Goal: Transaction & Acquisition: Book appointment/travel/reservation

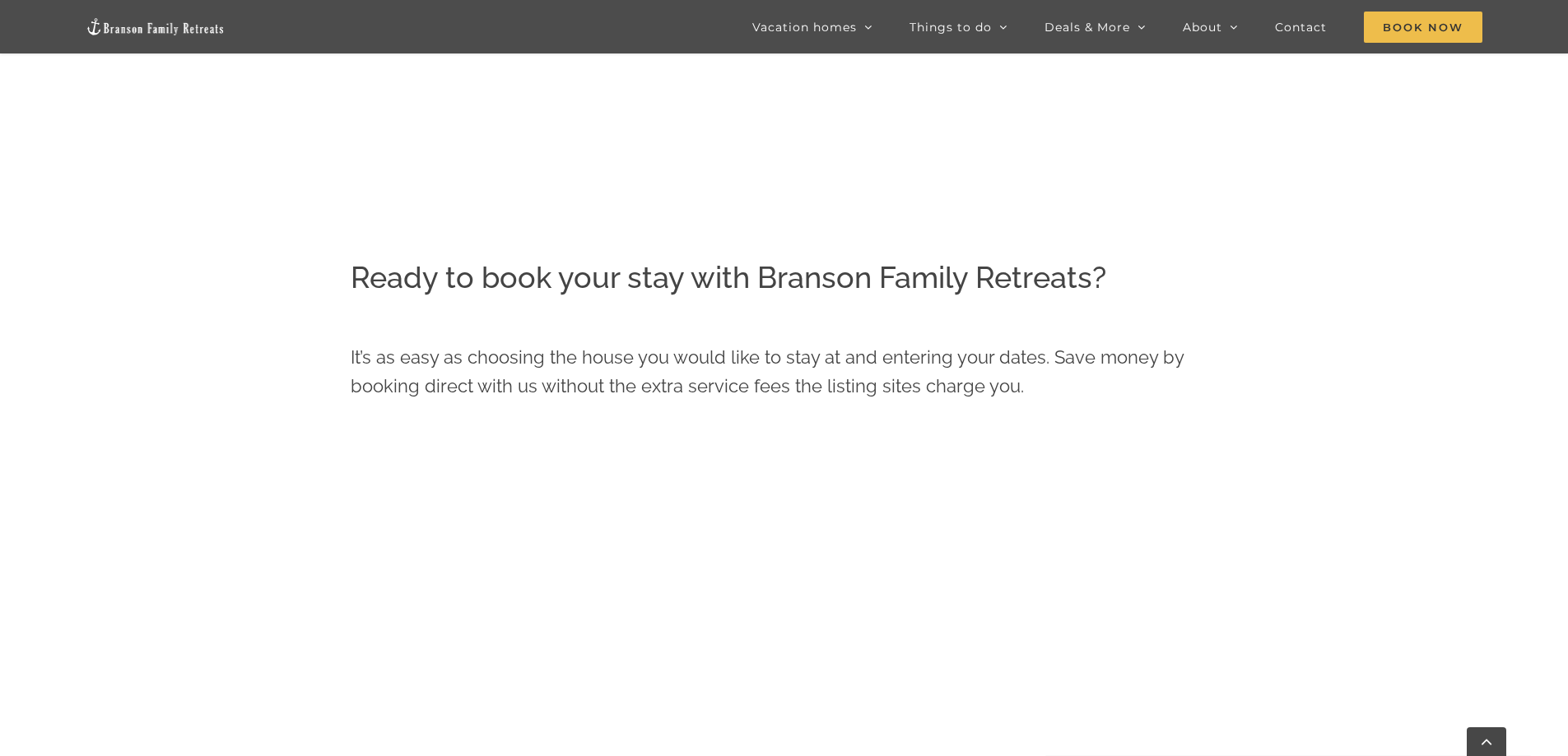
scroll to position [509, 0]
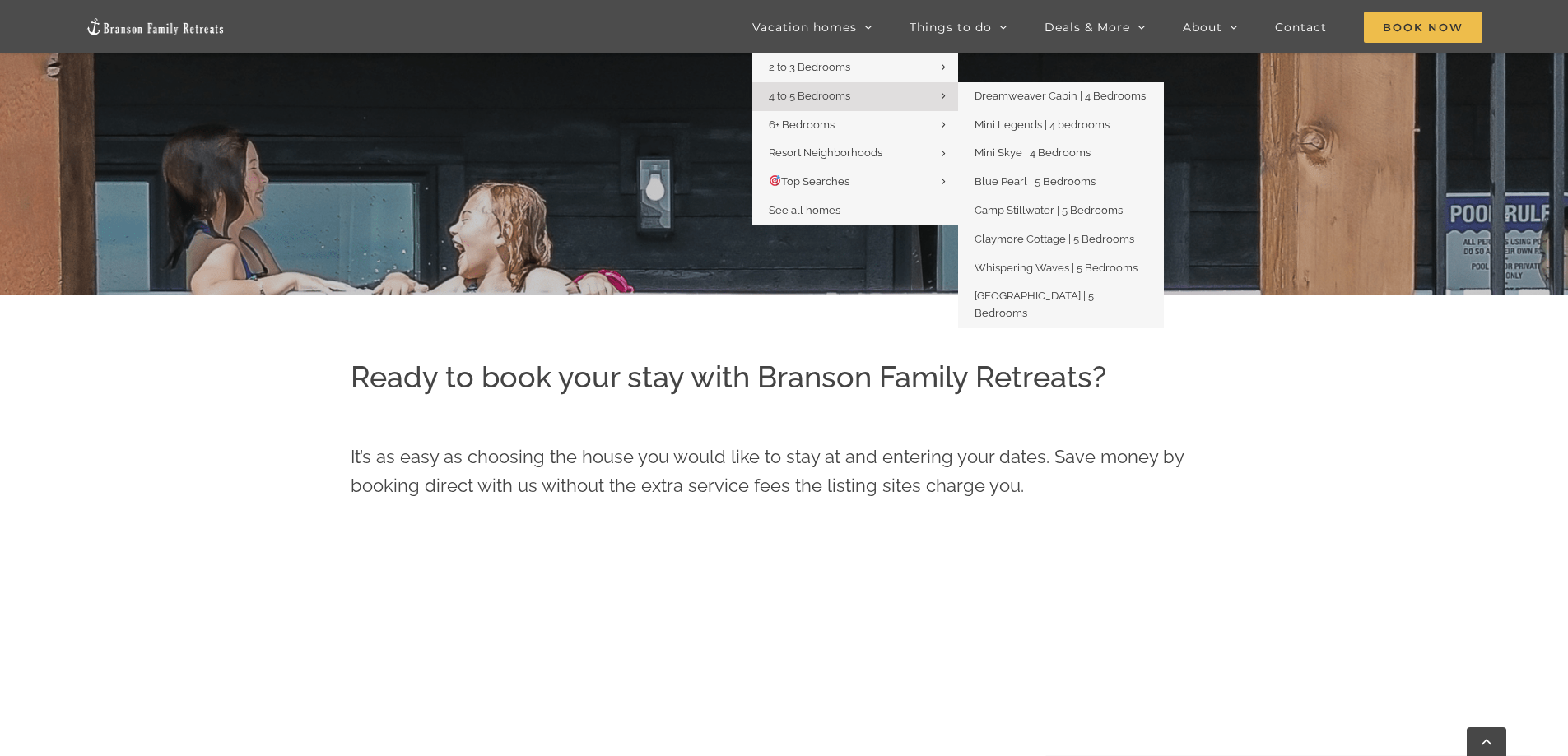
click at [843, 89] on span "4 to 5 Bedrooms" at bounding box center [810, 95] width 82 height 13
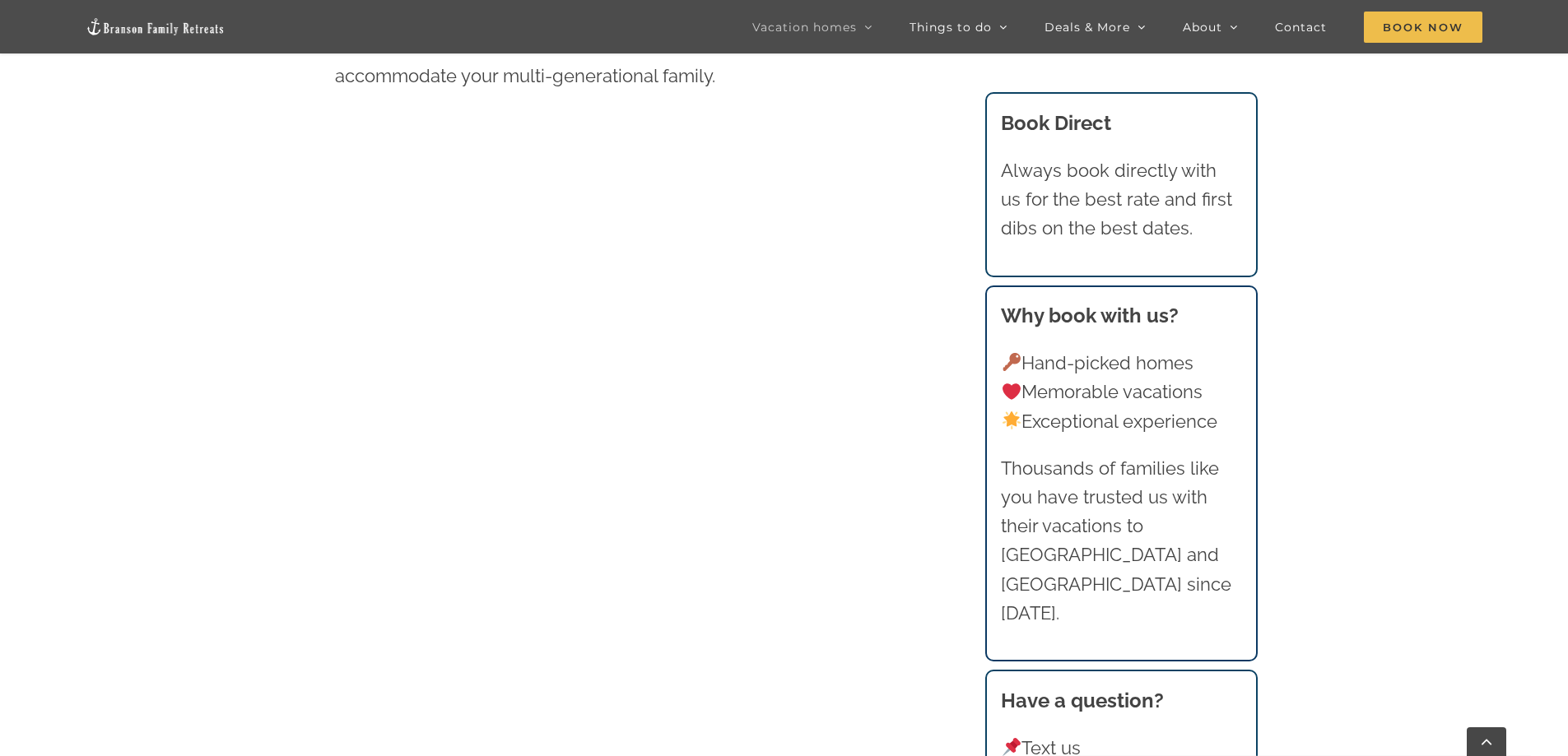
scroll to position [1126, 0]
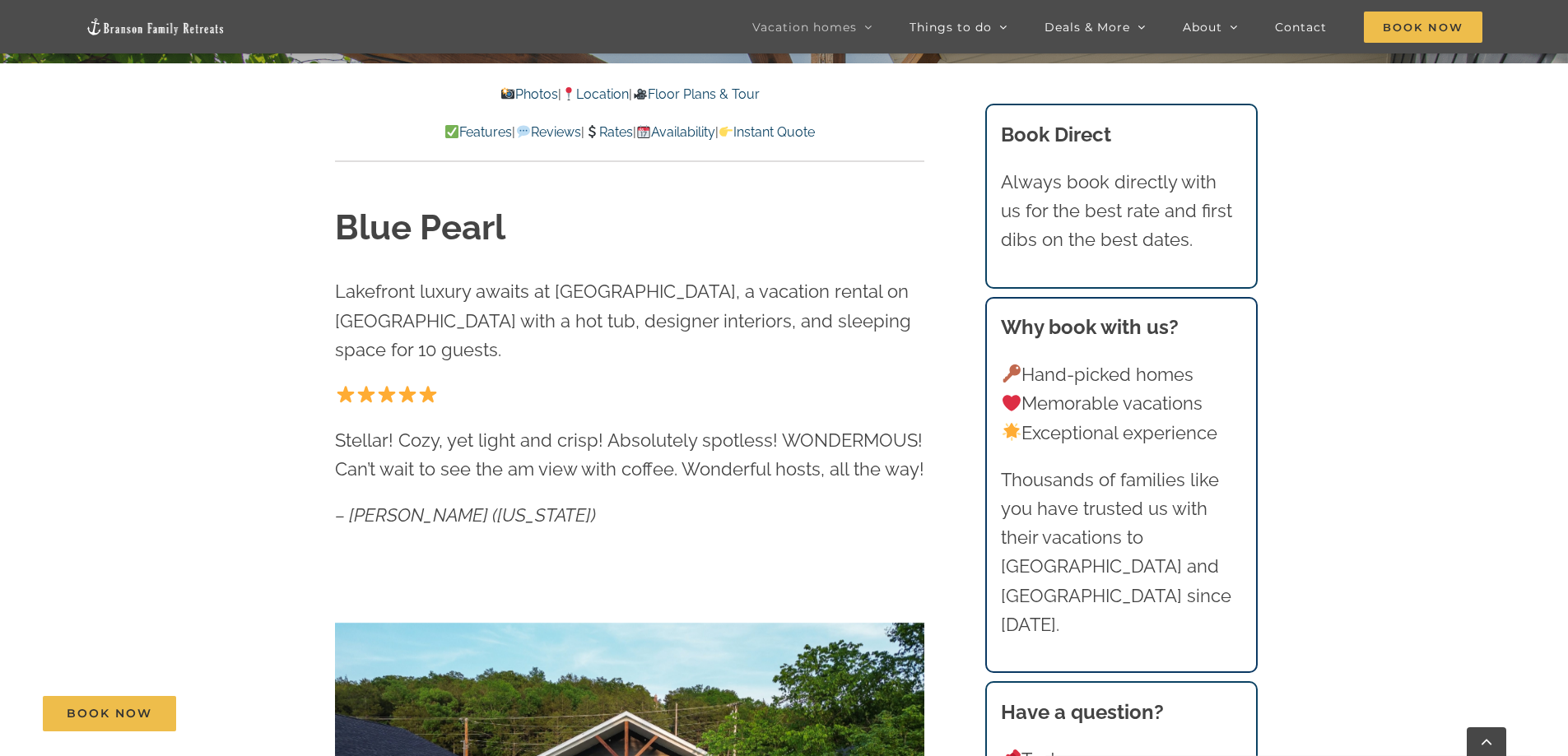
scroll to position [329, 0]
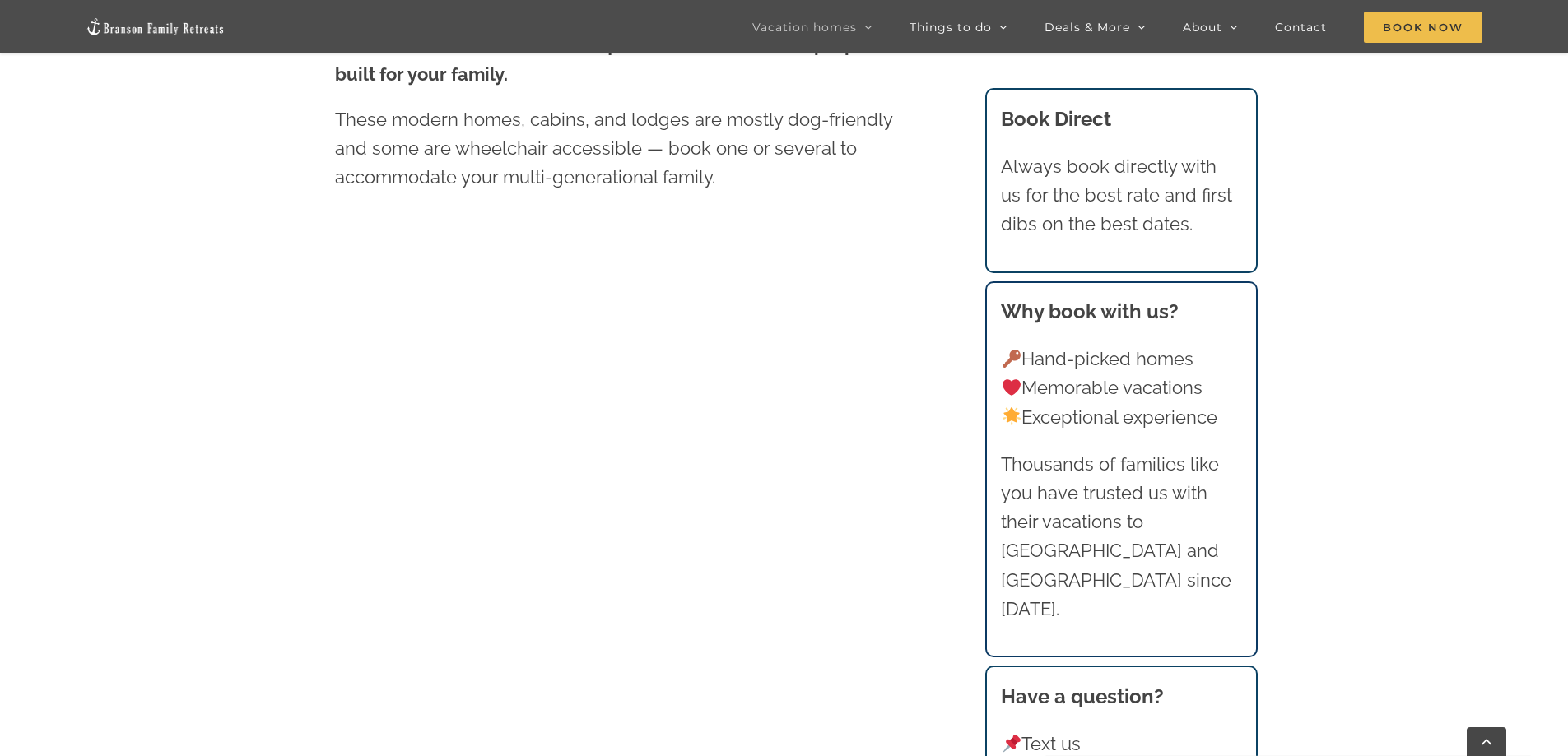
scroll to position [1126, 0]
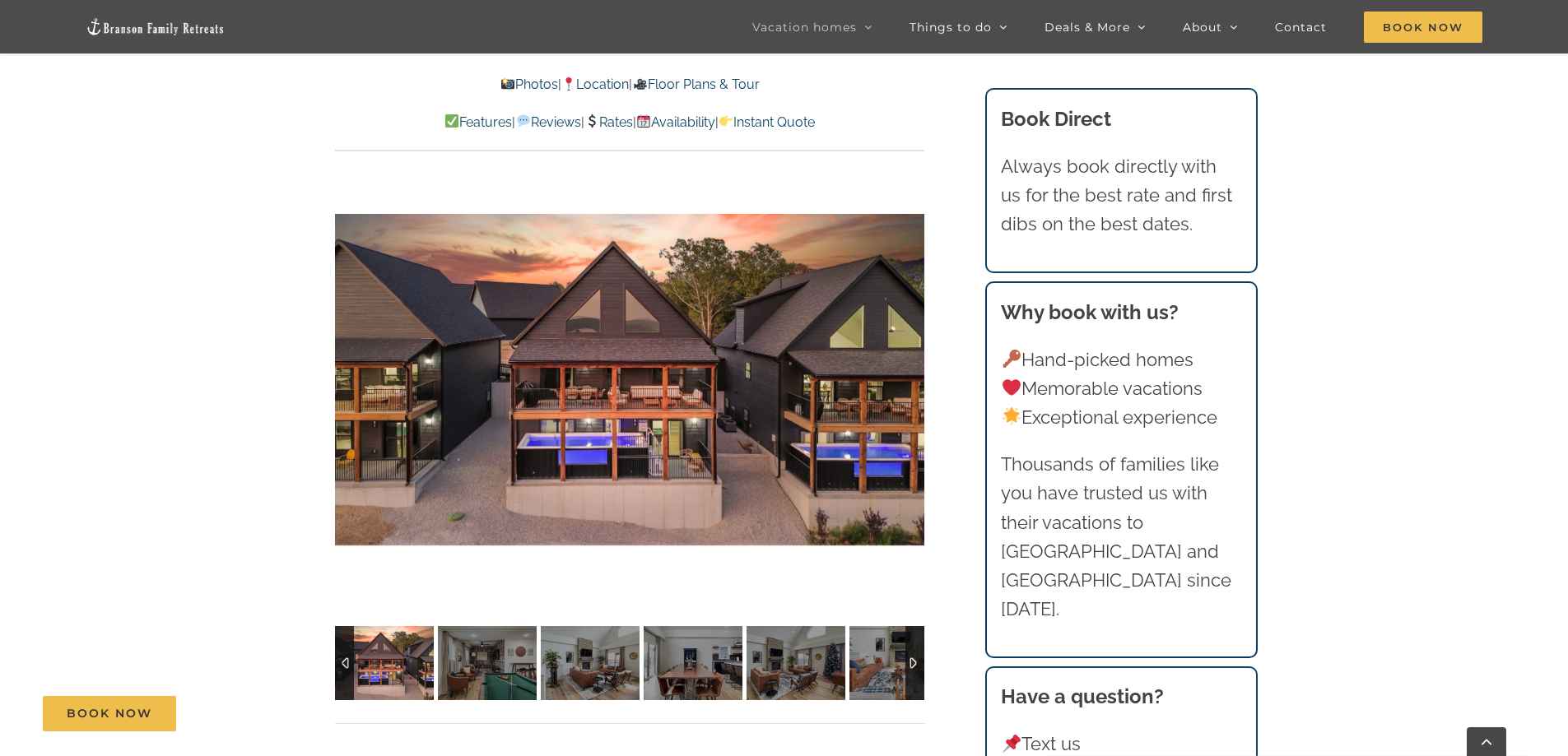
scroll to position [1317, 0]
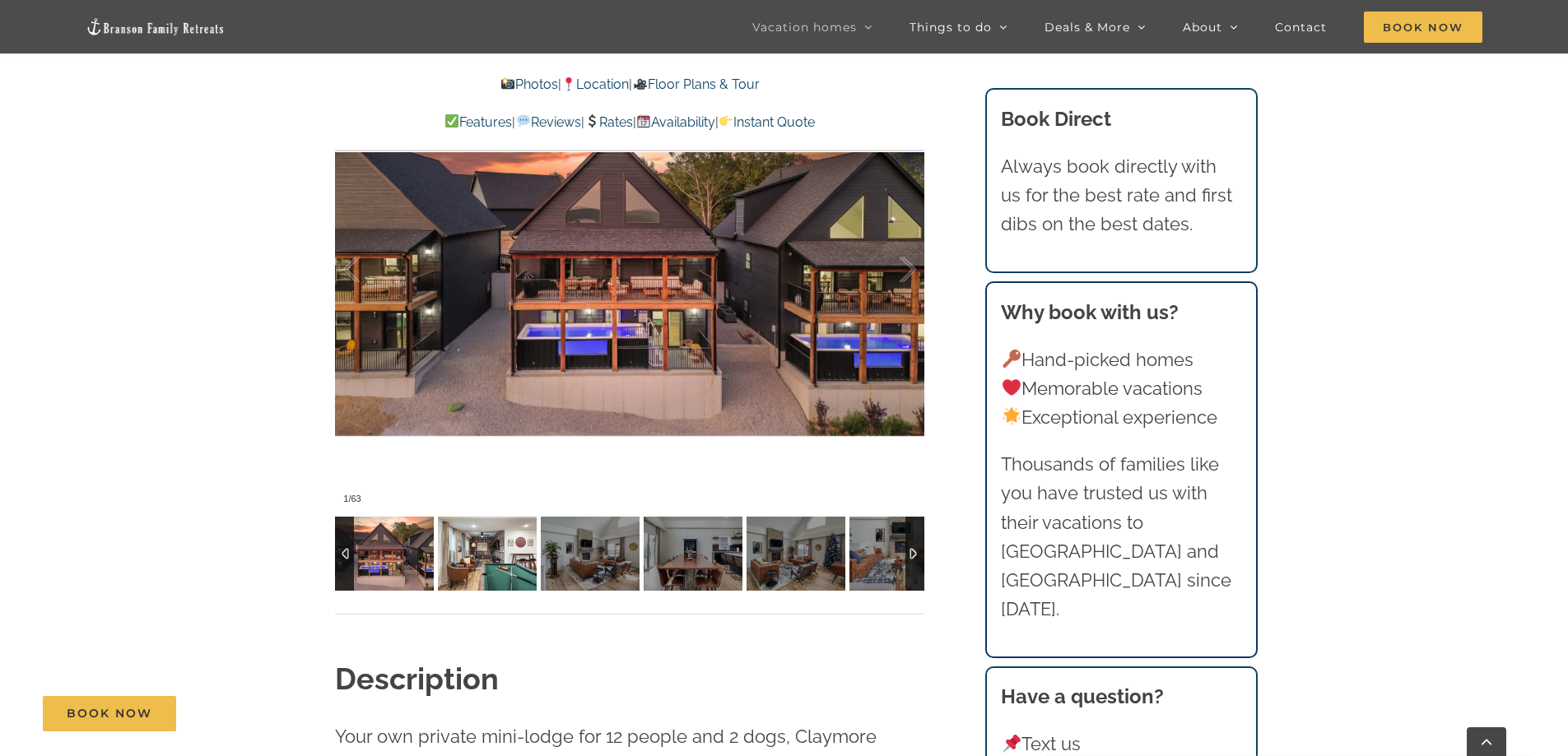
click at [477, 539] on img at bounding box center [487, 554] width 99 height 74
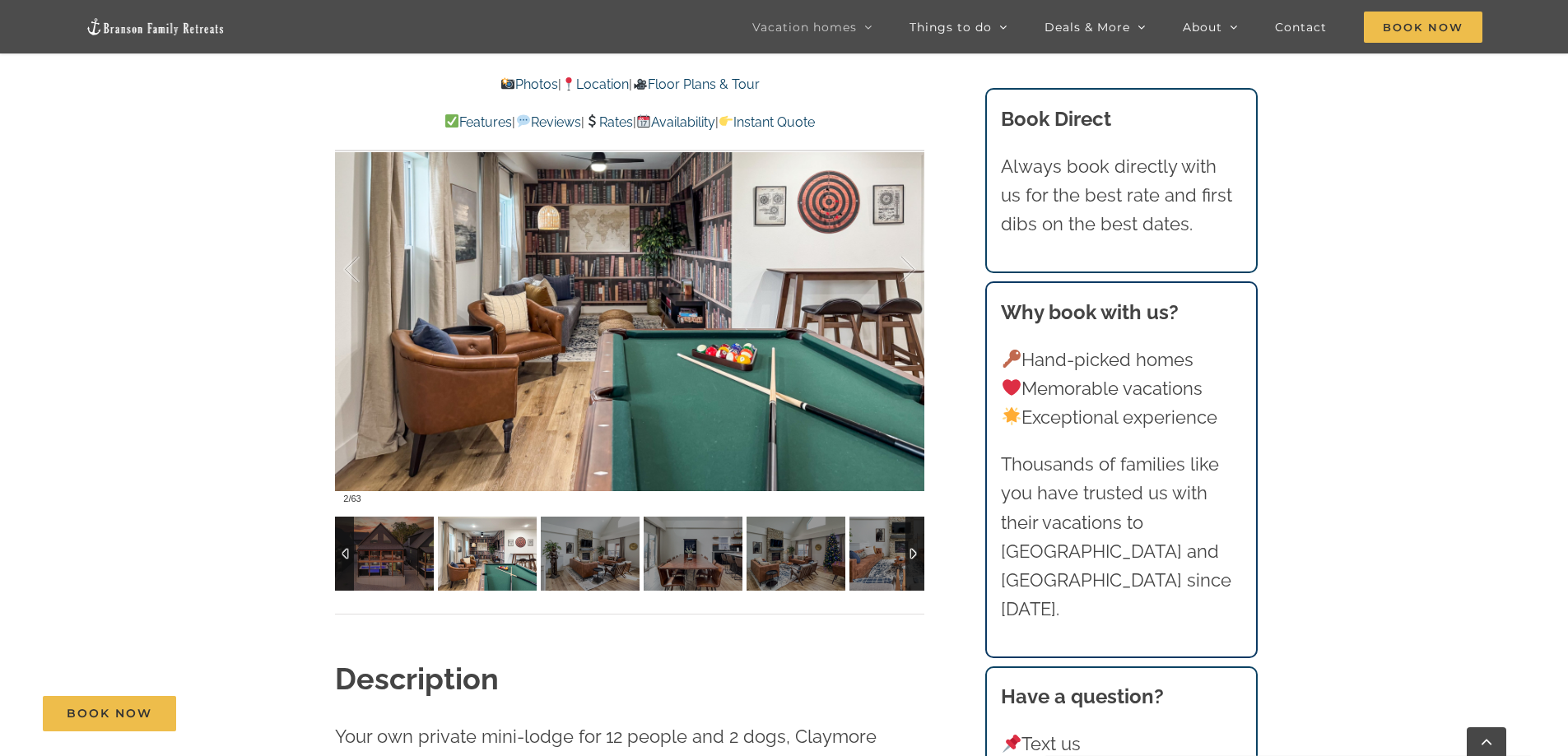
click at [477, 539] on img at bounding box center [487, 554] width 99 height 74
click at [551, 553] on img at bounding box center [590, 554] width 99 height 74
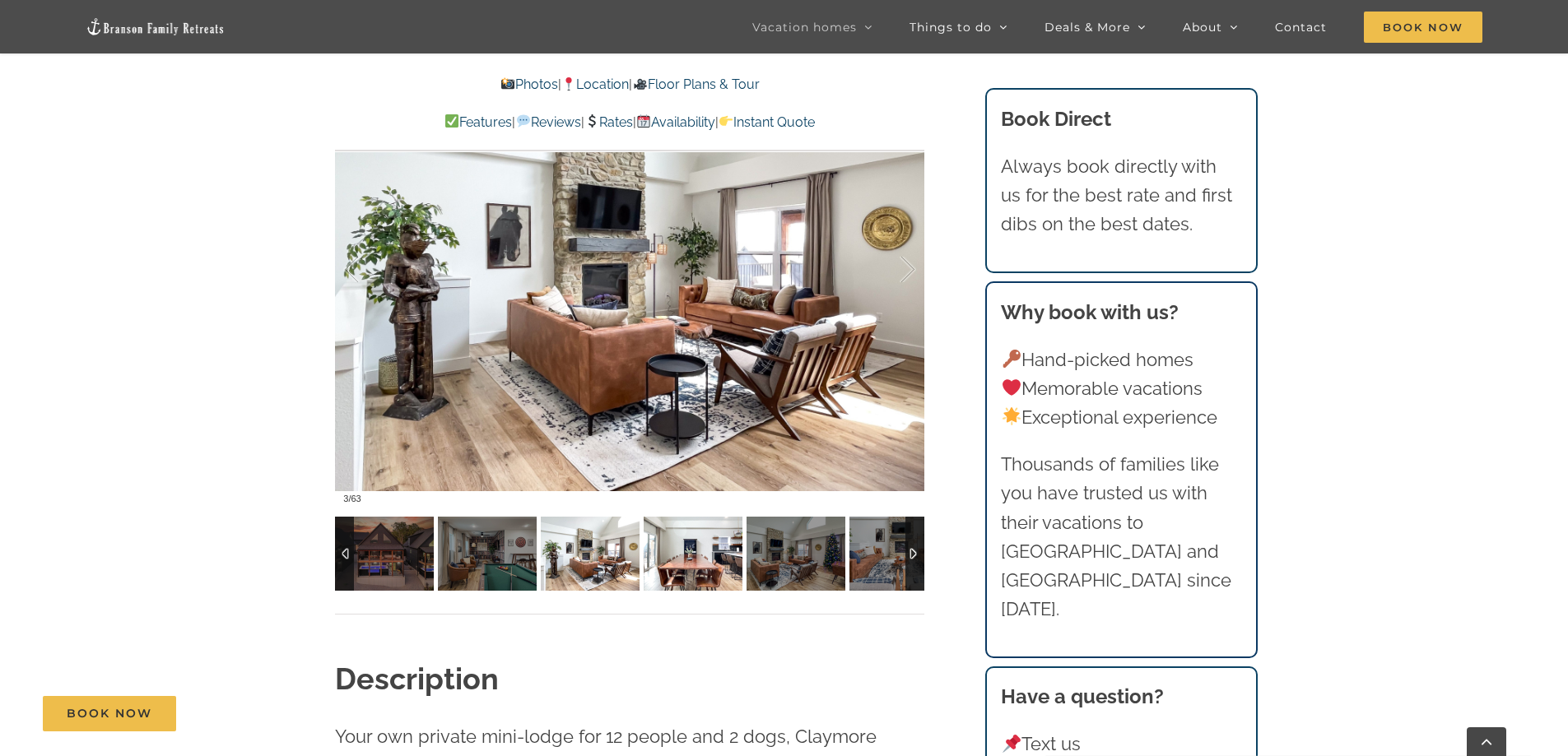
click at [685, 567] on img at bounding box center [693, 554] width 99 height 74
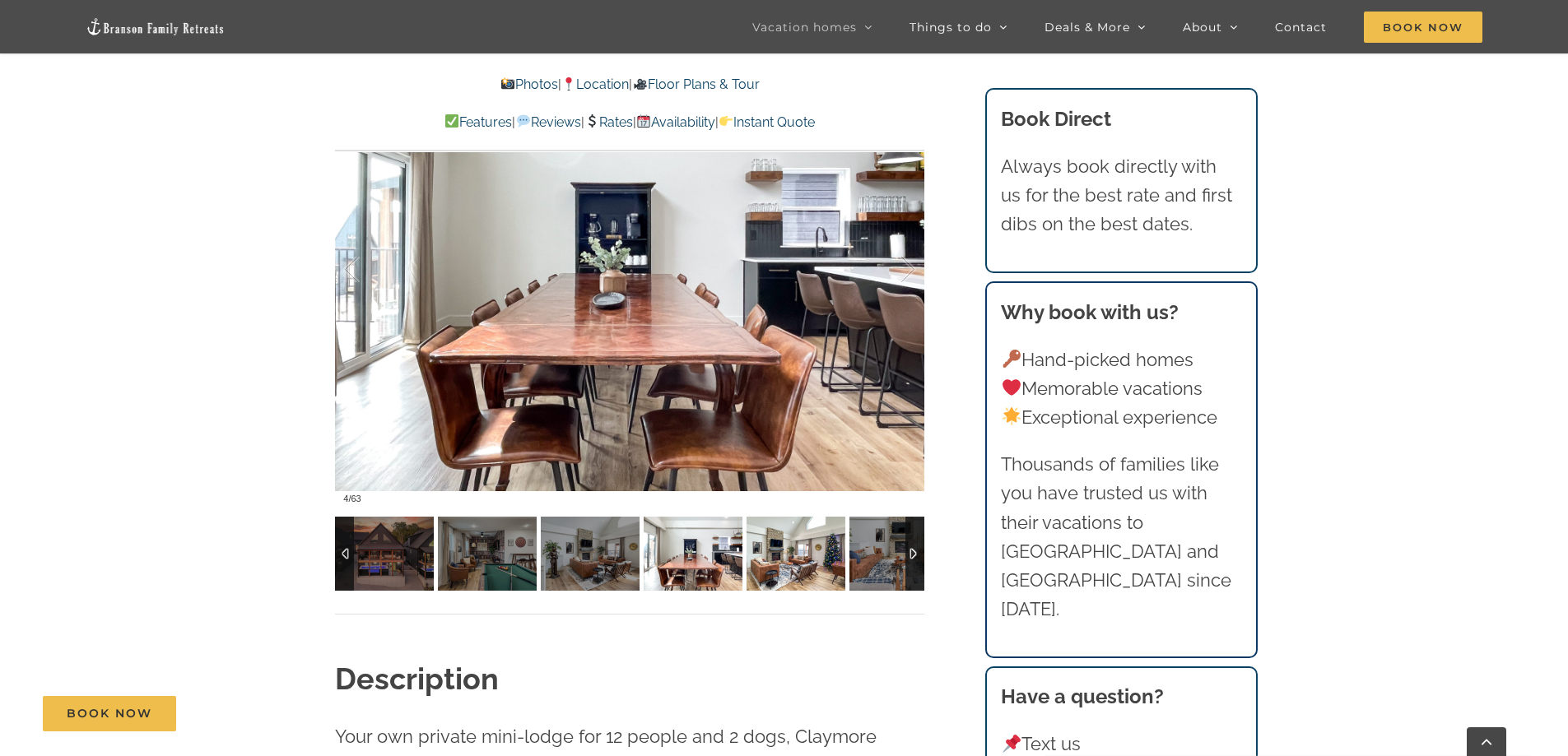
click at [756, 561] on img at bounding box center [796, 554] width 99 height 74
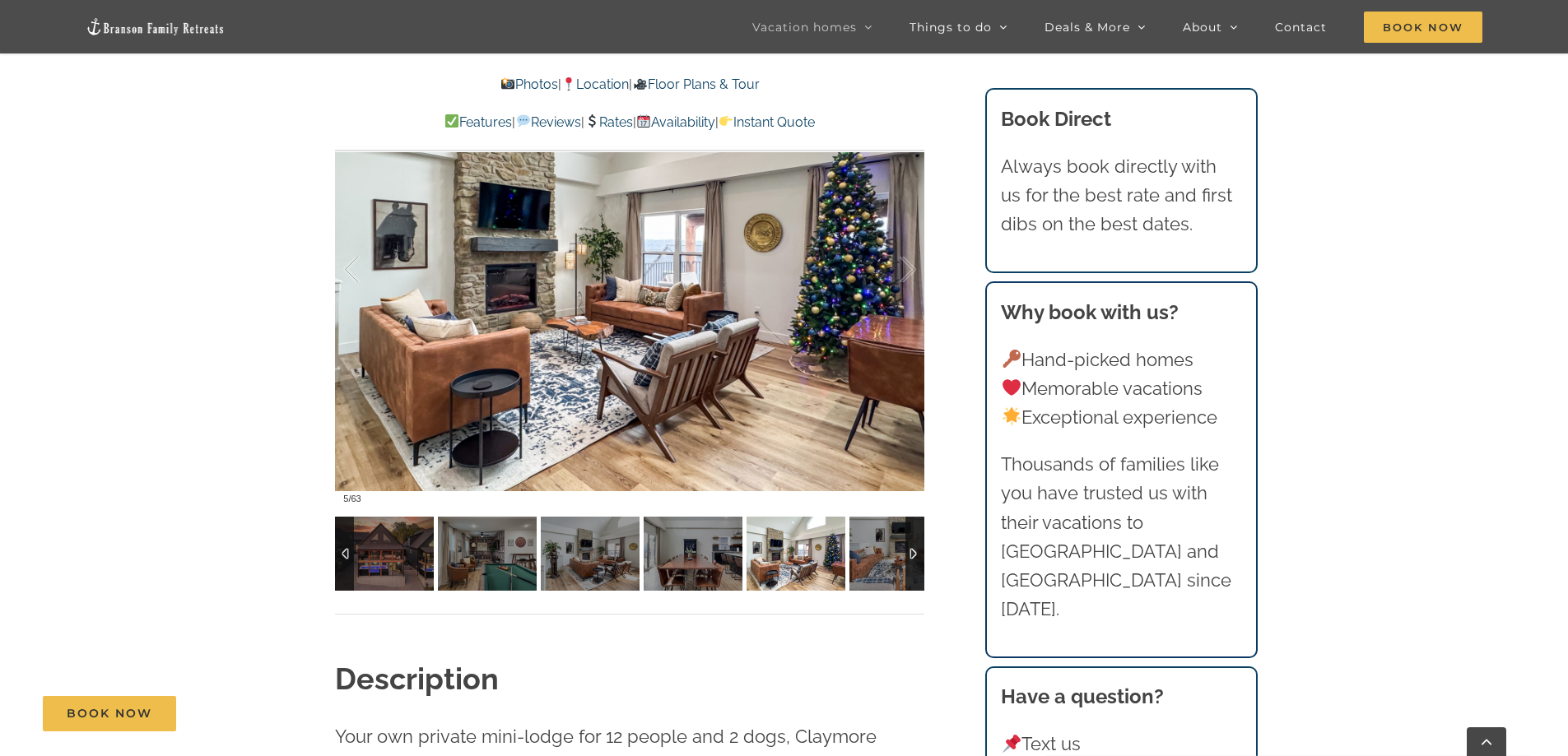
click at [803, 555] on img at bounding box center [796, 554] width 99 height 74
click at [861, 563] on img at bounding box center [899, 554] width 99 height 74
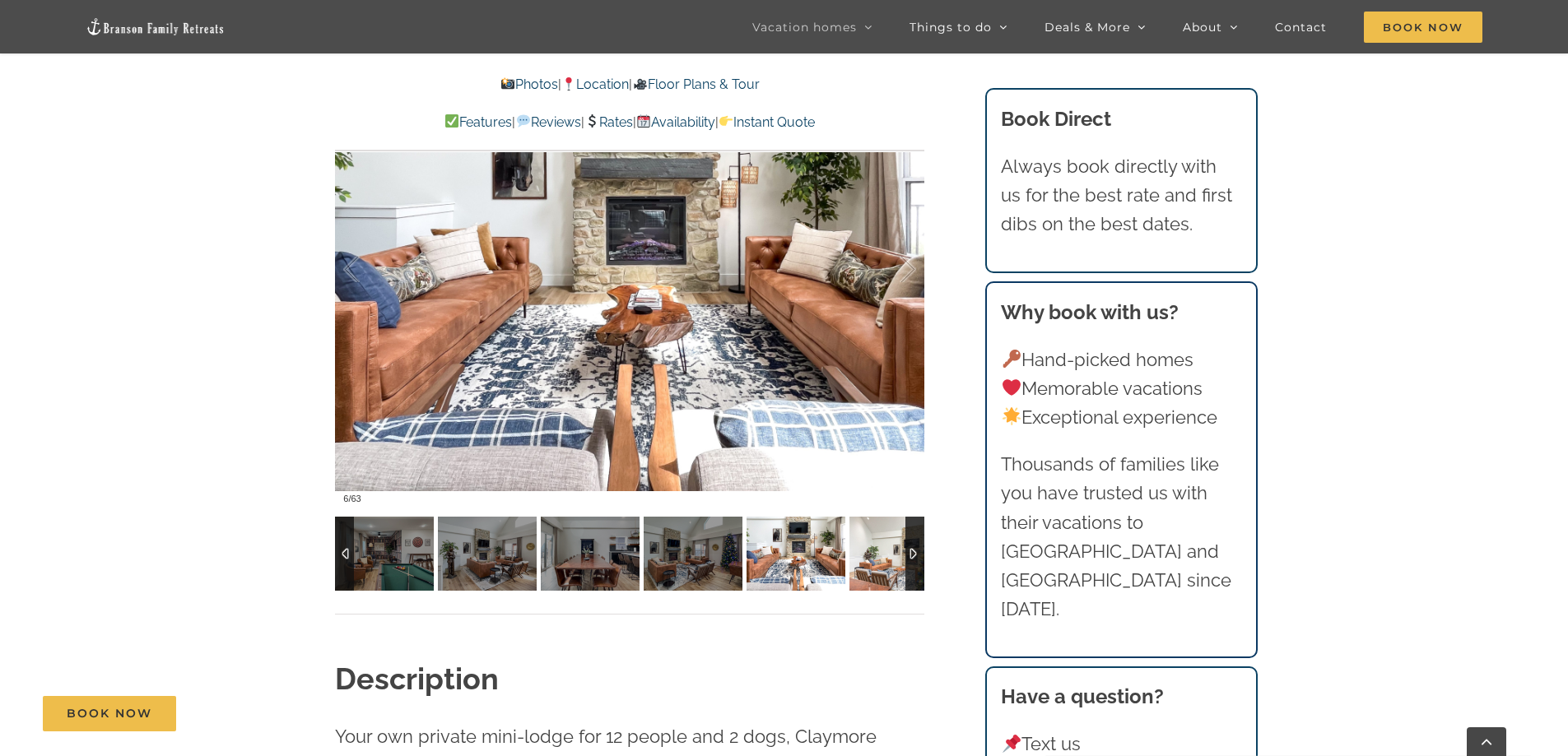
click at [868, 563] on img at bounding box center [899, 554] width 99 height 74
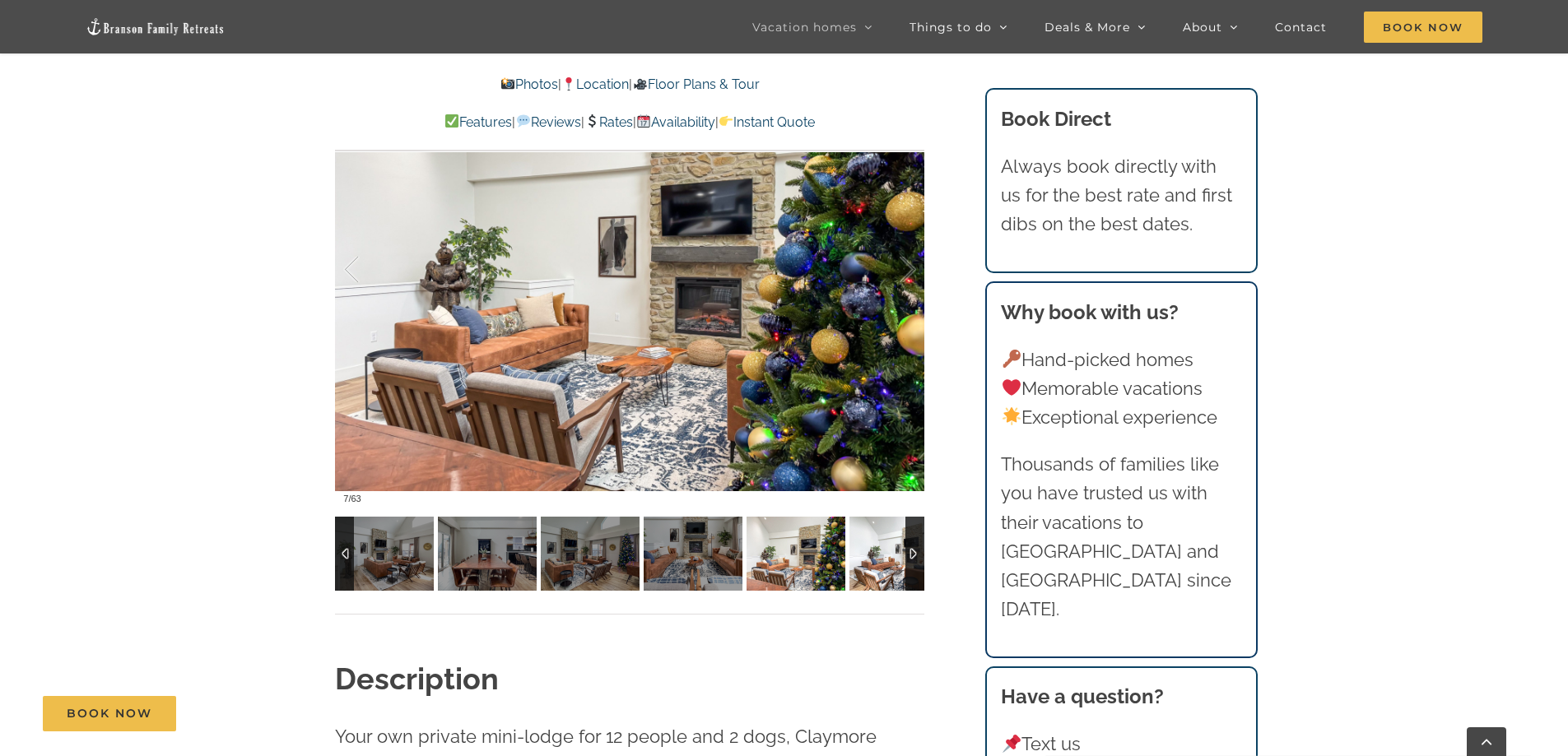
click at [868, 563] on img at bounding box center [899, 554] width 99 height 74
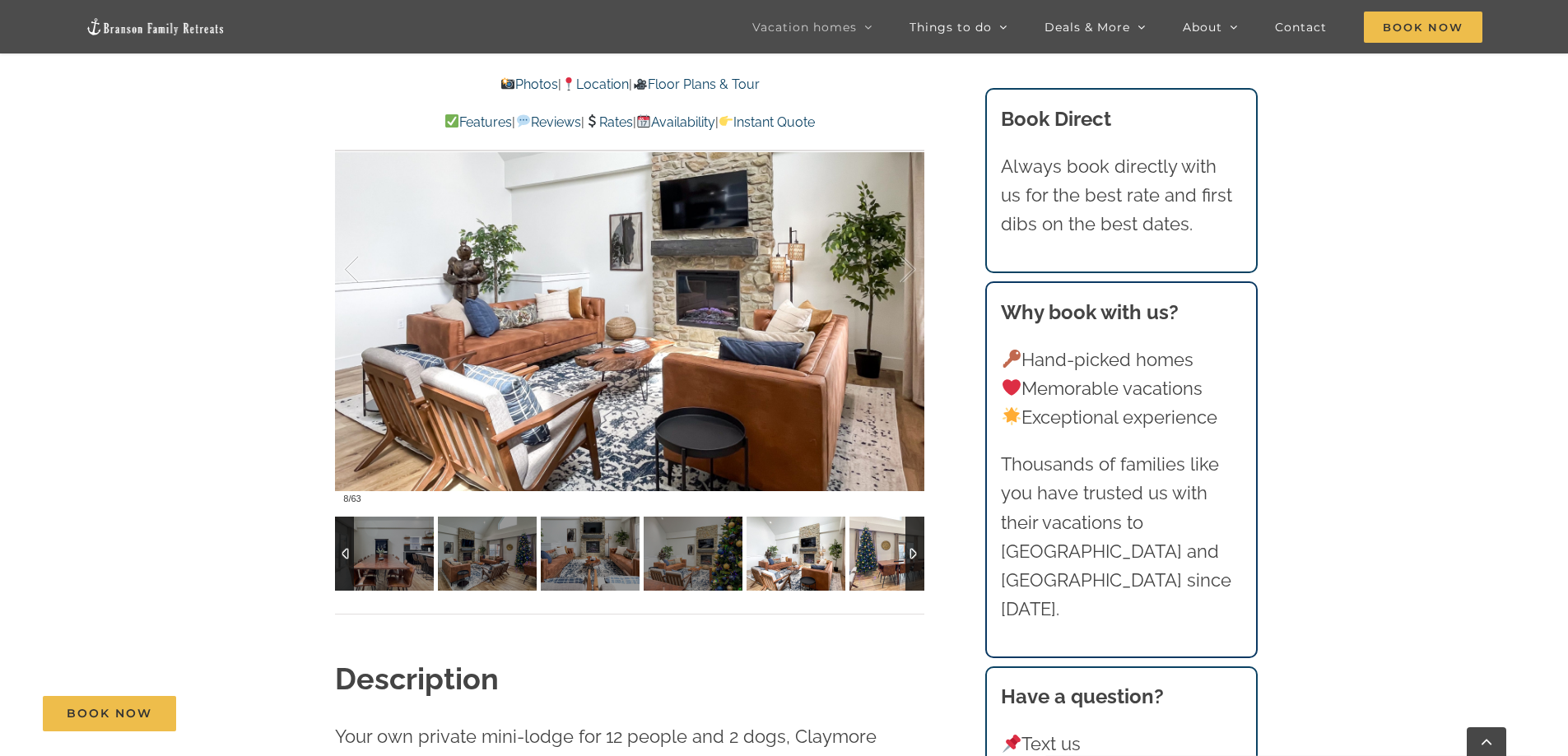
click at [868, 563] on img at bounding box center [899, 554] width 99 height 74
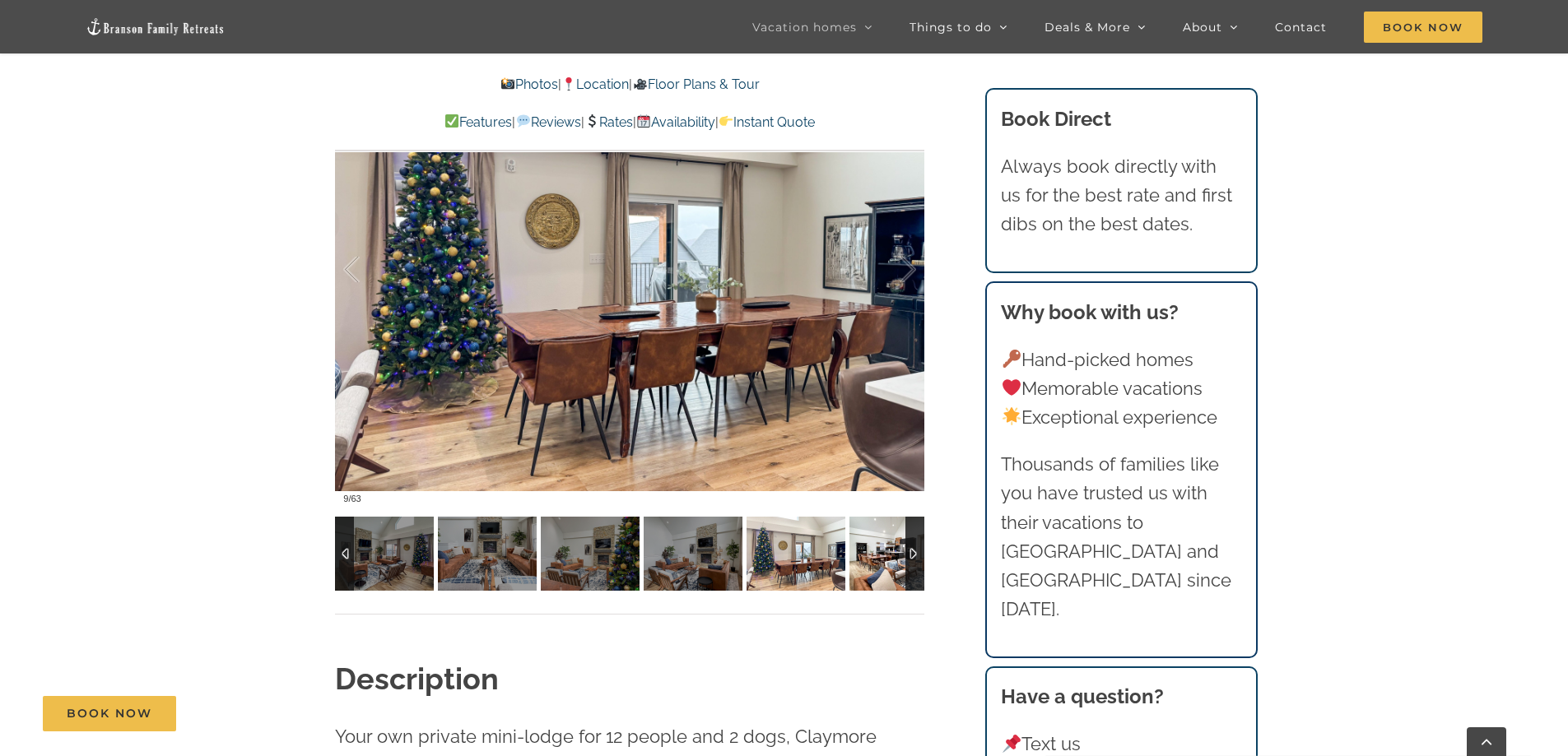
click at [868, 563] on img at bounding box center [899, 554] width 99 height 74
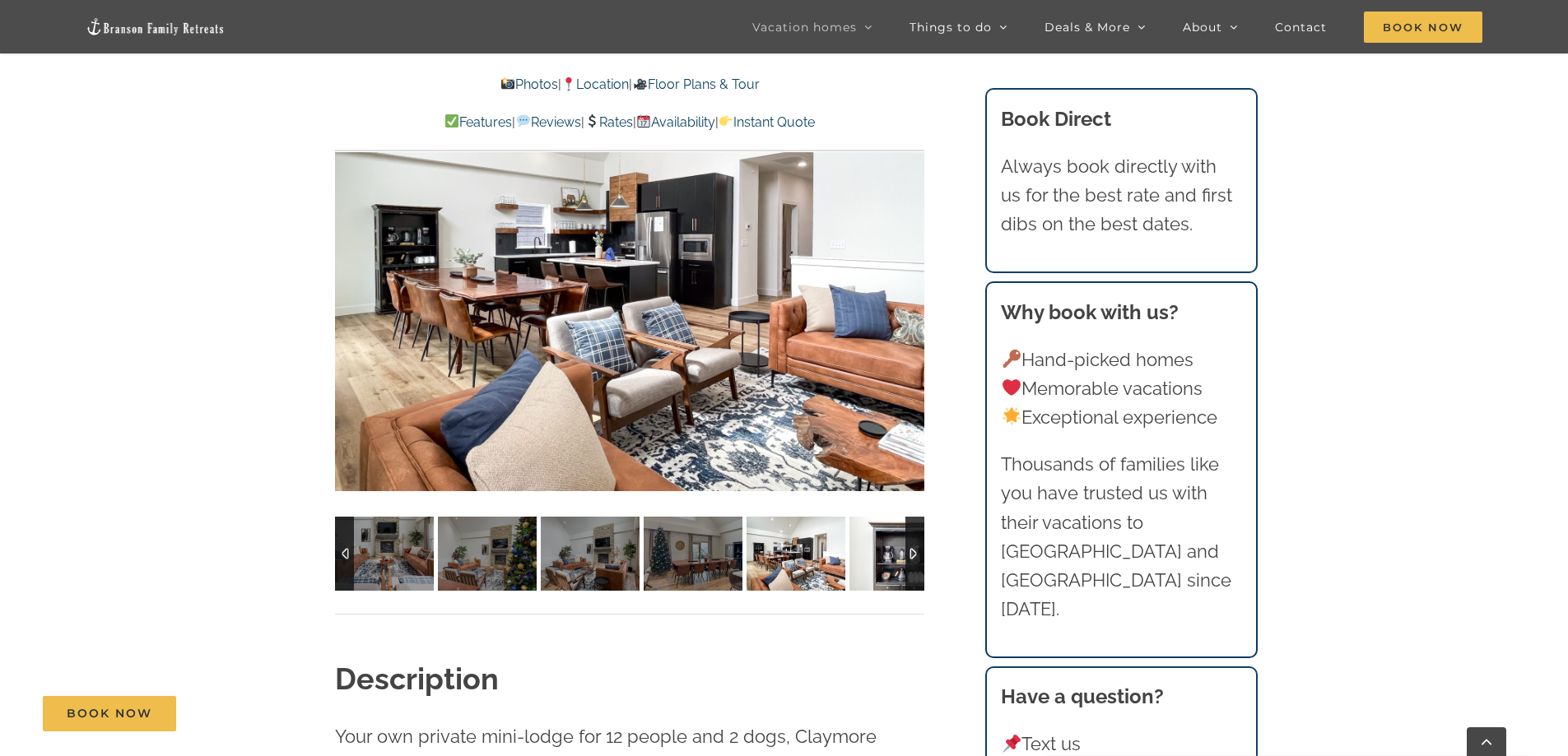
click at [868, 563] on img at bounding box center [899, 554] width 99 height 74
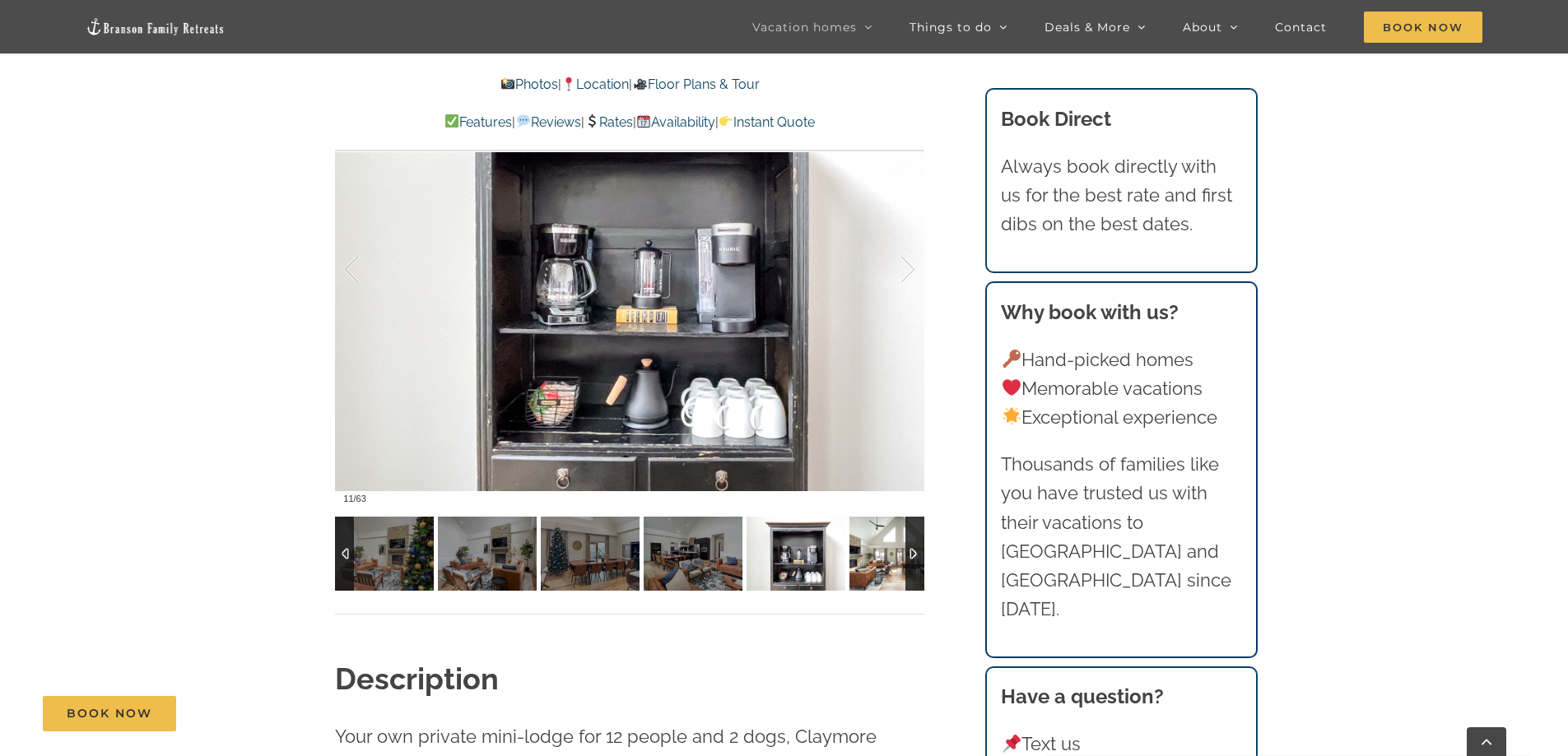
click at [868, 563] on img at bounding box center [899, 554] width 99 height 74
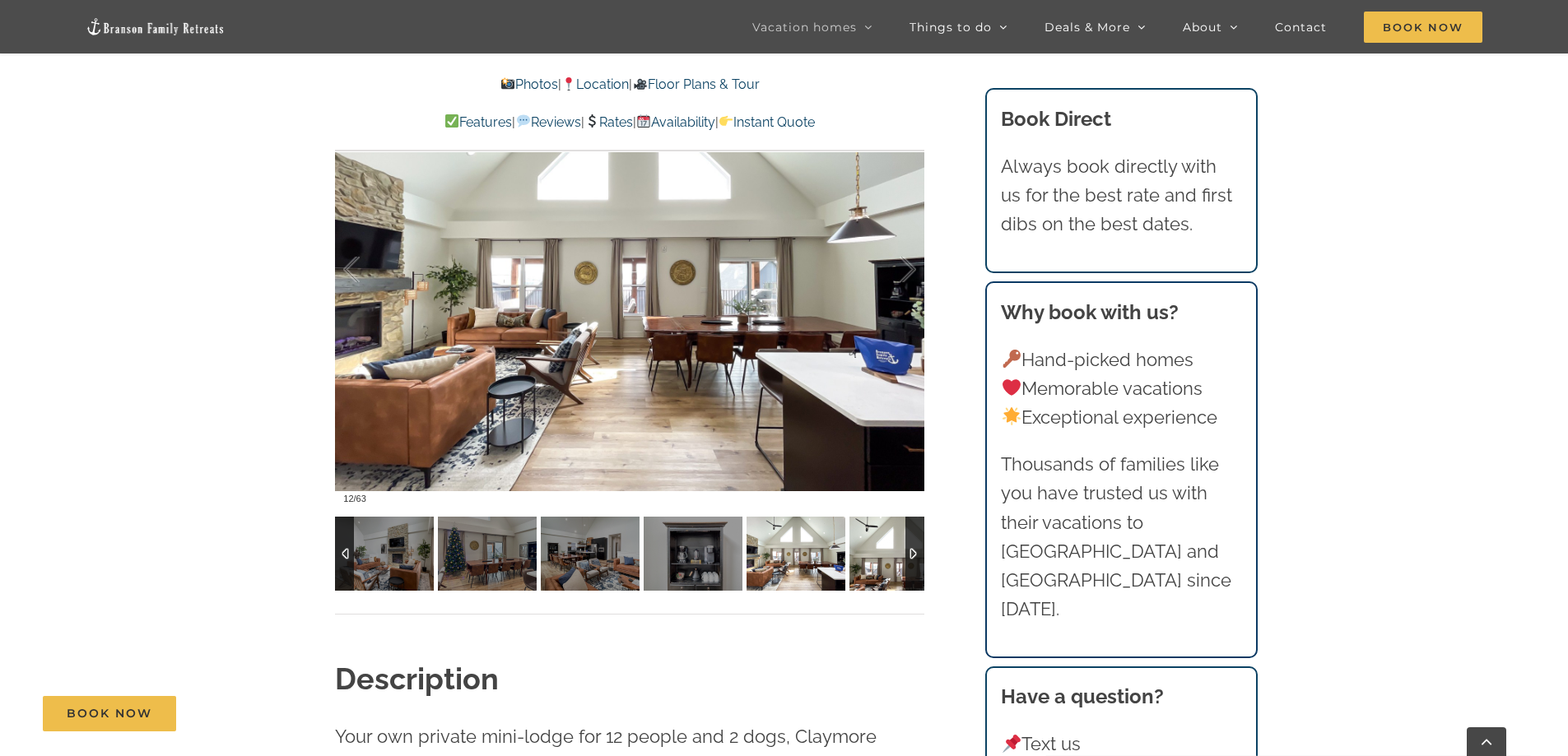
click at [868, 563] on img at bounding box center [899, 554] width 99 height 74
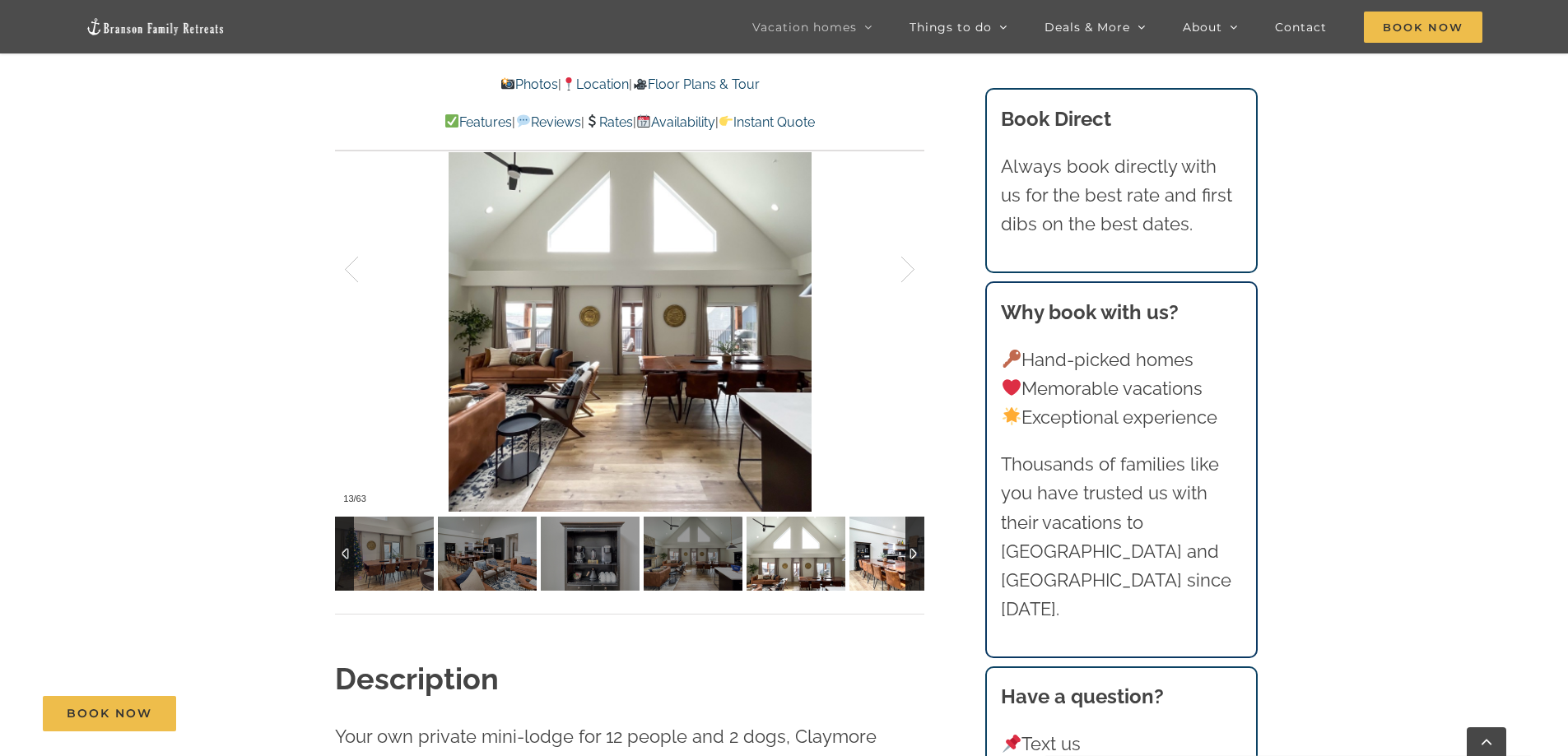
click at [868, 563] on img at bounding box center [899, 554] width 99 height 74
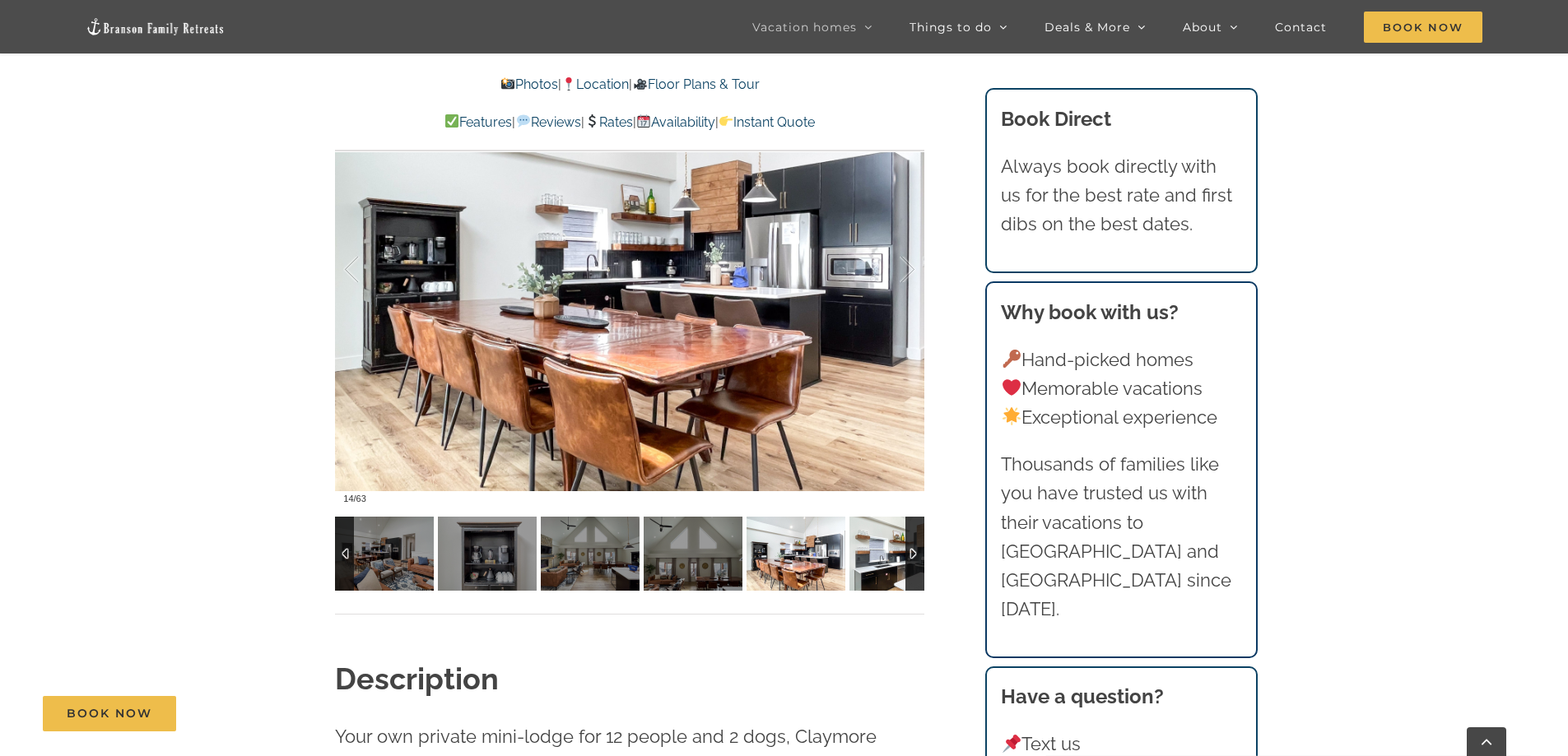
click at [868, 563] on img at bounding box center [899, 554] width 99 height 74
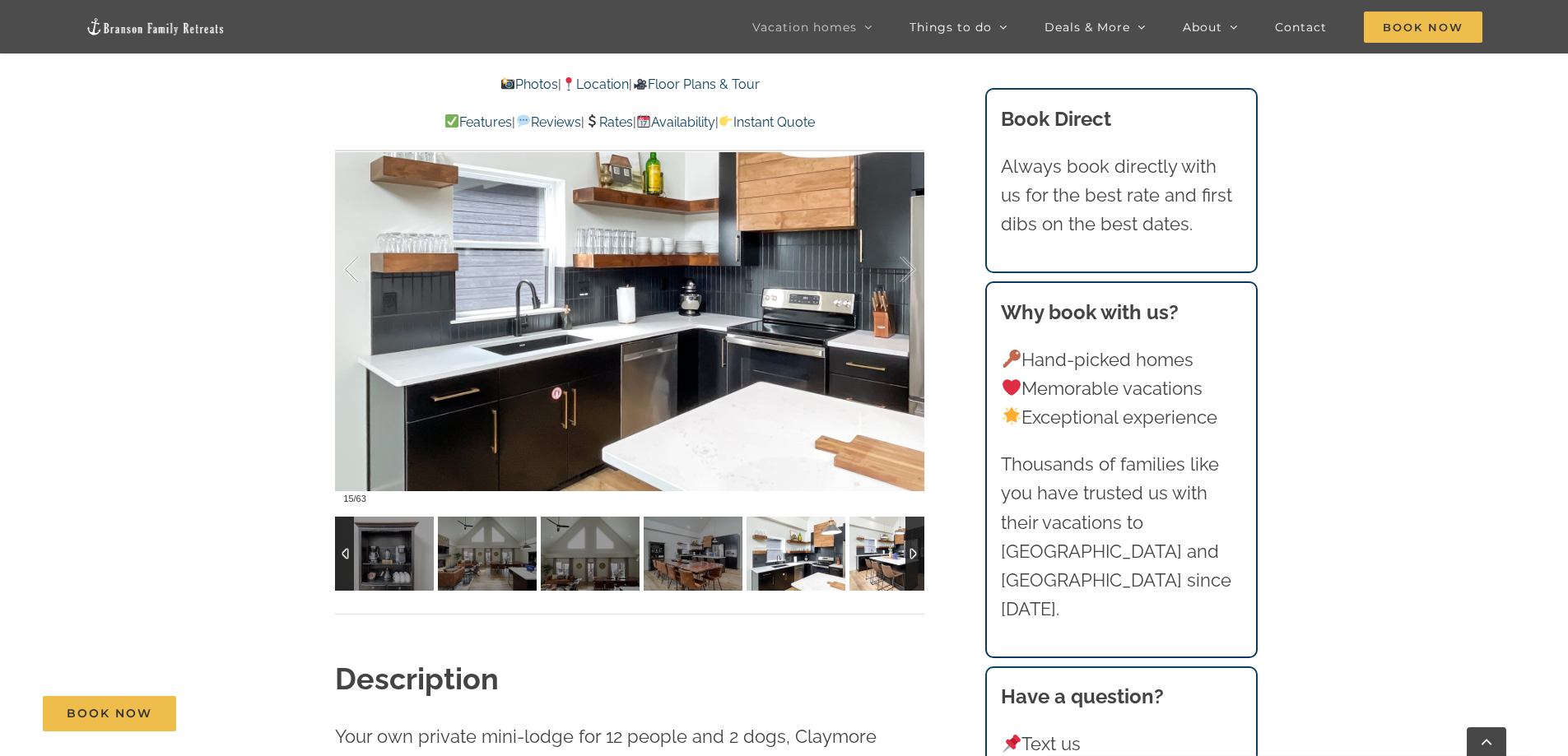
click at [868, 563] on img at bounding box center [899, 554] width 99 height 74
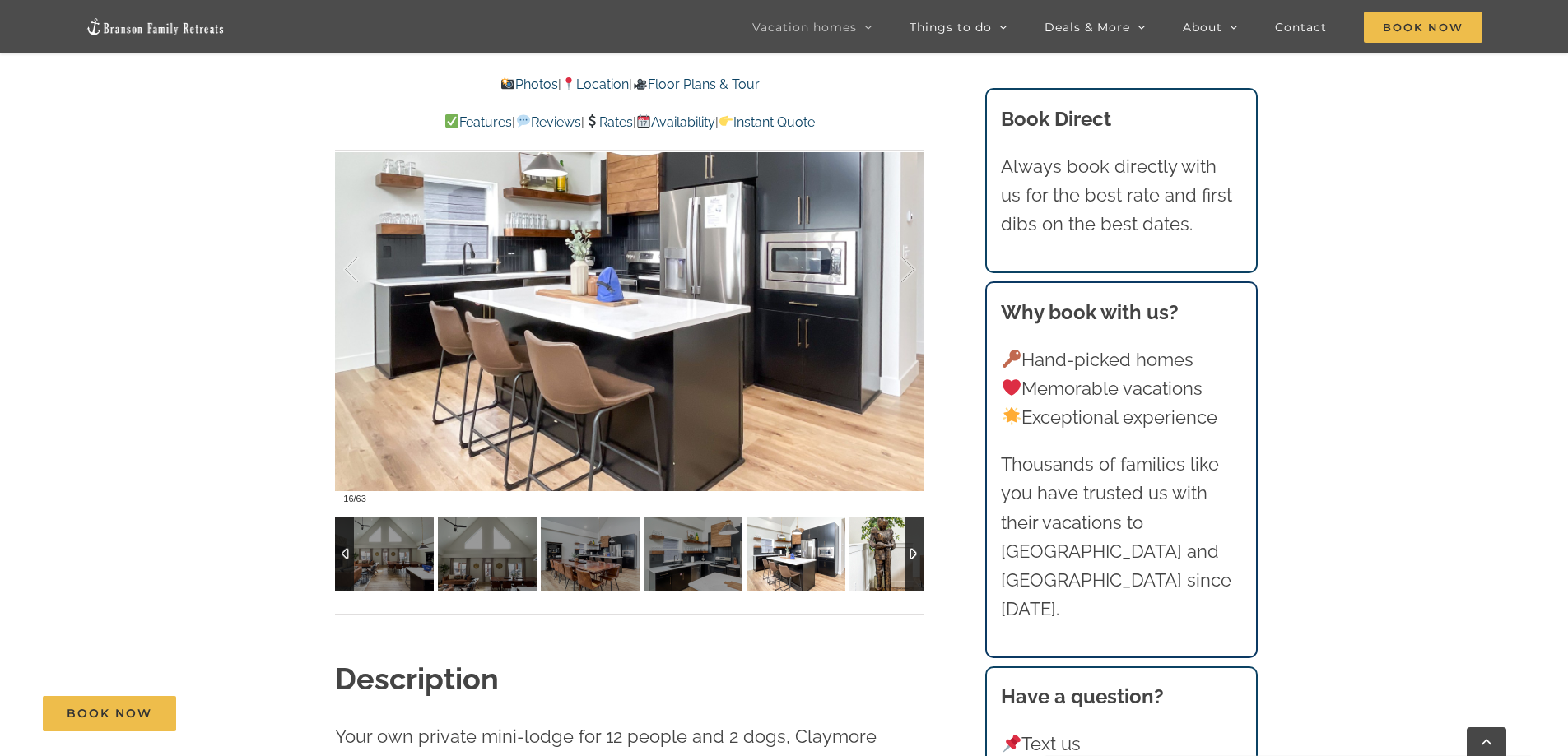
click at [868, 563] on img at bounding box center [899, 554] width 99 height 74
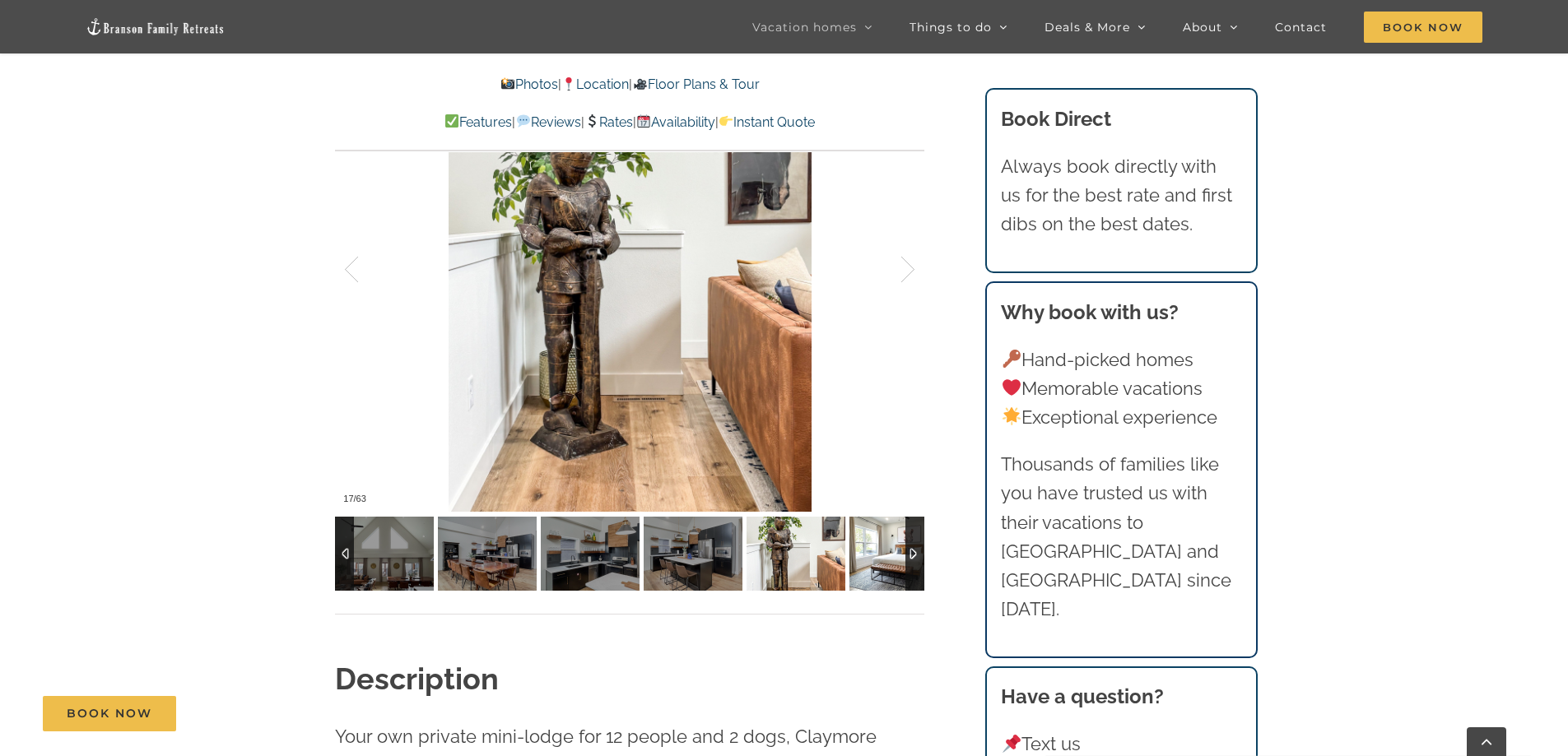
click at [868, 563] on img at bounding box center [899, 554] width 99 height 74
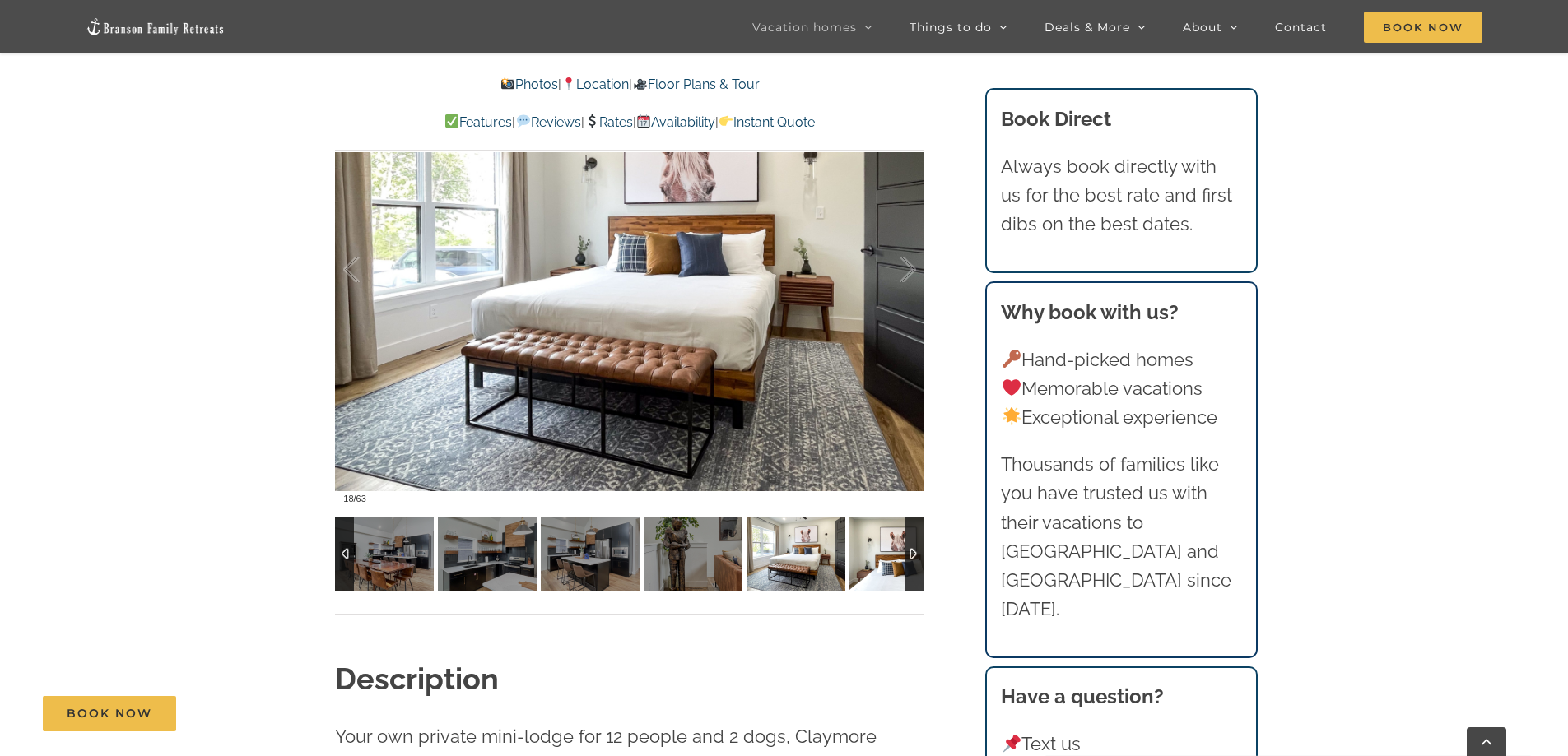
click at [868, 563] on img at bounding box center [899, 554] width 99 height 74
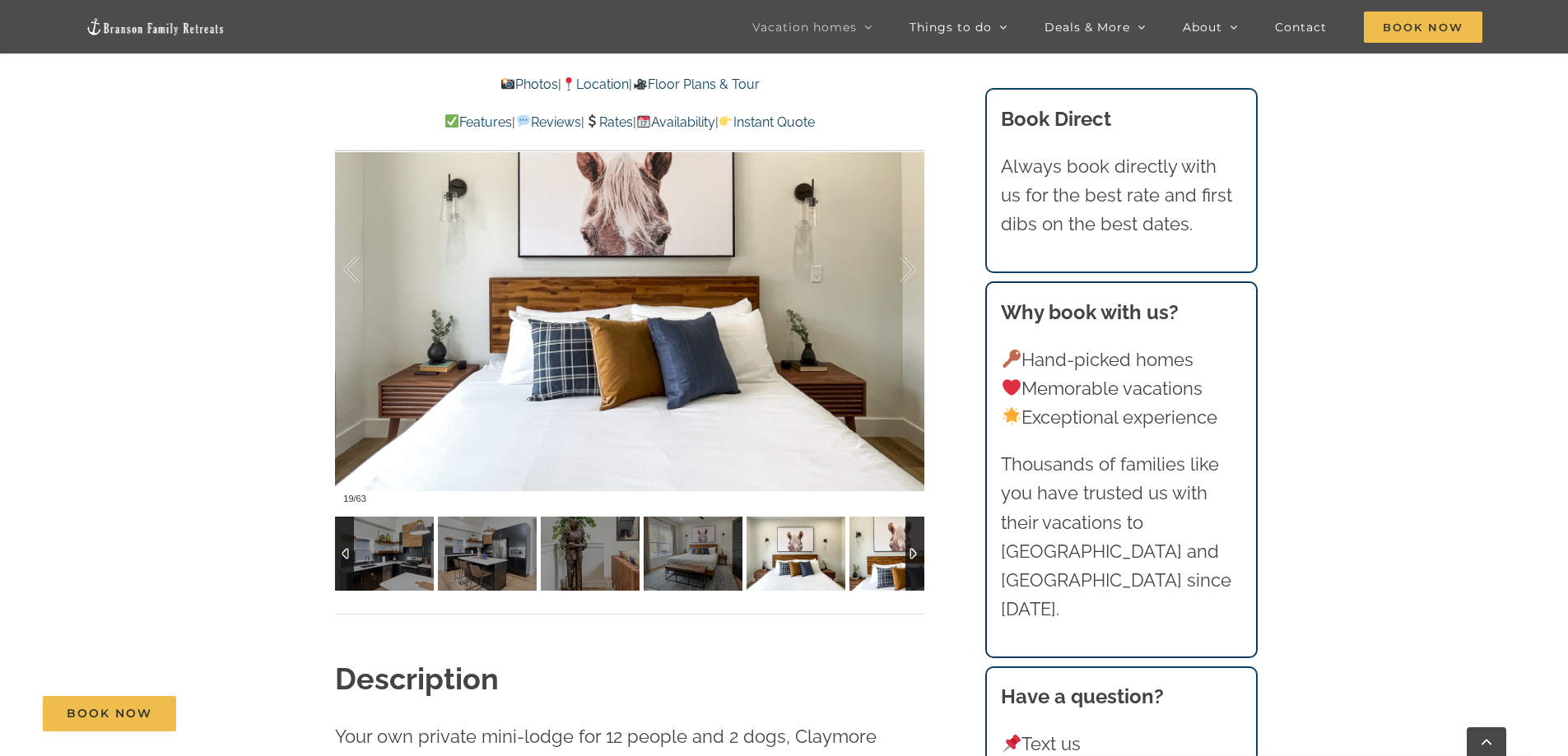
click at [868, 563] on img at bounding box center [899, 554] width 99 height 74
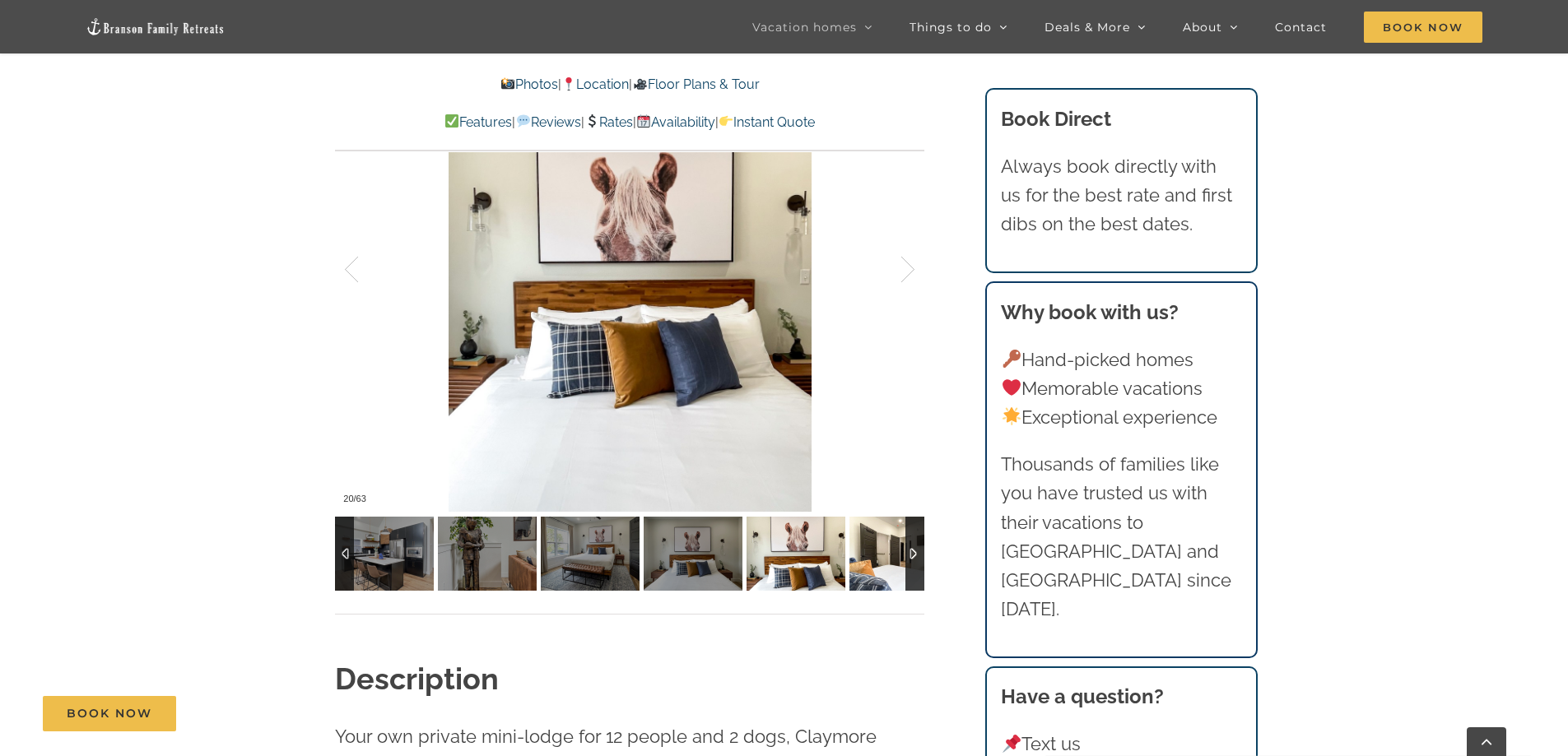
click at [868, 563] on img at bounding box center [899, 554] width 99 height 74
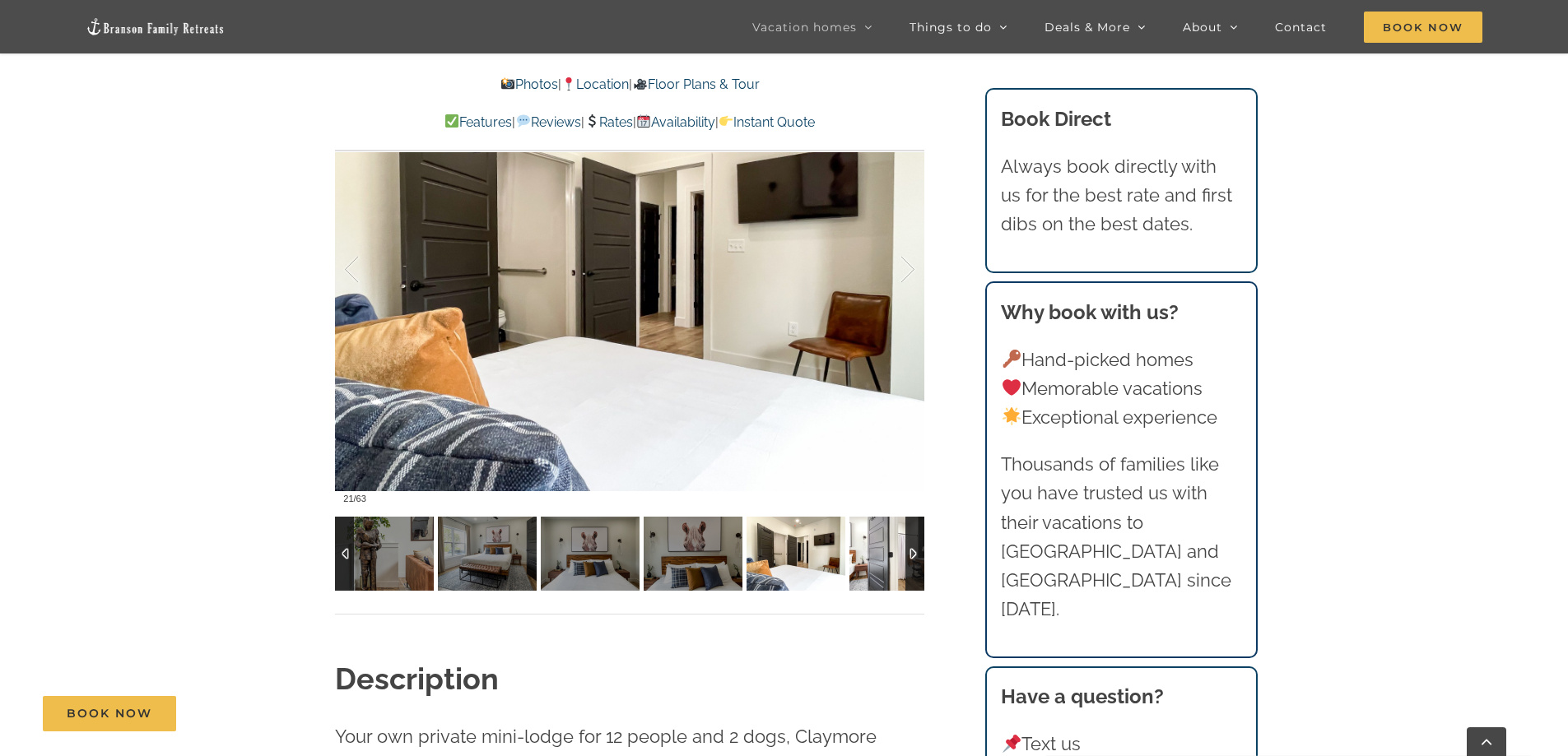
click at [868, 563] on img at bounding box center [899, 554] width 99 height 74
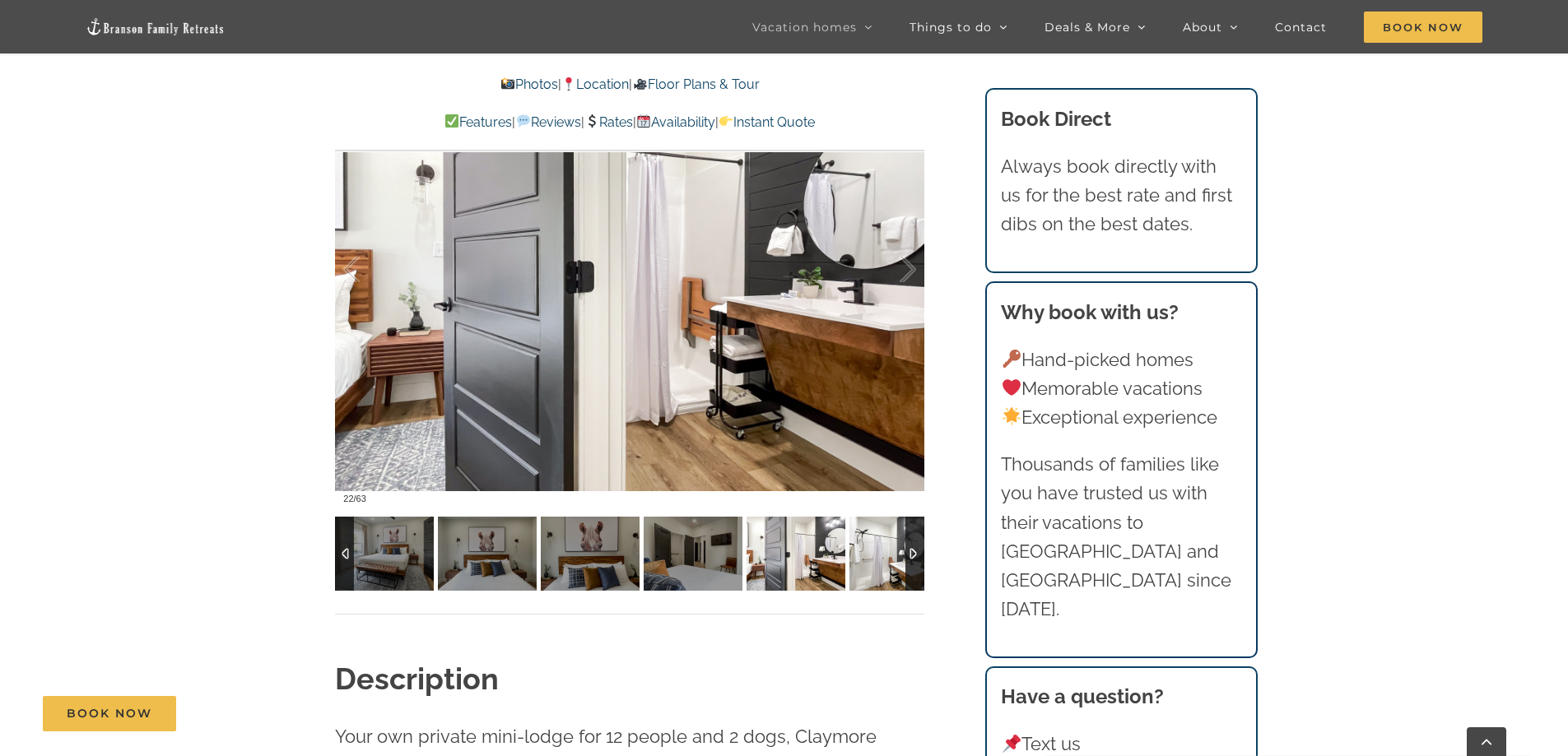
click at [868, 563] on img at bounding box center [899, 554] width 99 height 74
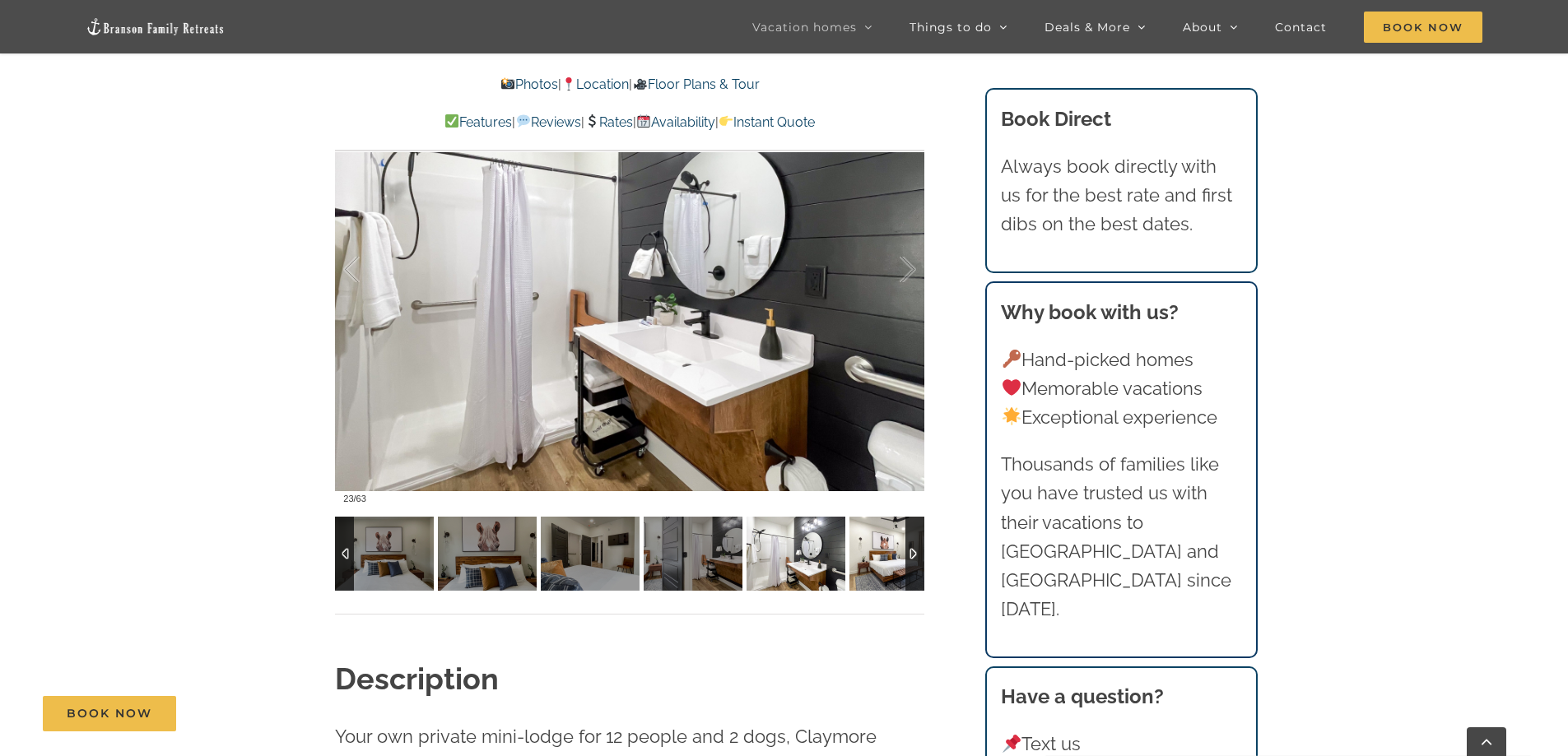
click at [868, 563] on img at bounding box center [899, 554] width 99 height 74
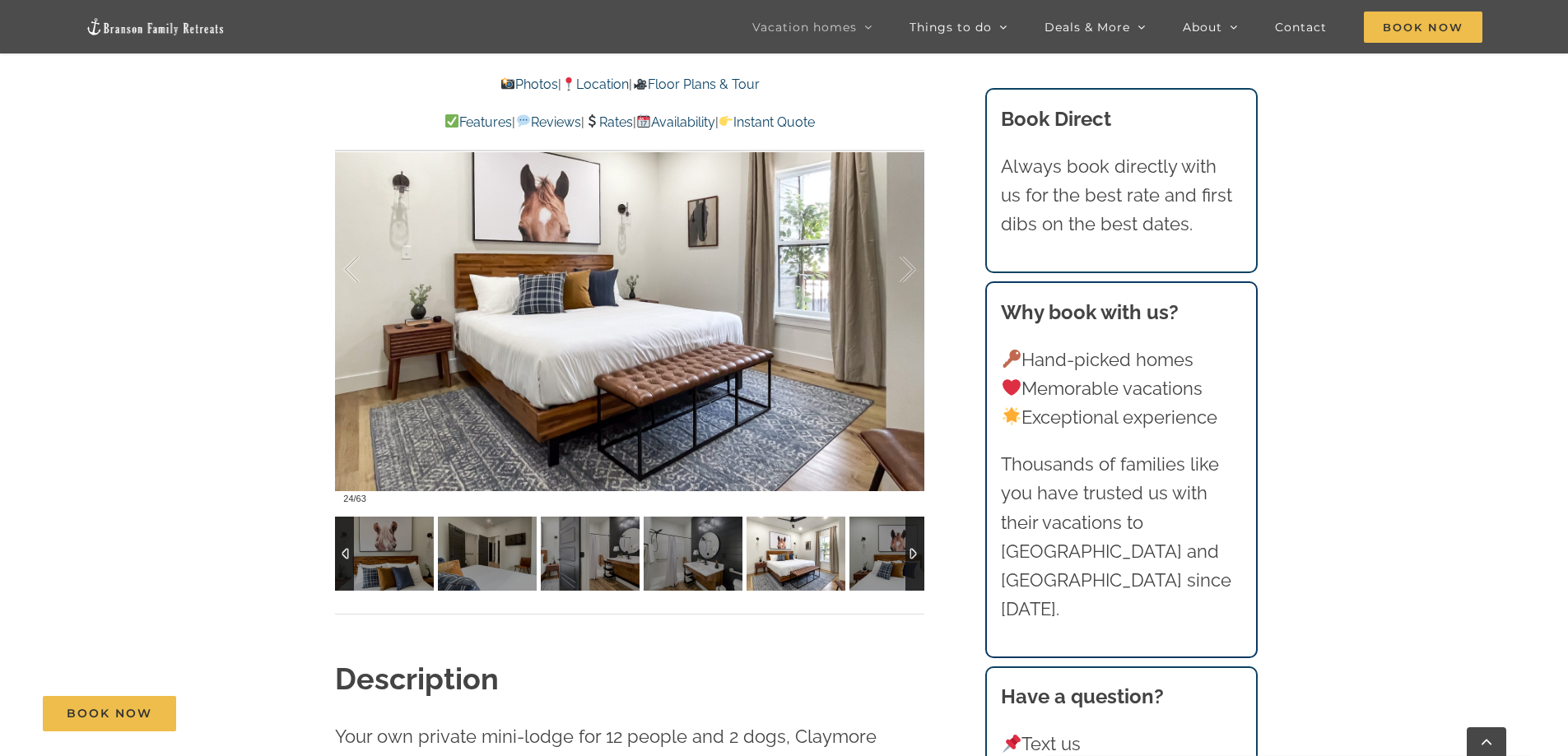
click at [868, 563] on img at bounding box center [899, 554] width 99 height 74
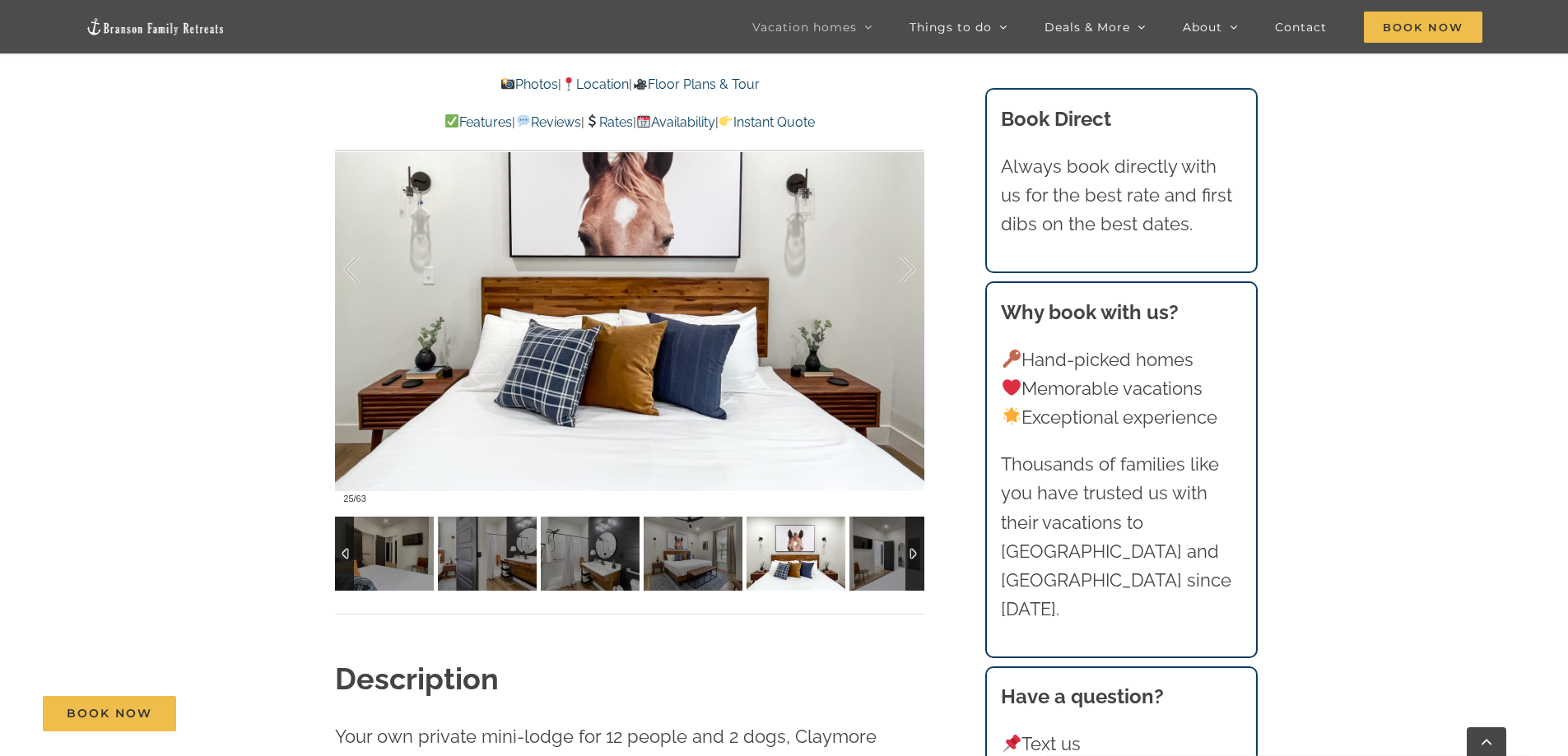
click at [868, 563] on div at bounding box center [1517, 554] width 6481 height 74
click at [868, 563] on img at bounding box center [899, 554] width 99 height 74
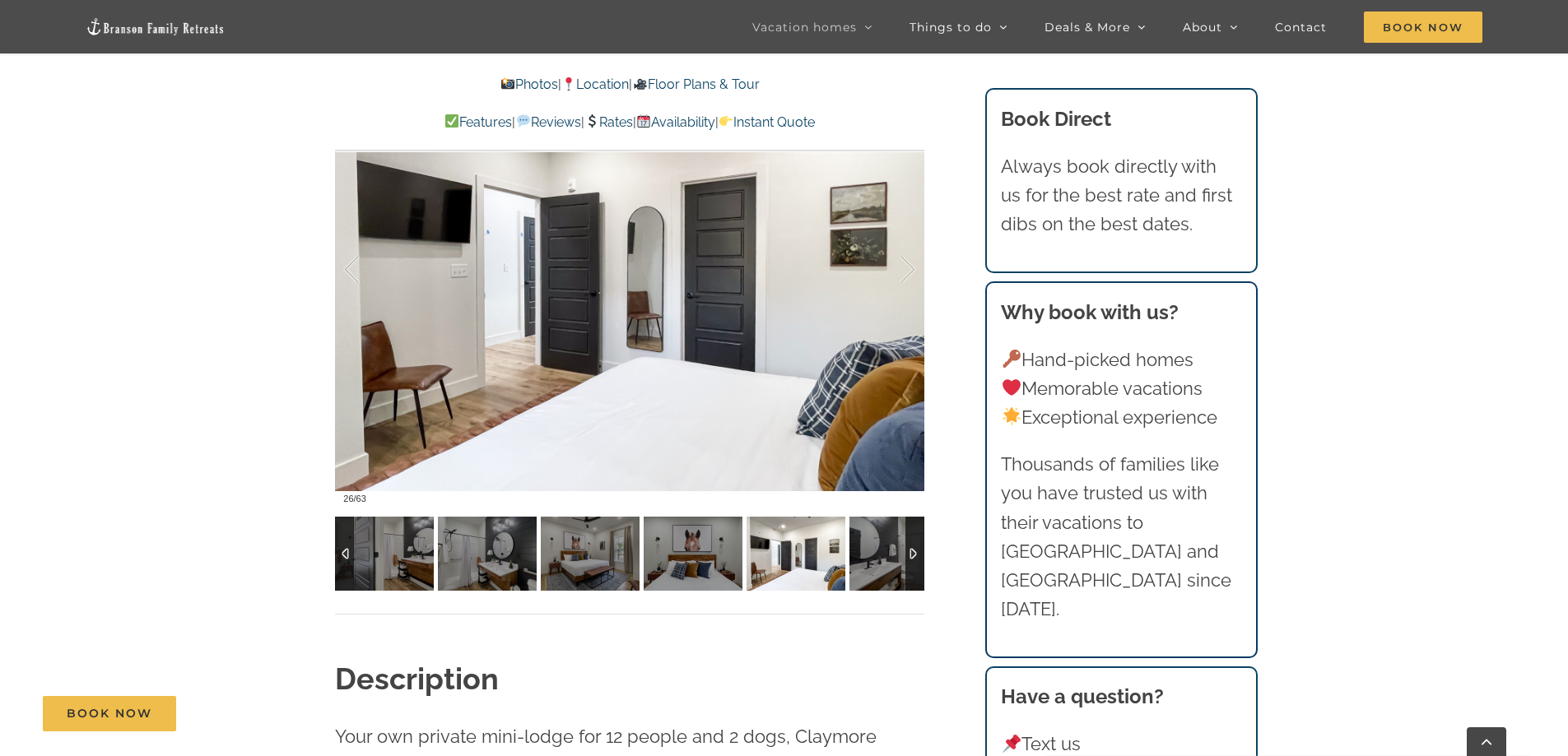
click at [868, 563] on img at bounding box center [899, 554] width 99 height 74
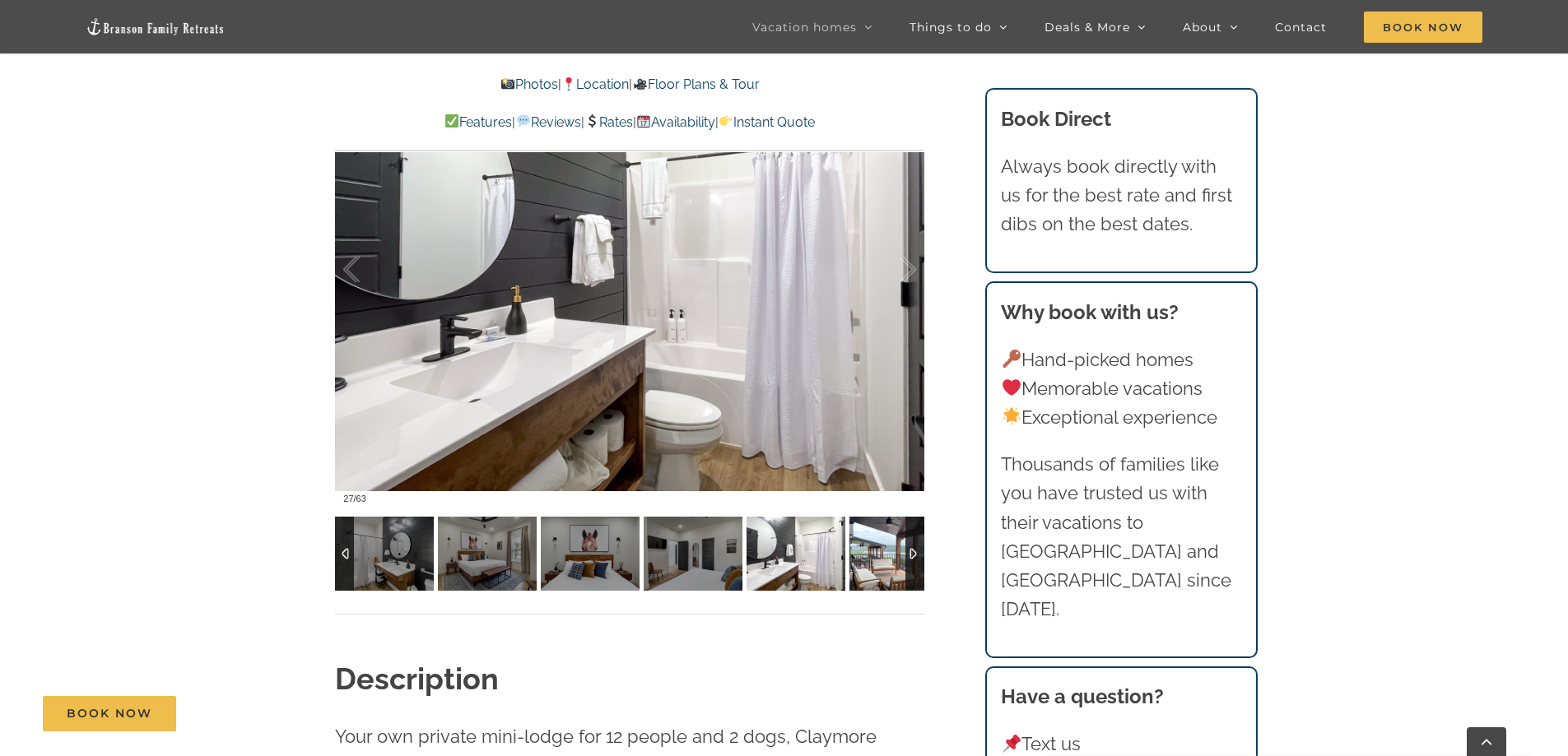
click at [868, 563] on img at bounding box center [899, 554] width 99 height 74
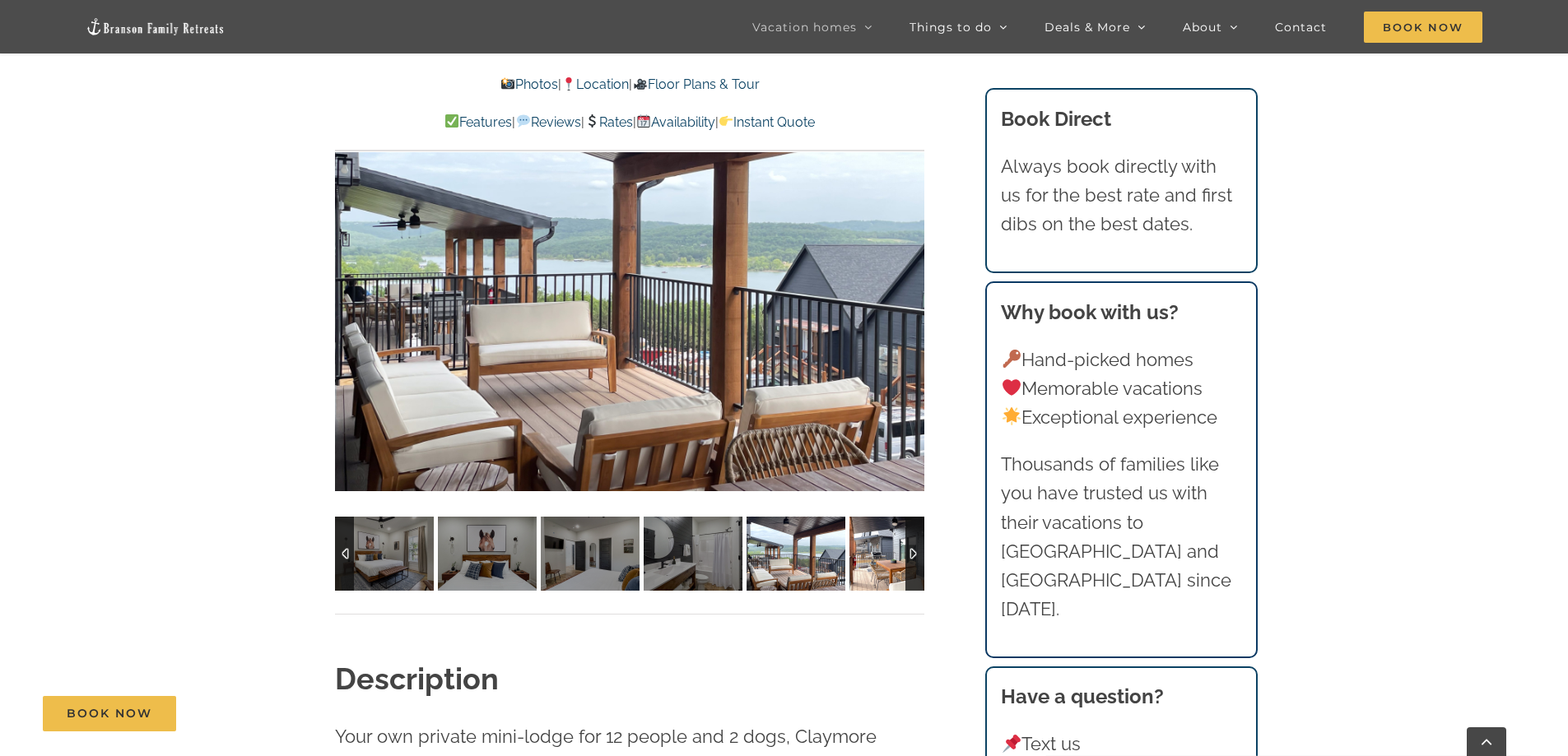
click at [868, 563] on img at bounding box center [899, 554] width 99 height 74
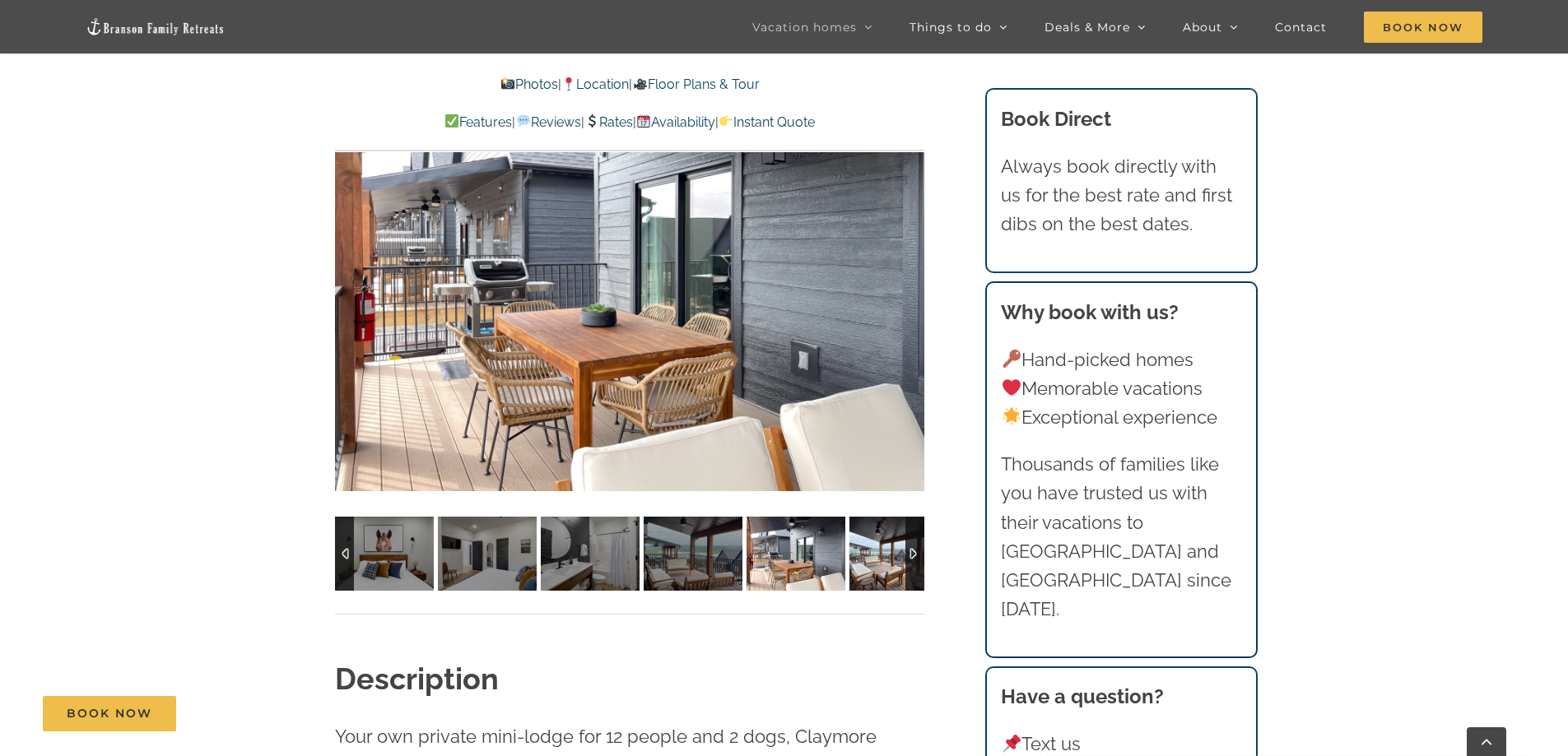
click at [868, 563] on img at bounding box center [899, 554] width 99 height 74
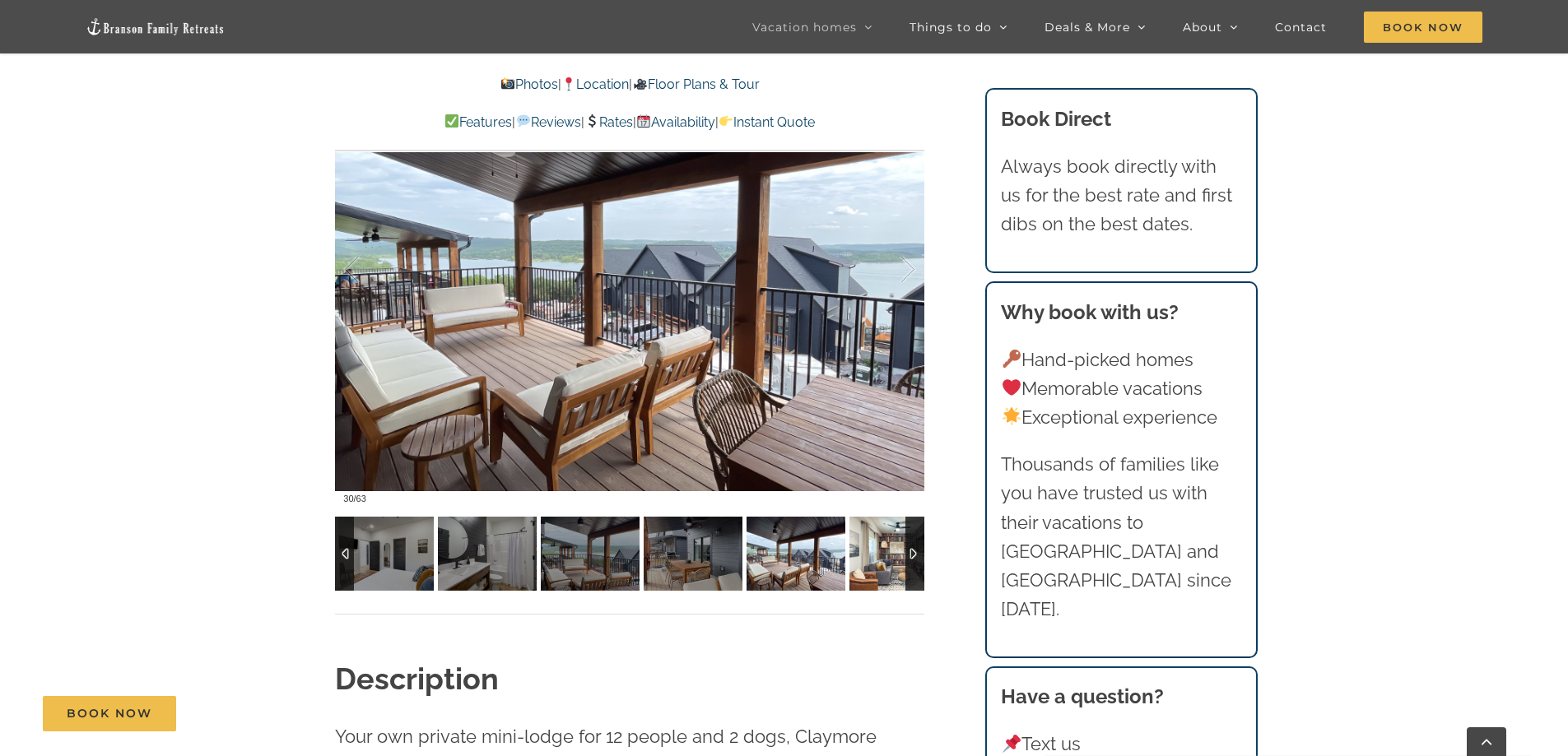
click at [868, 563] on img at bounding box center [899, 554] width 99 height 74
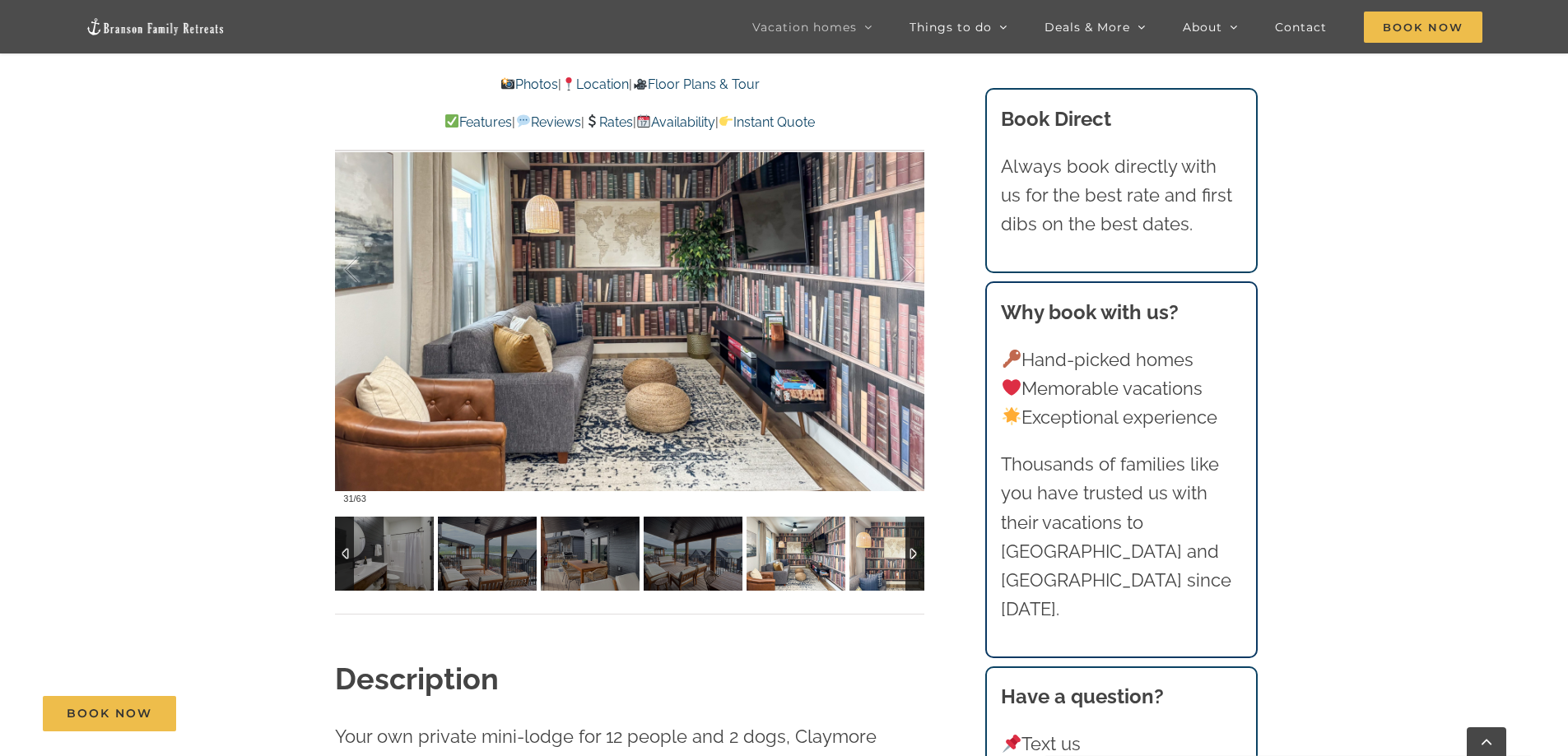
click at [868, 563] on img at bounding box center [899, 554] width 99 height 74
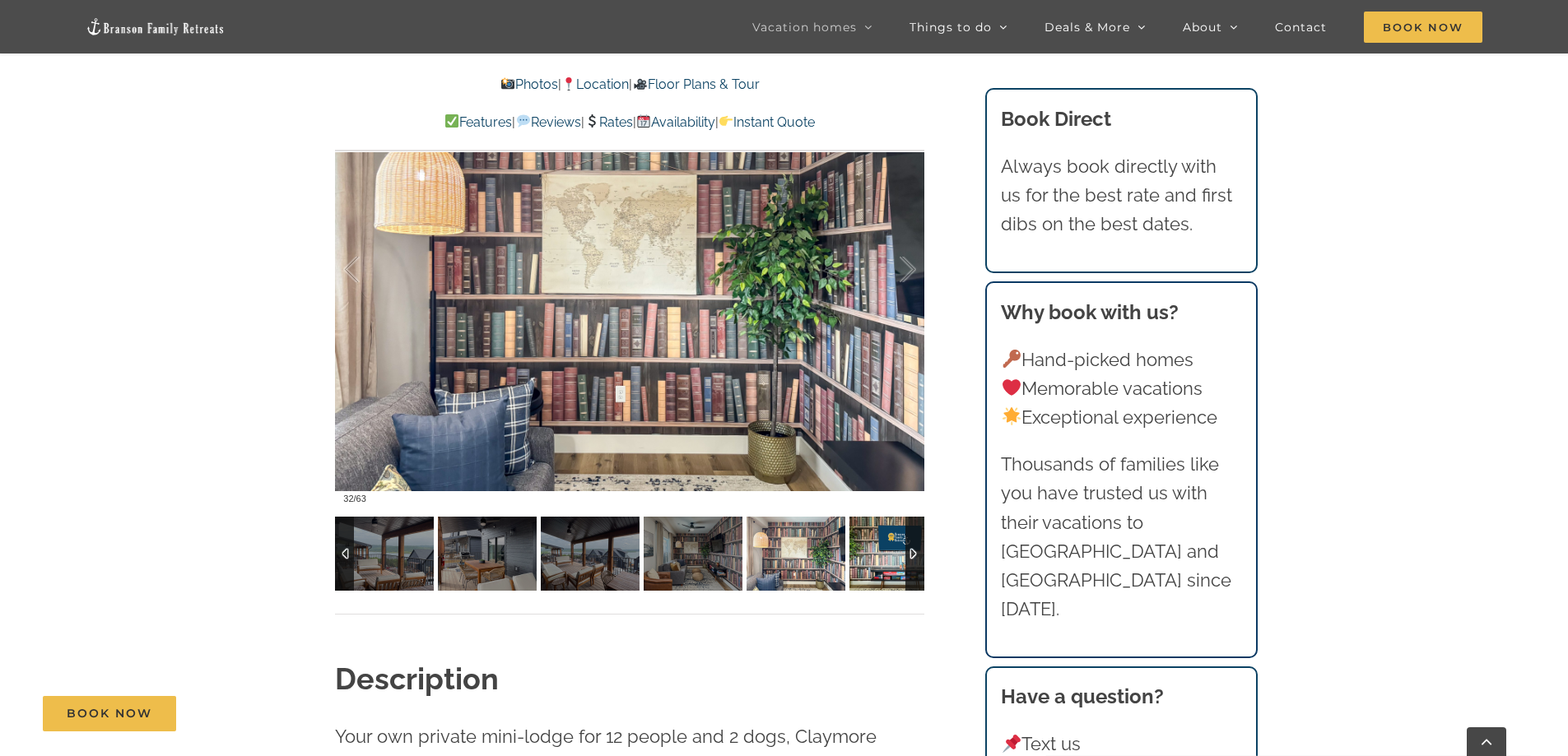
click at [868, 563] on img at bounding box center [899, 554] width 99 height 74
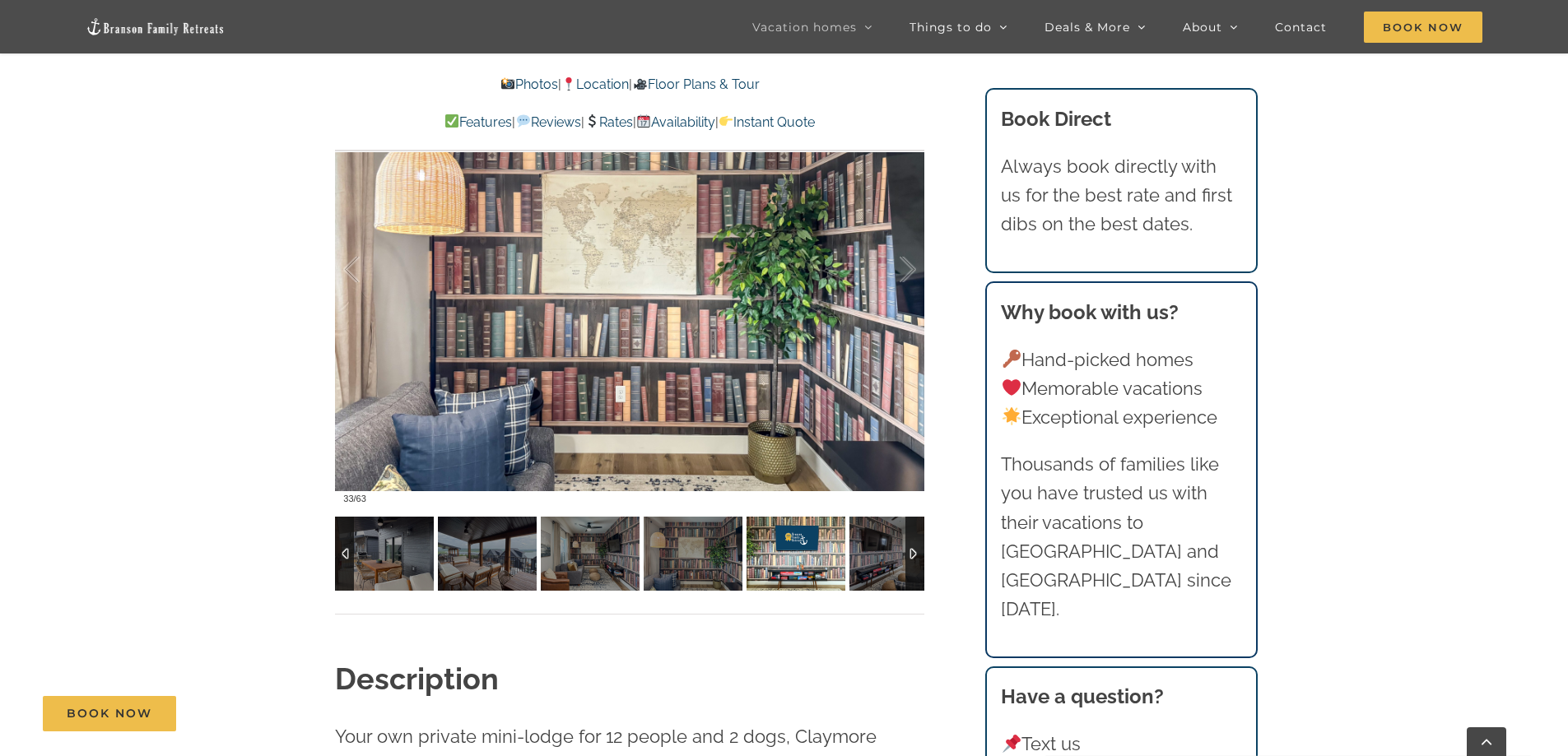
click at [845, 563] on img at bounding box center [796, 554] width 99 height 74
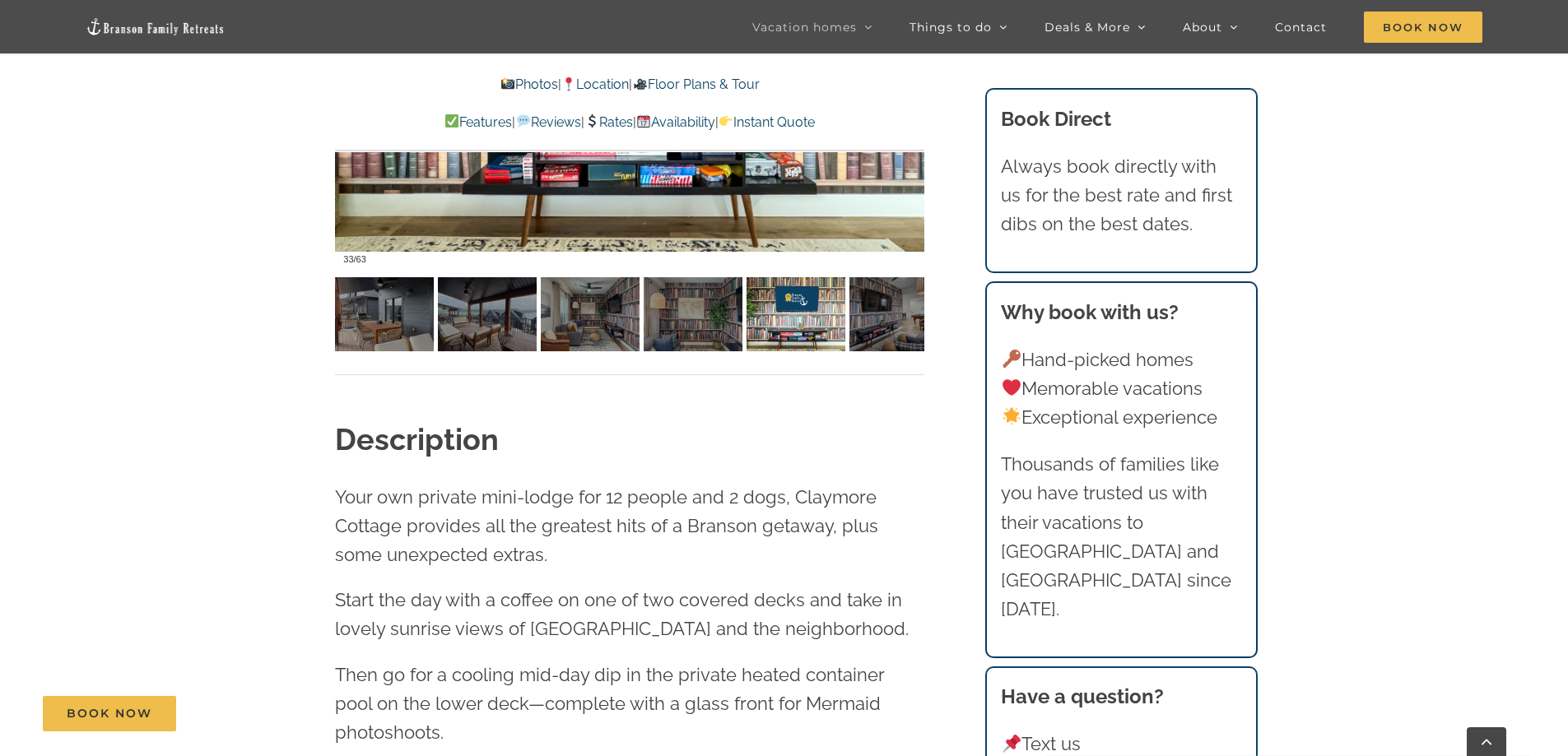
scroll to position [1564, 0]
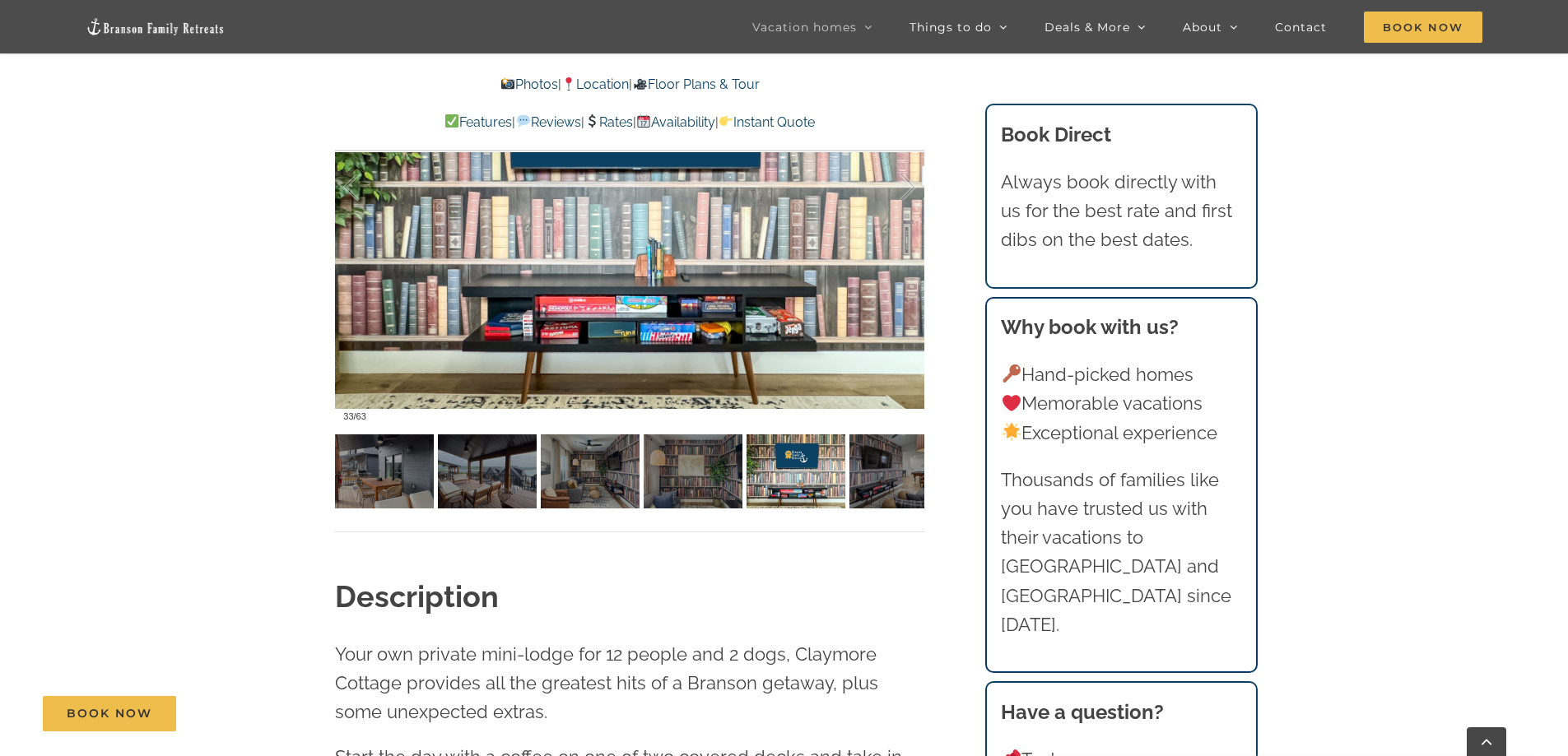
click at [617, 121] on link "Rates" at bounding box center [609, 122] width 49 height 16
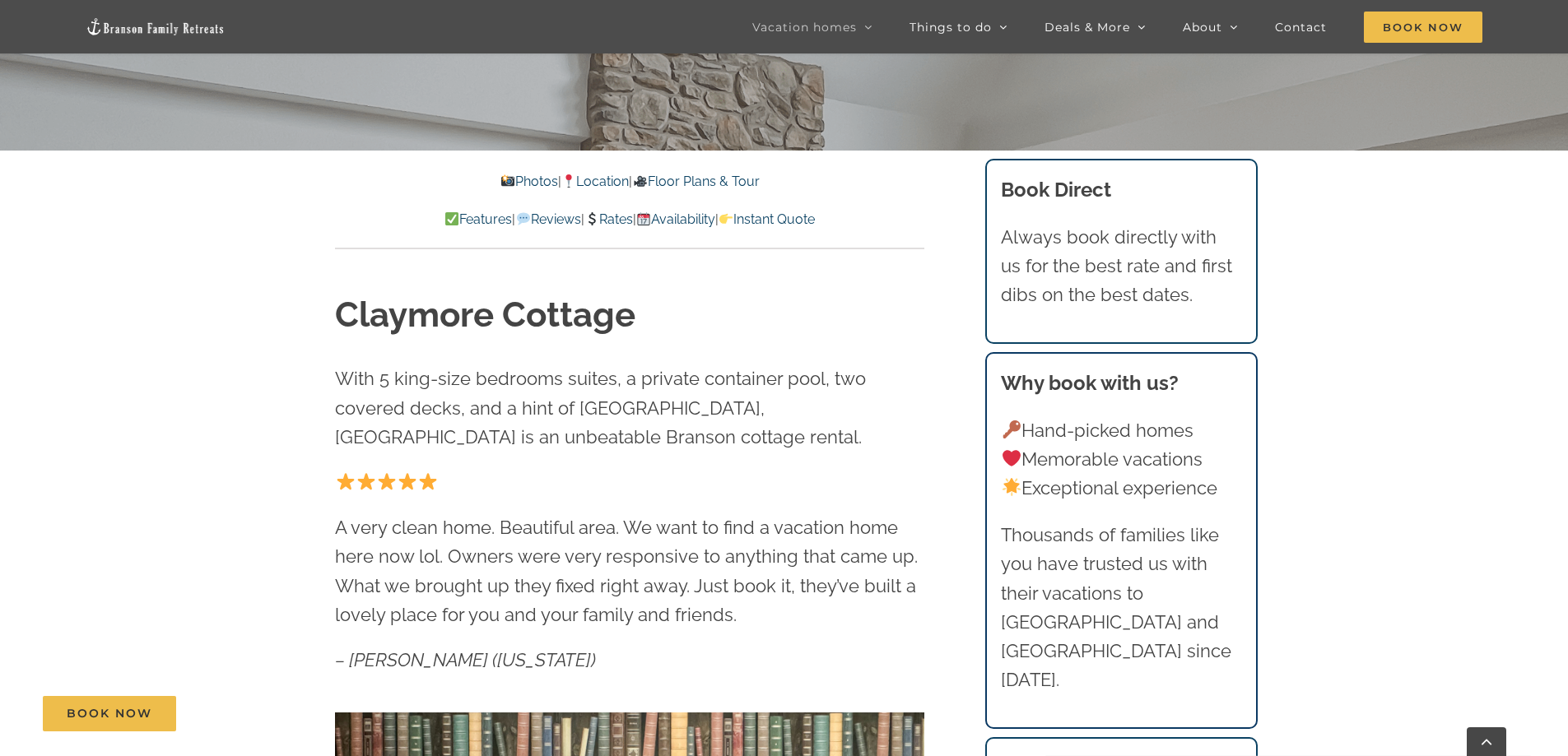
scroll to position [494, 0]
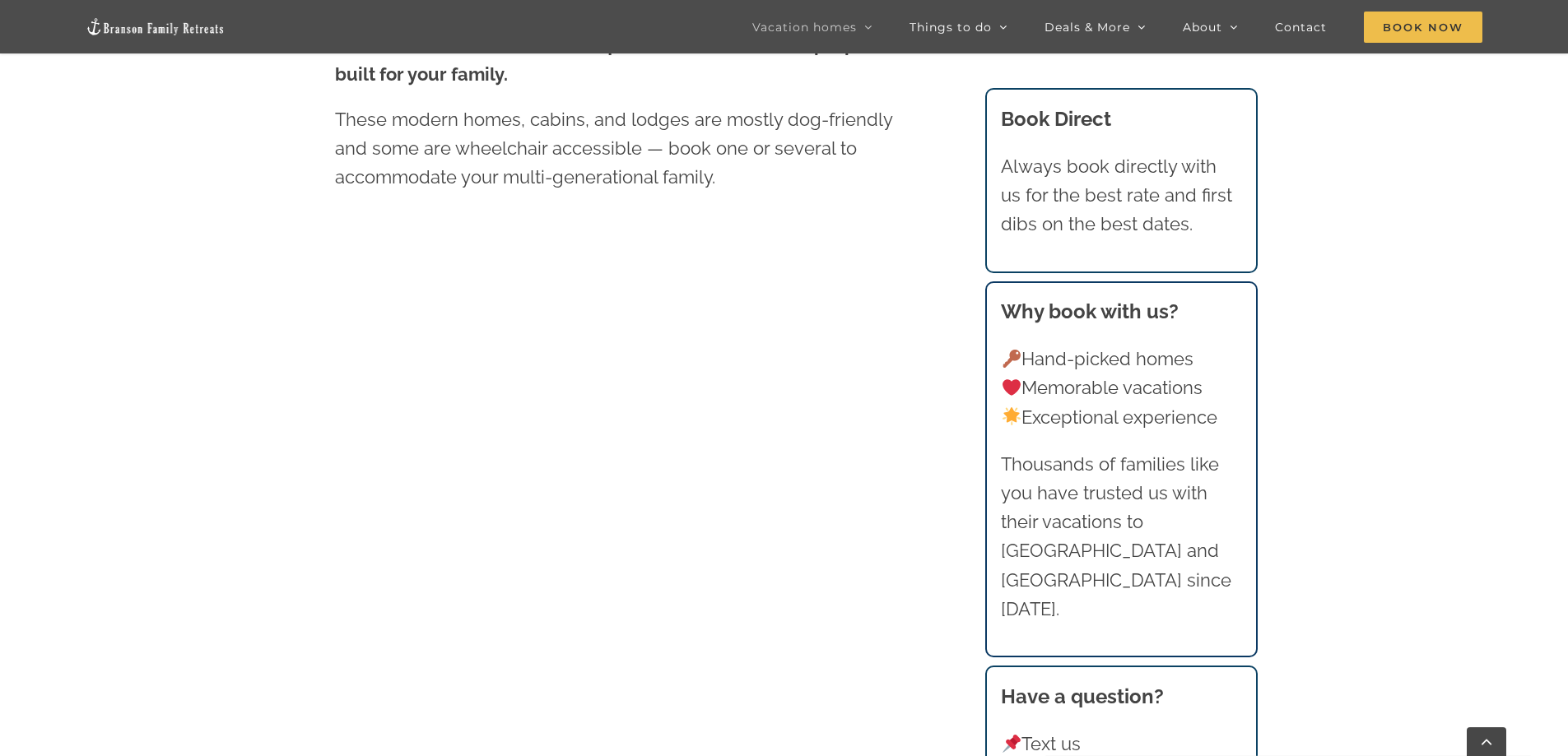
scroll to position [1126, 0]
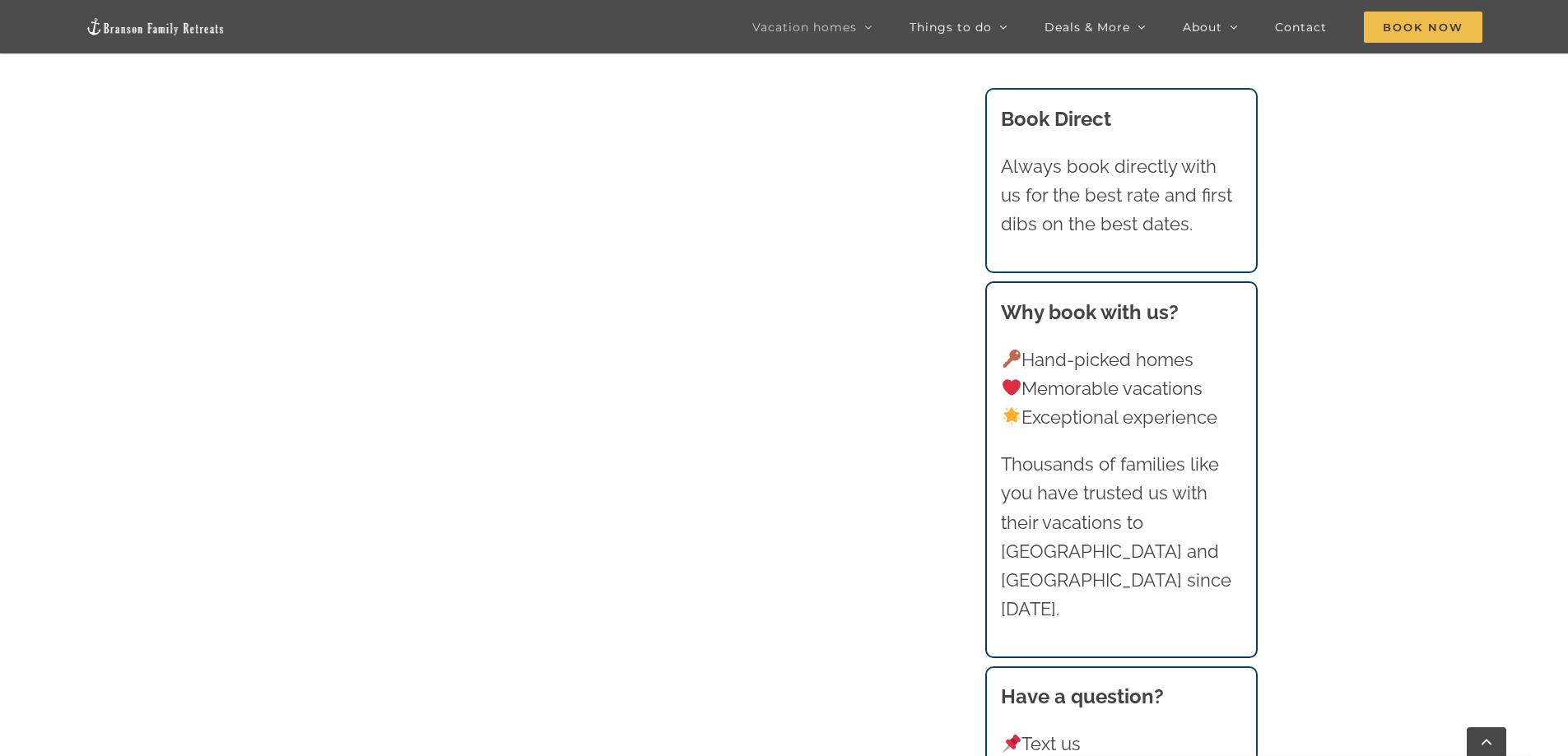
scroll to position [1537, 0]
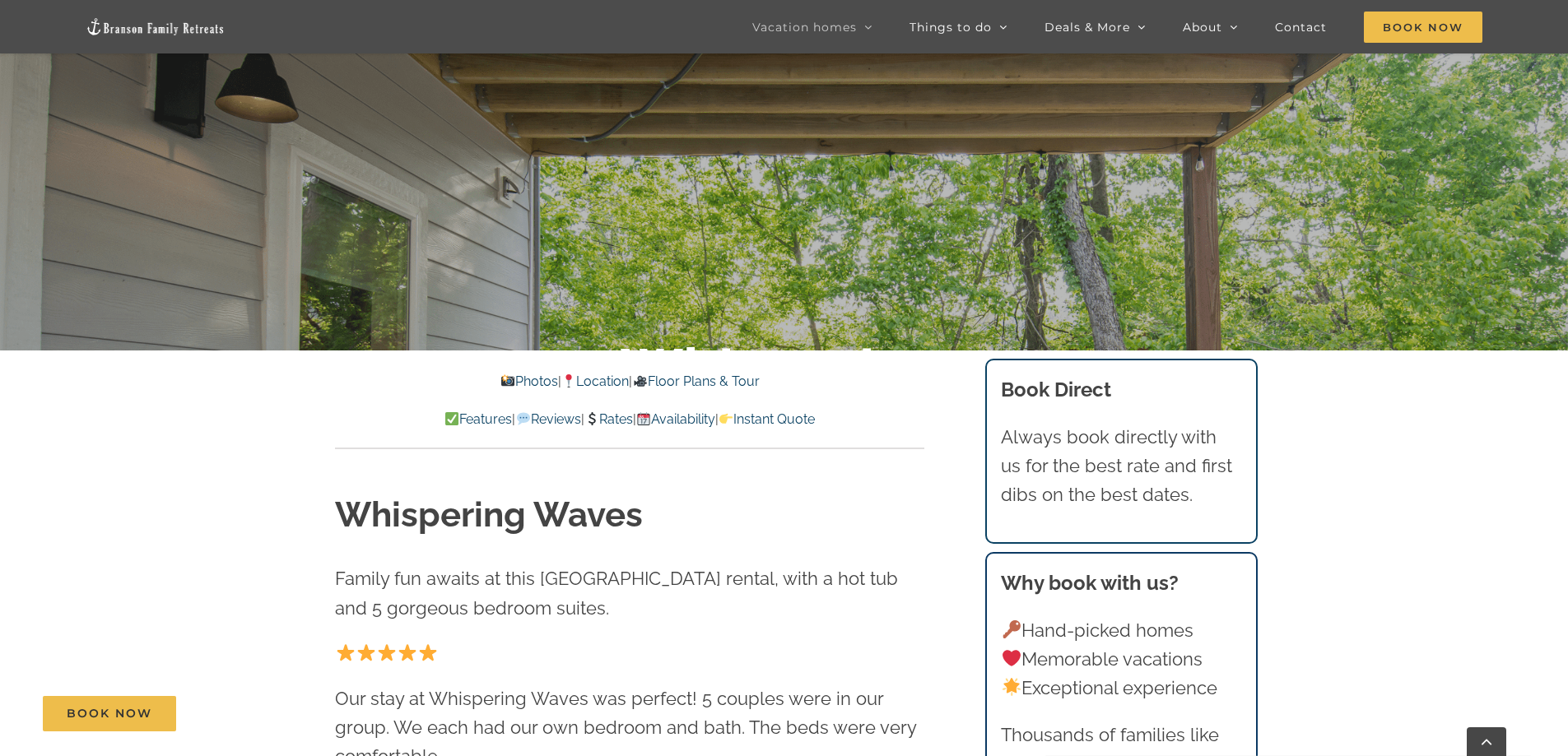
scroll to position [494, 0]
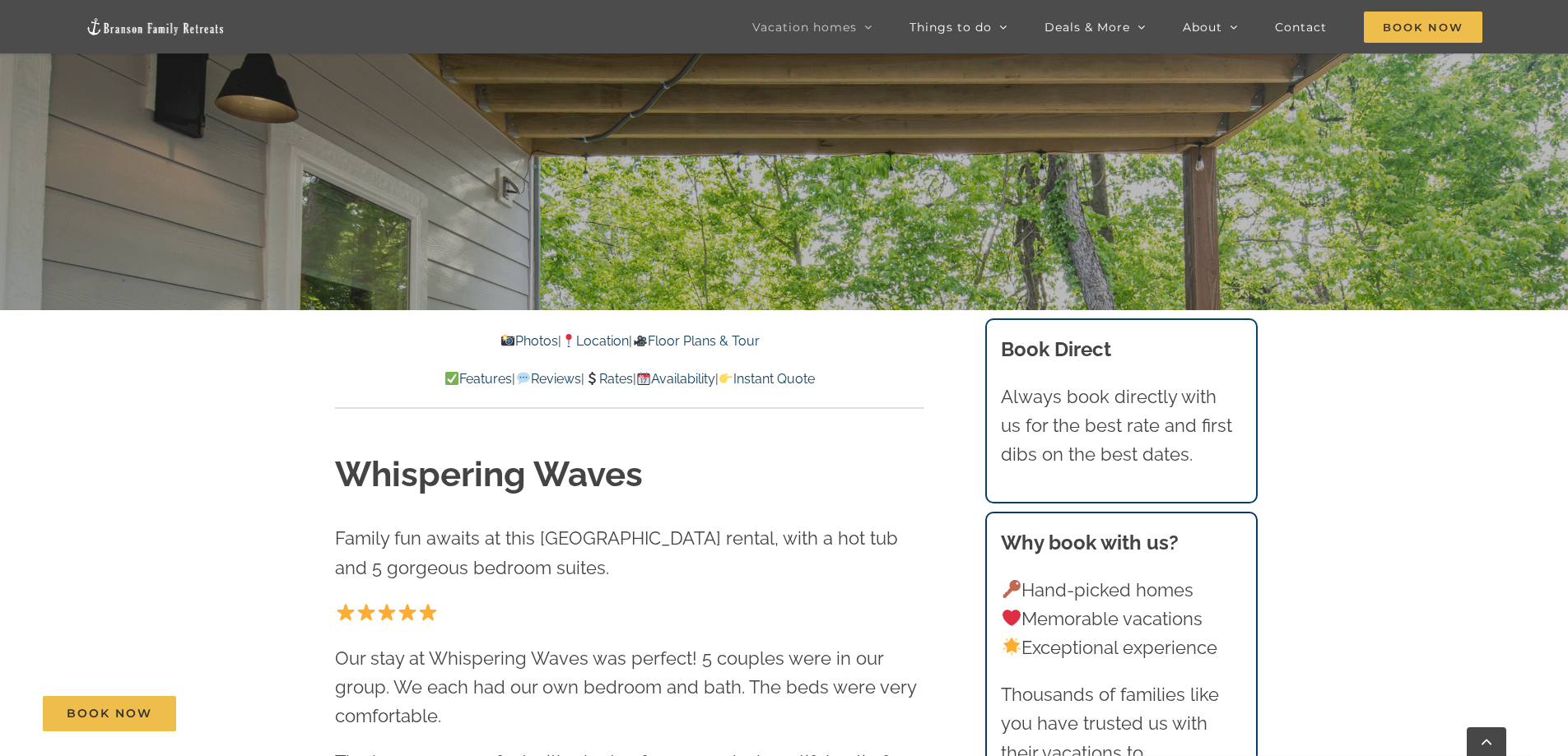
click at [689, 379] on link "Availability" at bounding box center [675, 379] width 79 height 16
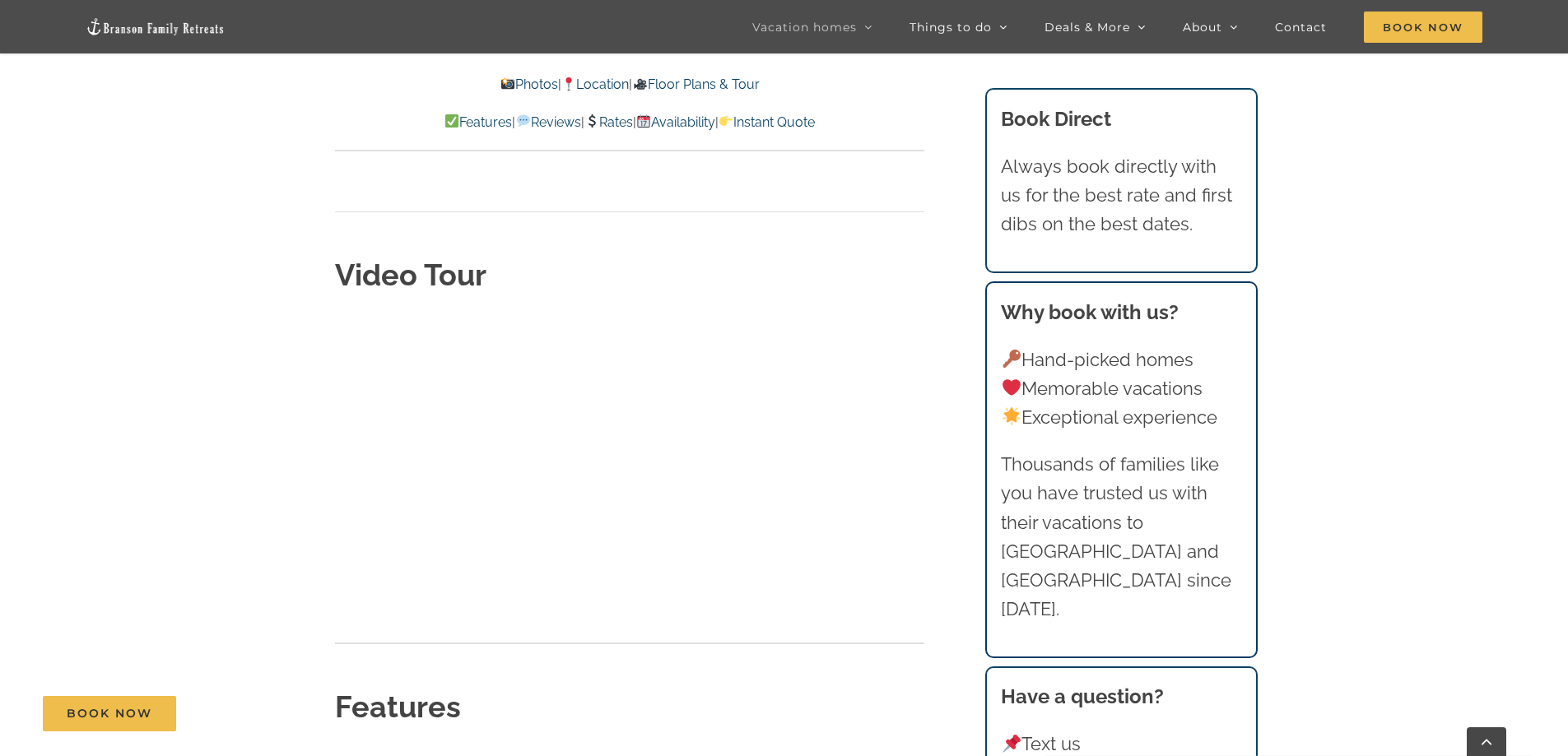
scroll to position [4272, 0]
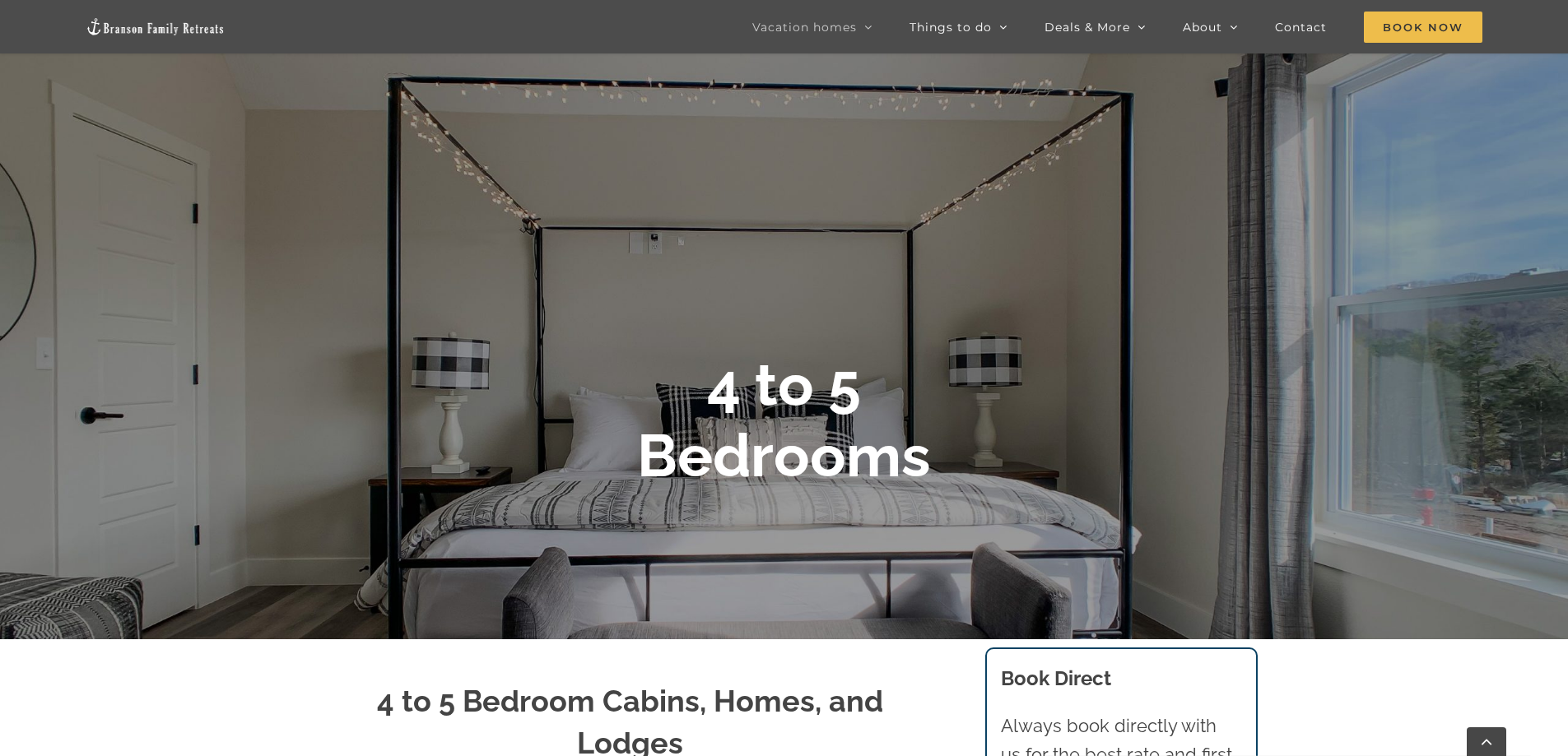
scroll to position [126, 0]
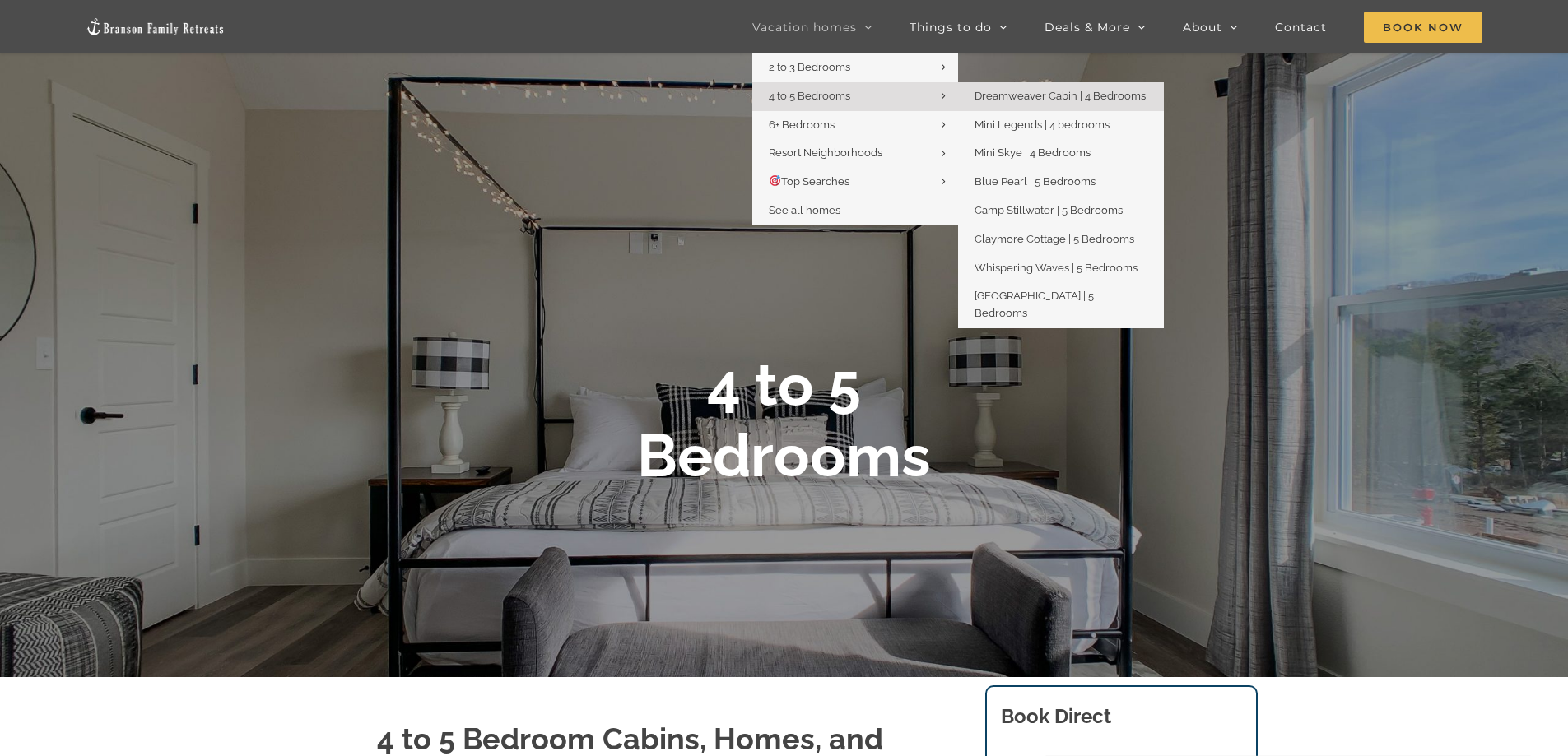
click at [1051, 95] on span "Dreamweaver Cabin | 4 Bedrooms" at bounding box center [1060, 95] width 171 height 13
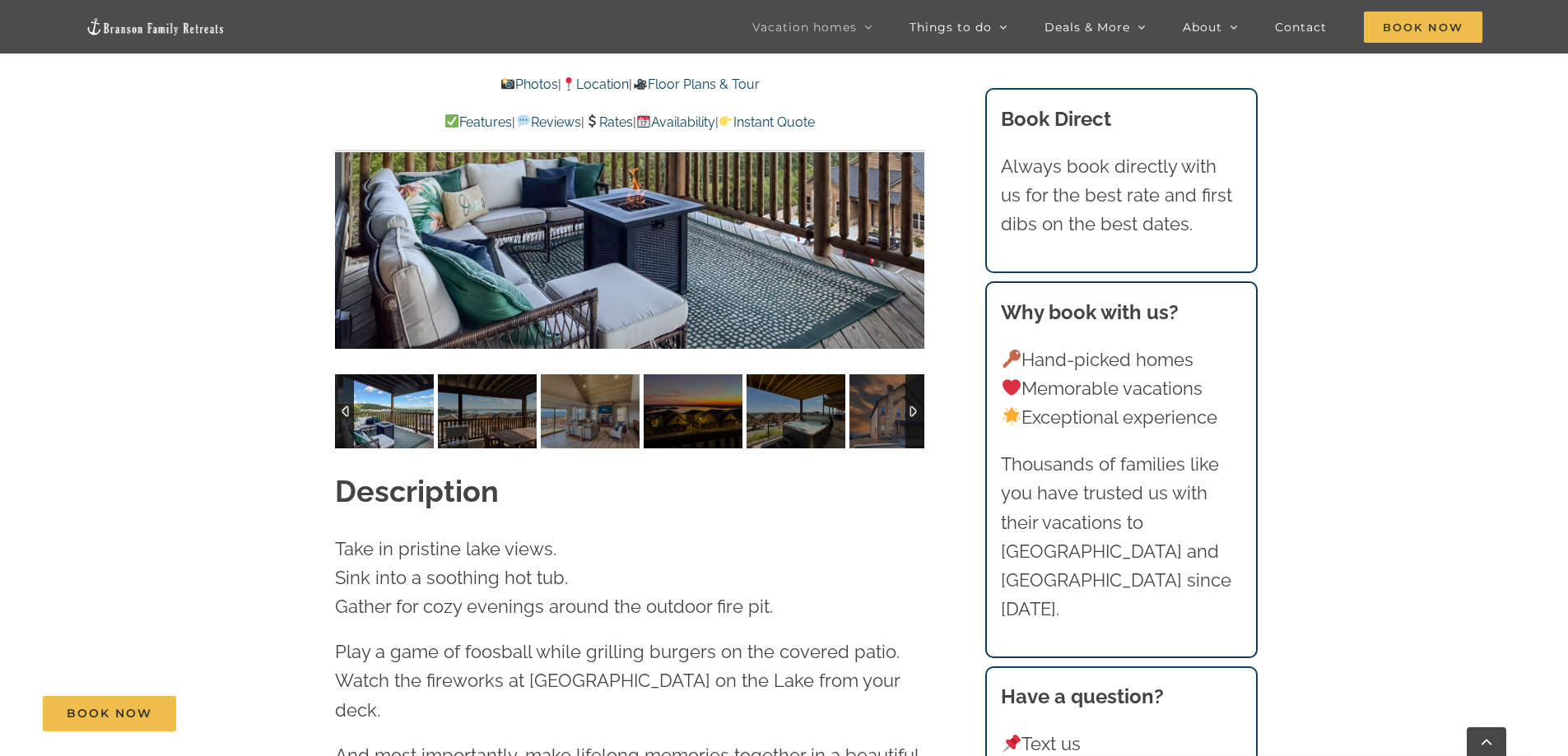
scroll to position [1484, 0]
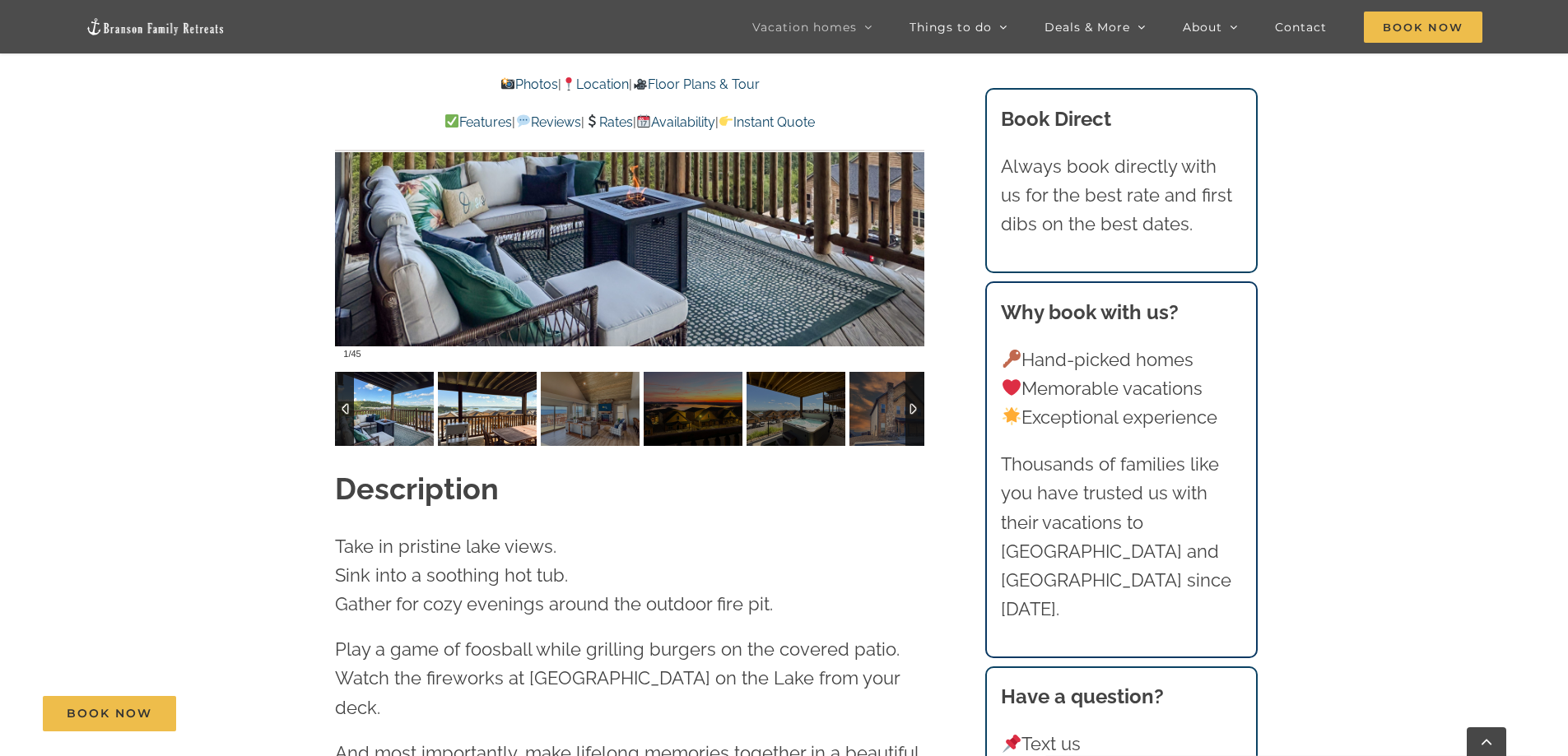
click at [477, 383] on img at bounding box center [487, 409] width 99 height 74
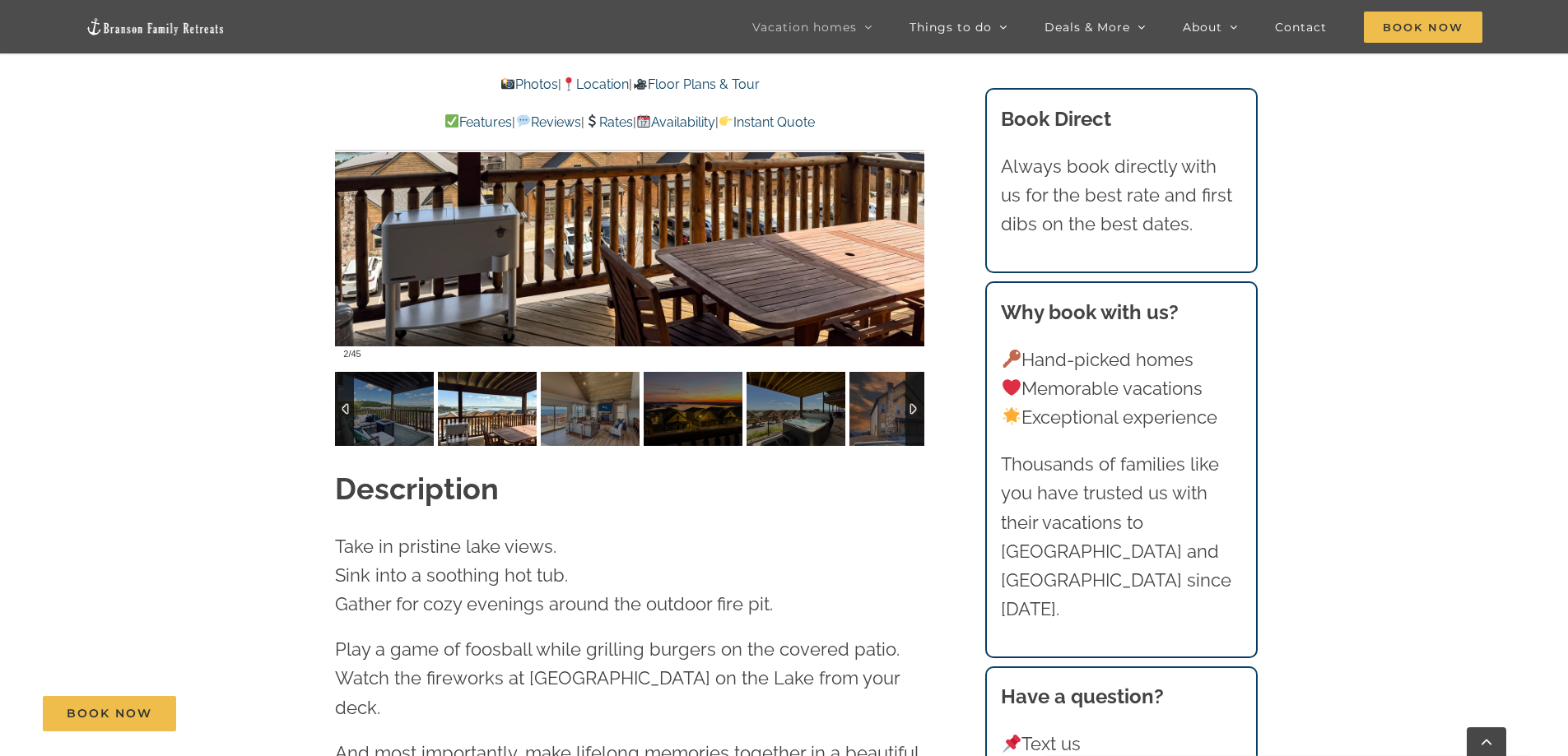
click at [478, 384] on img at bounding box center [487, 409] width 99 height 74
click at [579, 400] on img at bounding box center [590, 409] width 99 height 74
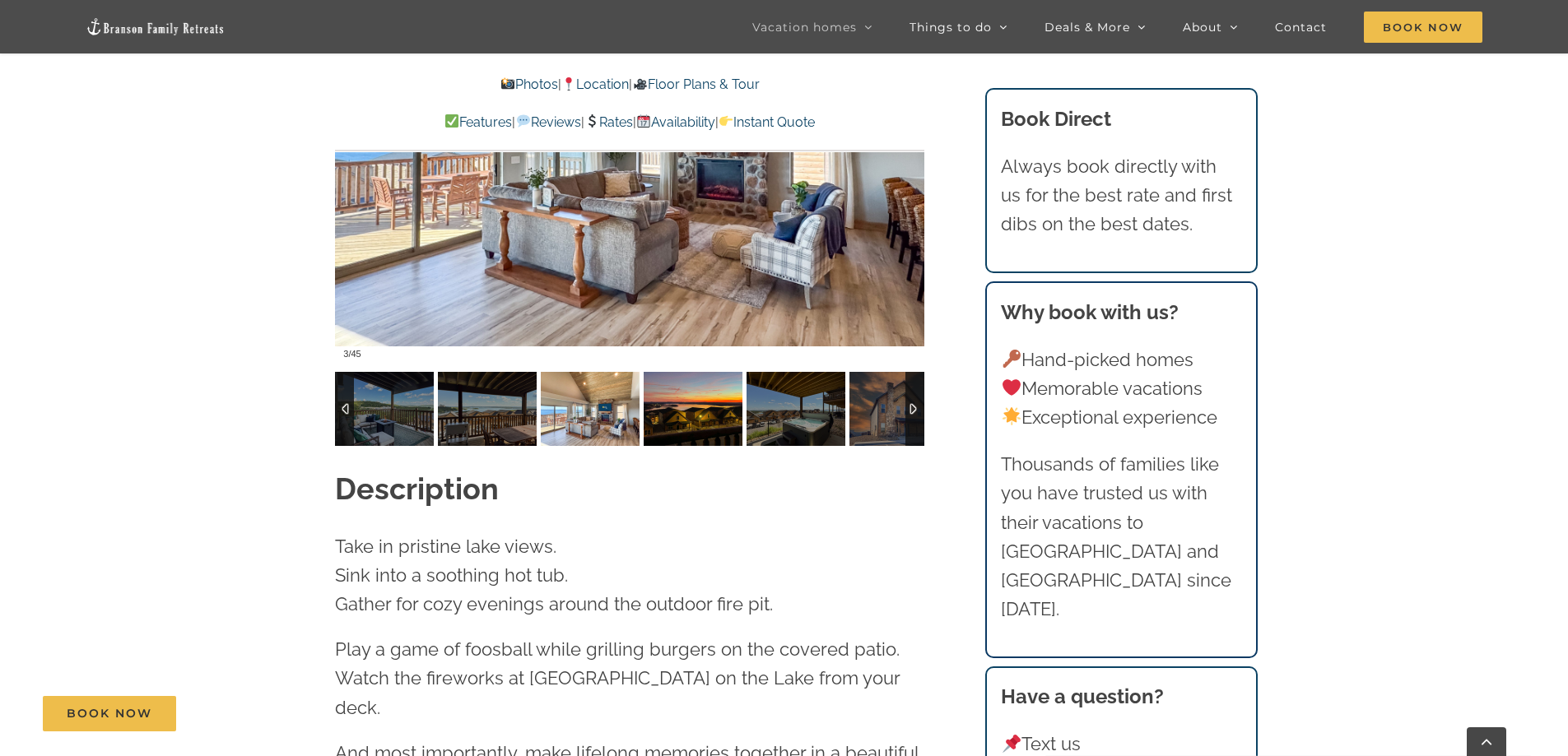
click at [684, 395] on img at bounding box center [693, 409] width 99 height 74
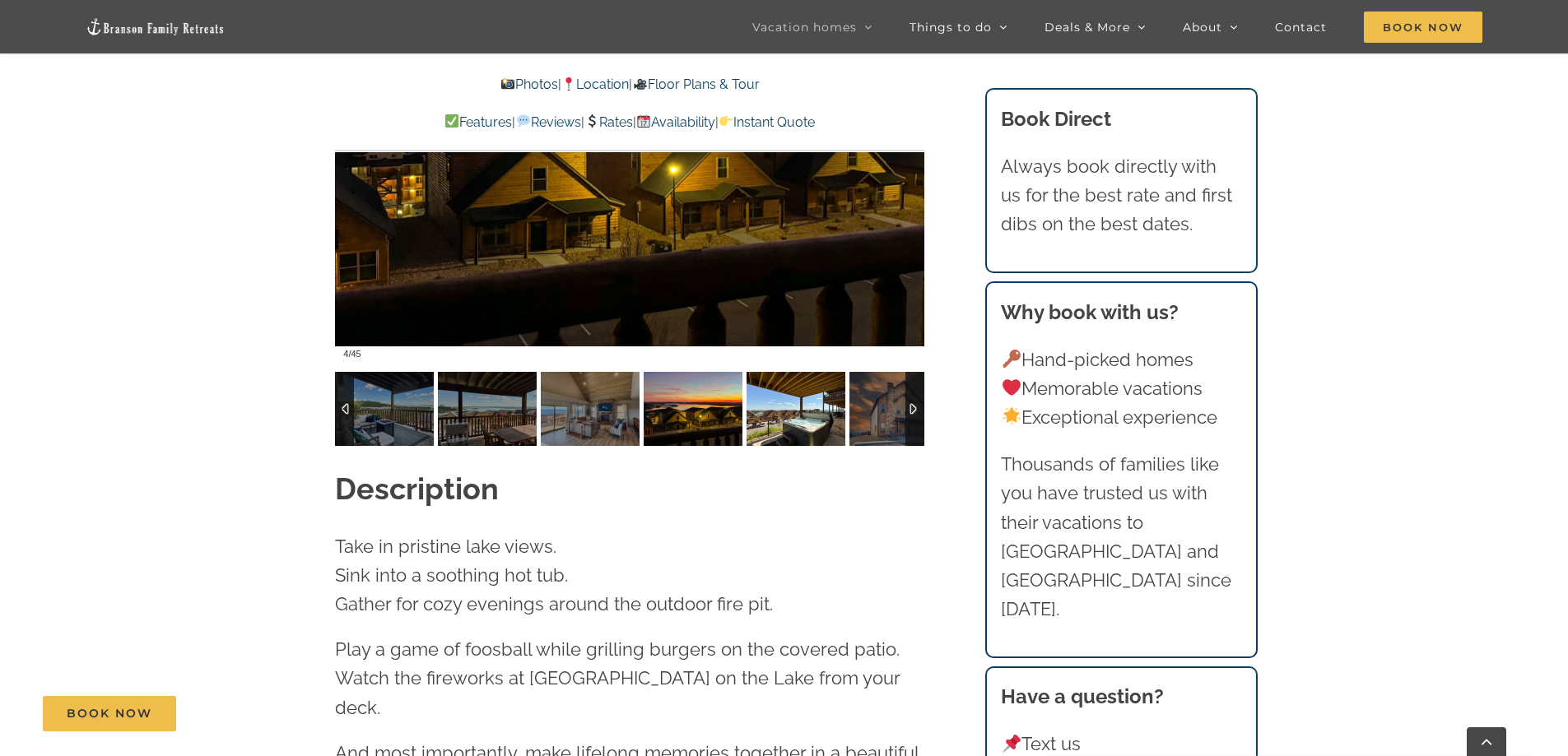
click at [773, 398] on img at bounding box center [796, 409] width 99 height 74
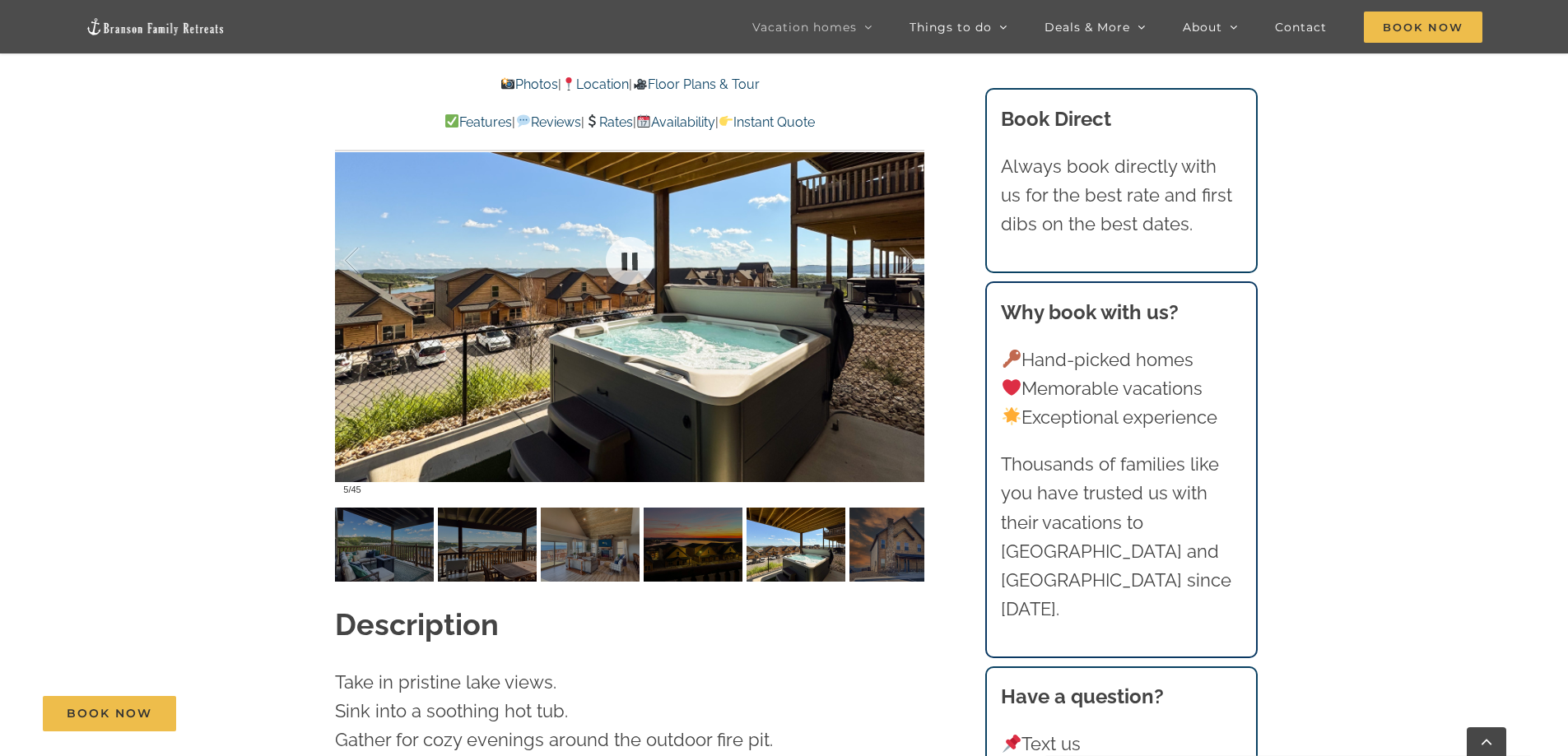
scroll to position [1402, 0]
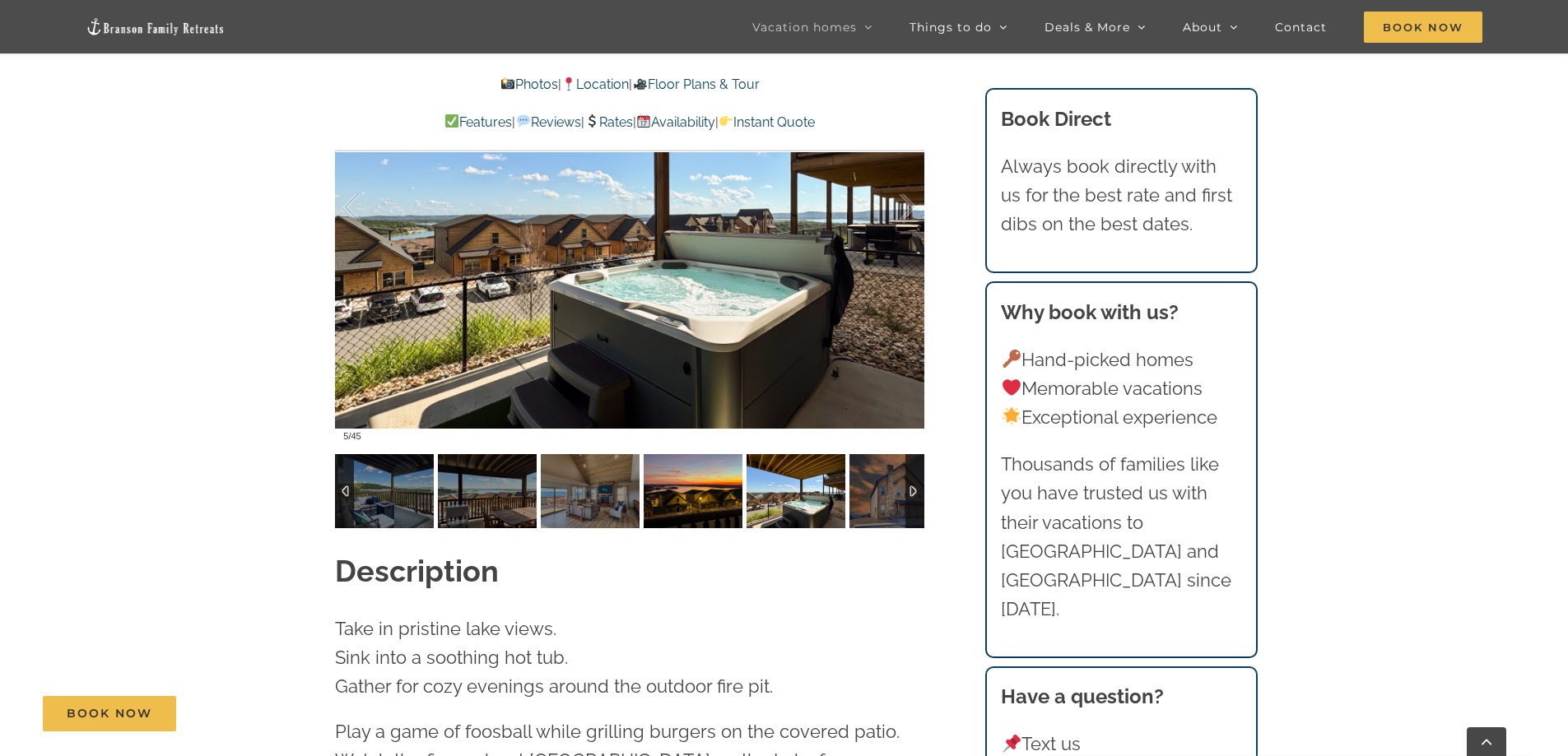
click at [706, 454] on img at bounding box center [693, 491] width 99 height 74
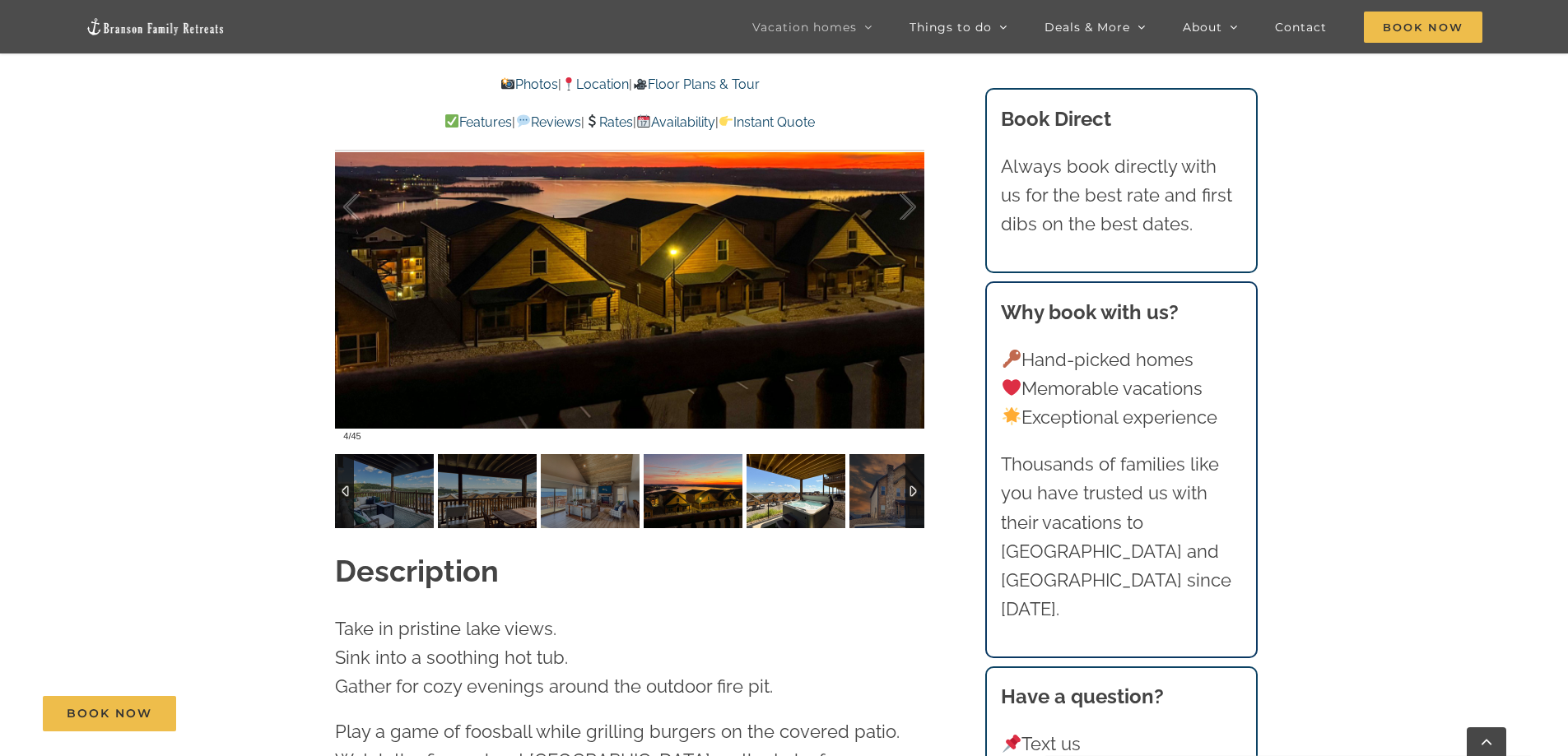
click at [803, 464] on img at bounding box center [796, 491] width 99 height 74
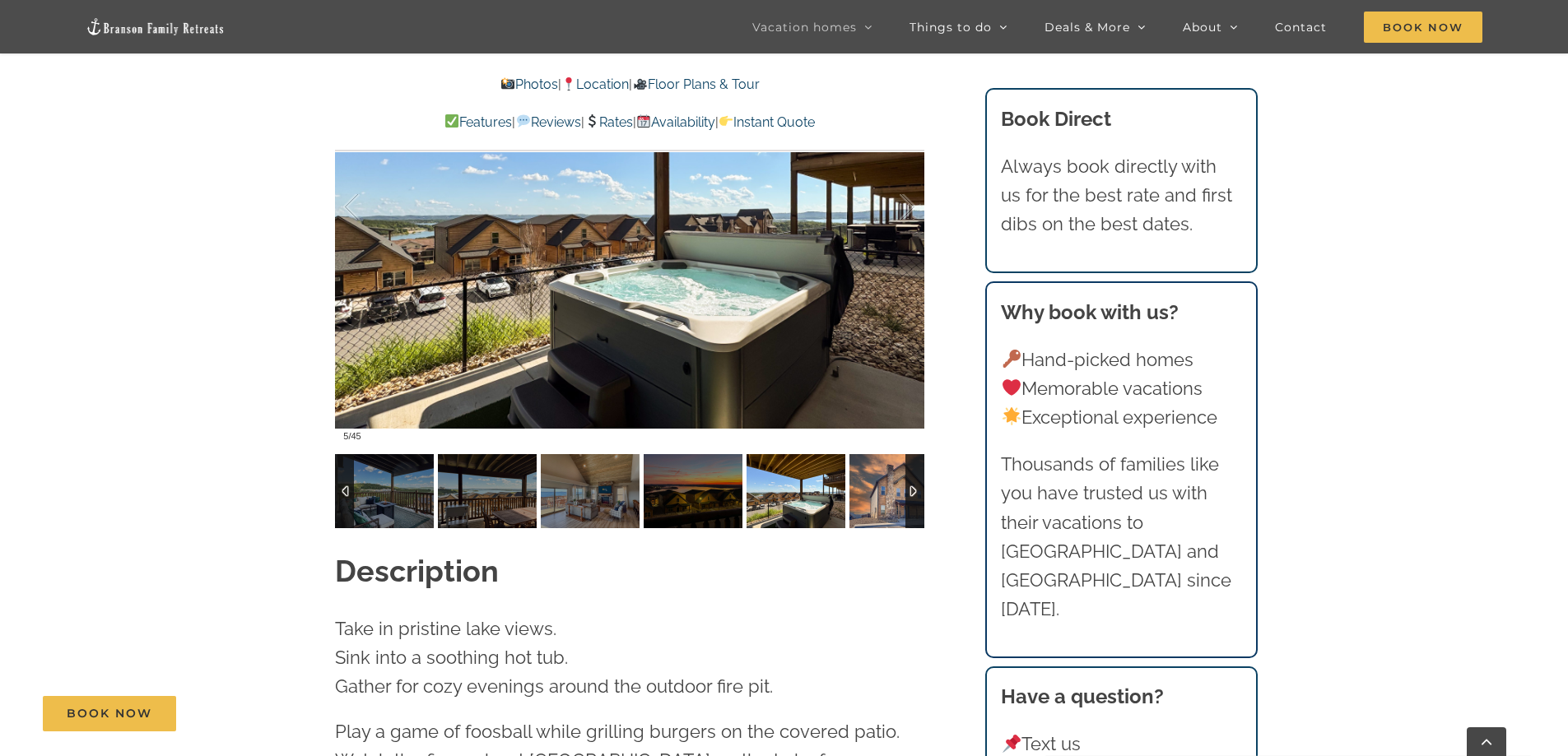
click at [882, 479] on img at bounding box center [899, 491] width 99 height 74
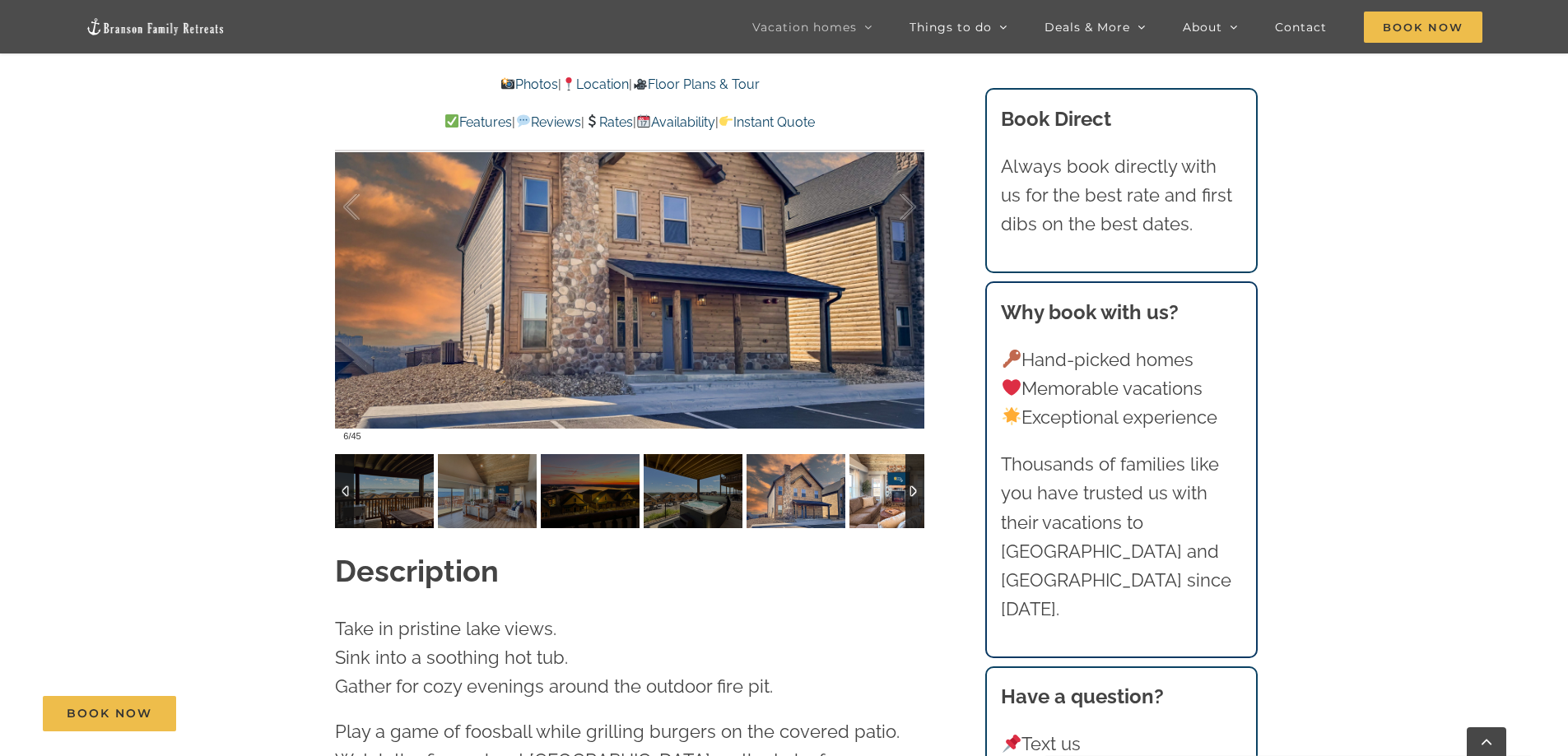
click at [883, 479] on img at bounding box center [899, 491] width 99 height 74
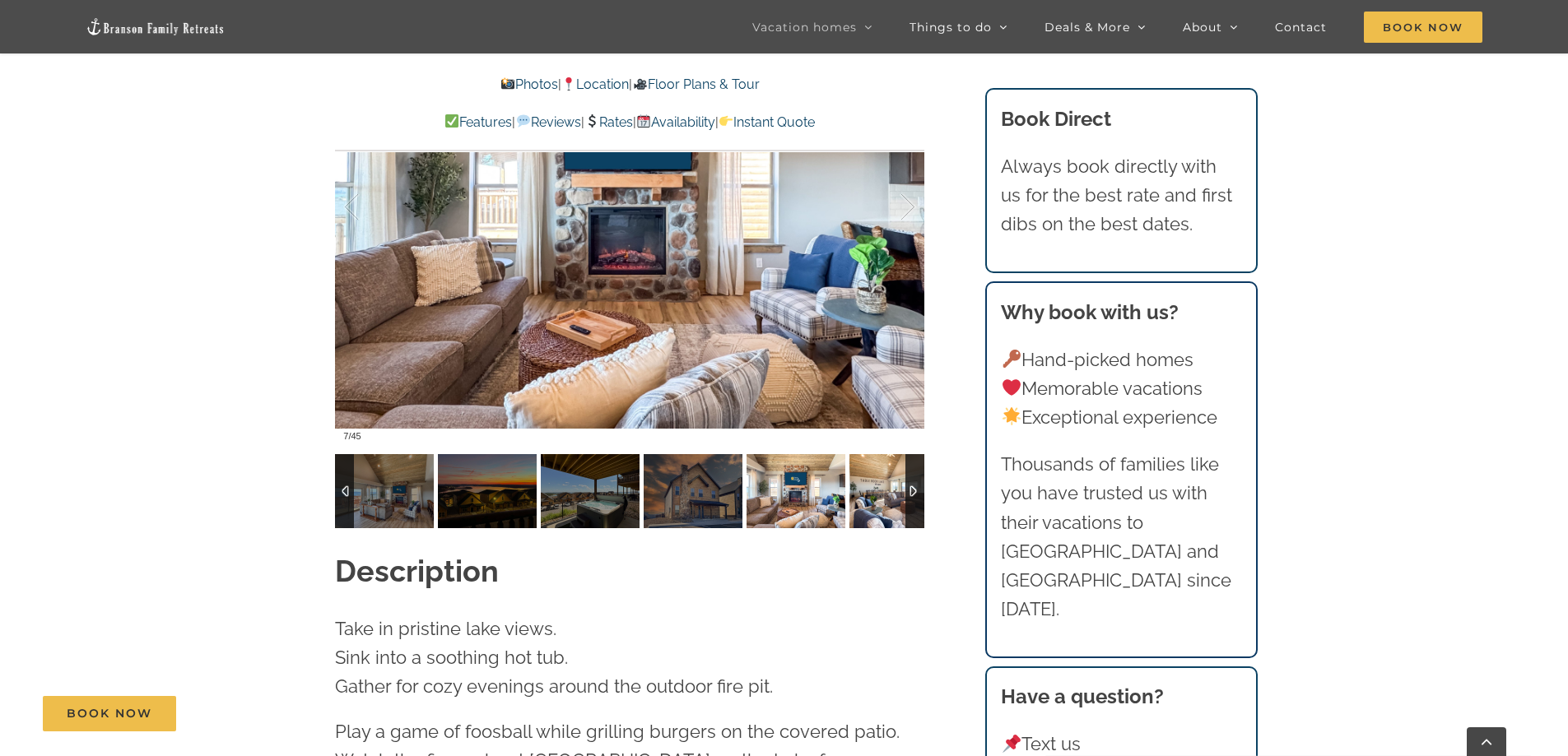
click at [883, 479] on img at bounding box center [899, 491] width 99 height 74
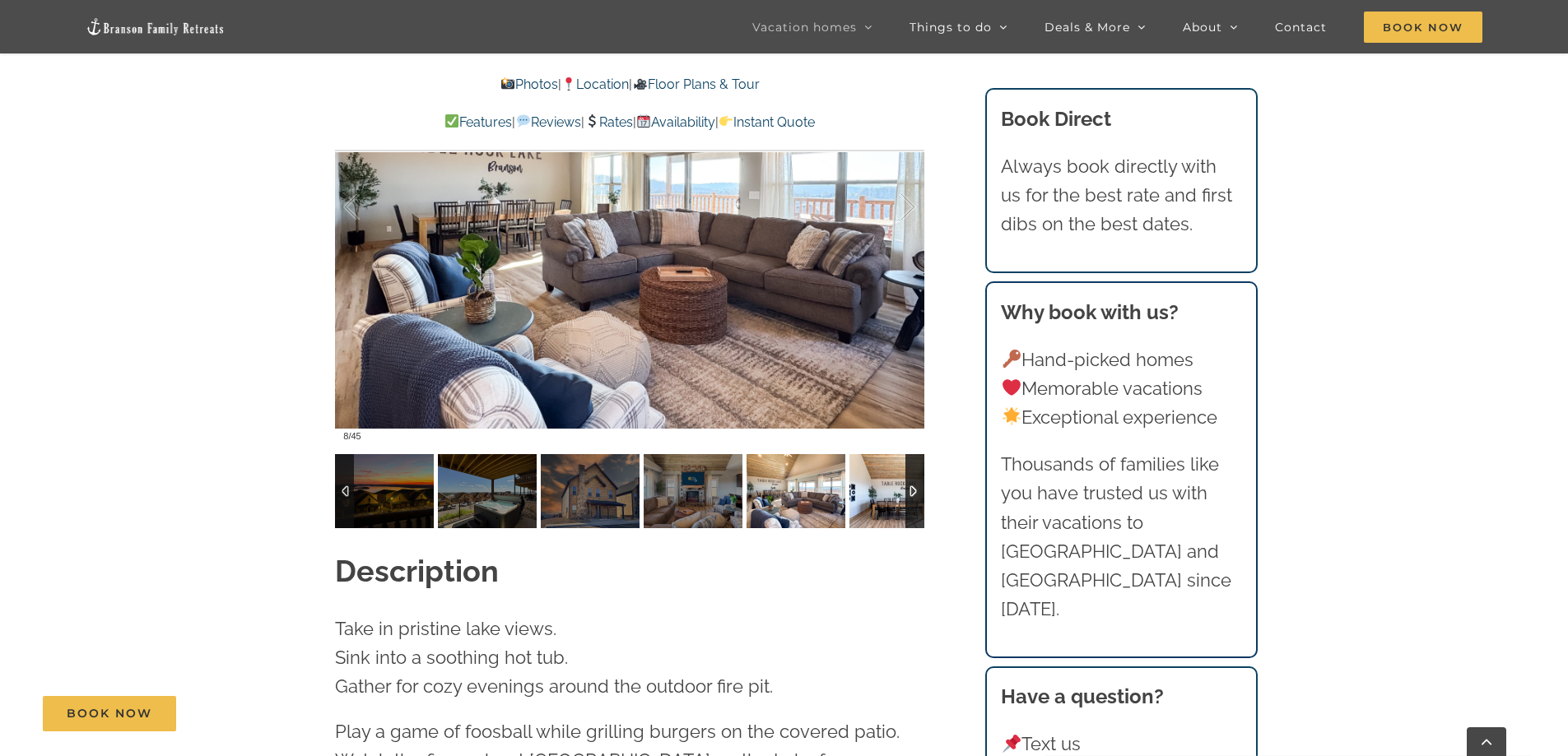
click at [883, 479] on img at bounding box center [899, 491] width 99 height 74
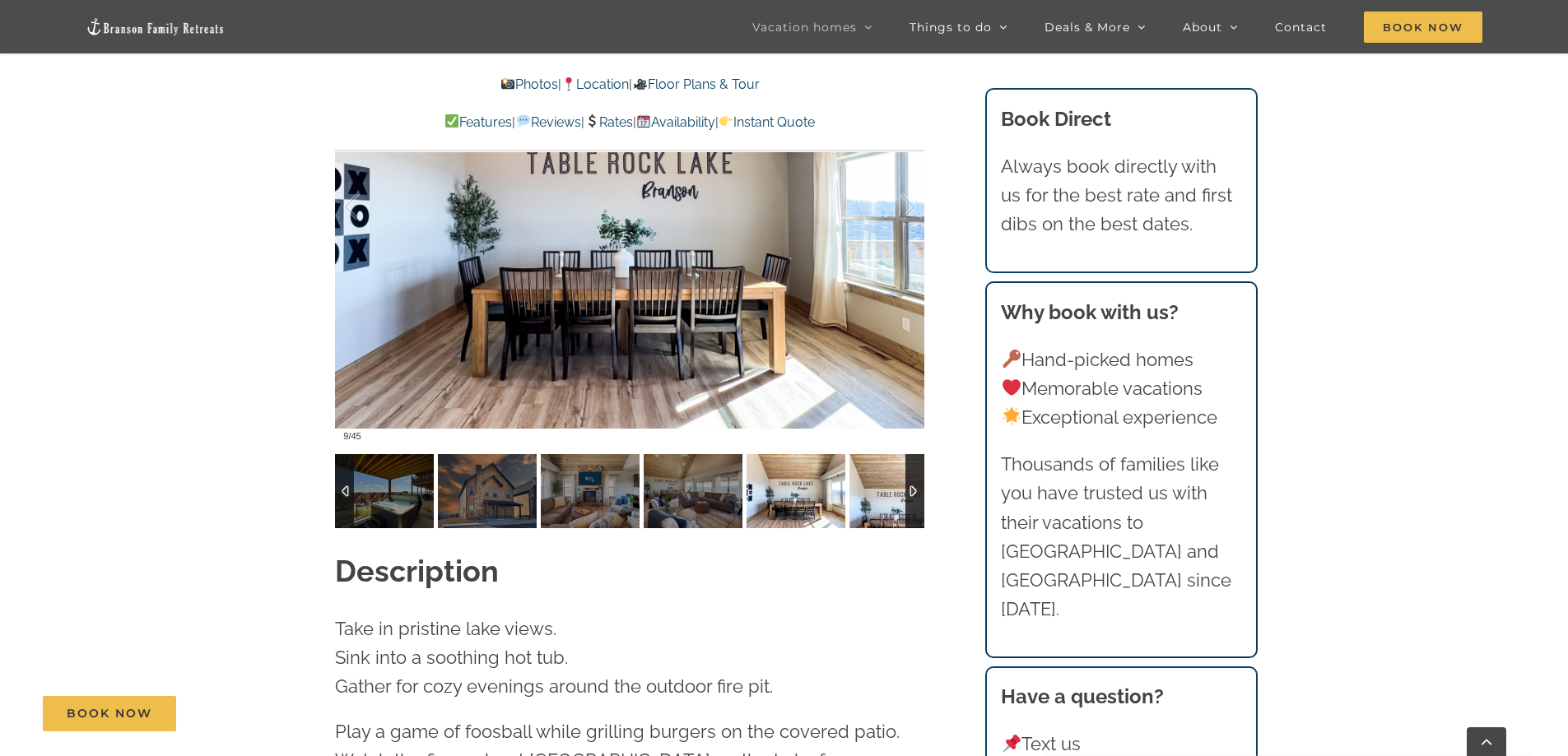
click at [883, 478] on img at bounding box center [899, 491] width 99 height 74
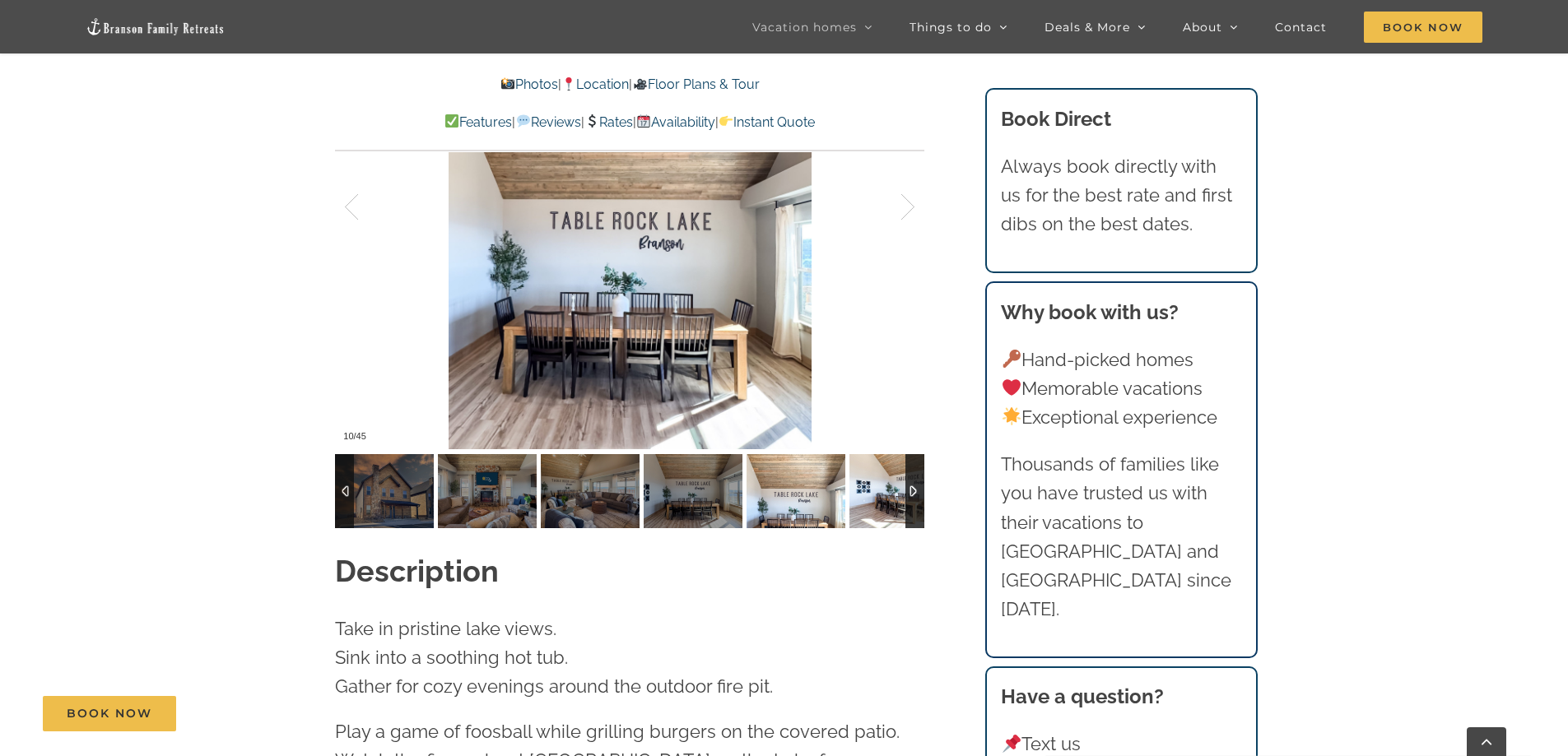
click at [883, 478] on img at bounding box center [899, 491] width 99 height 74
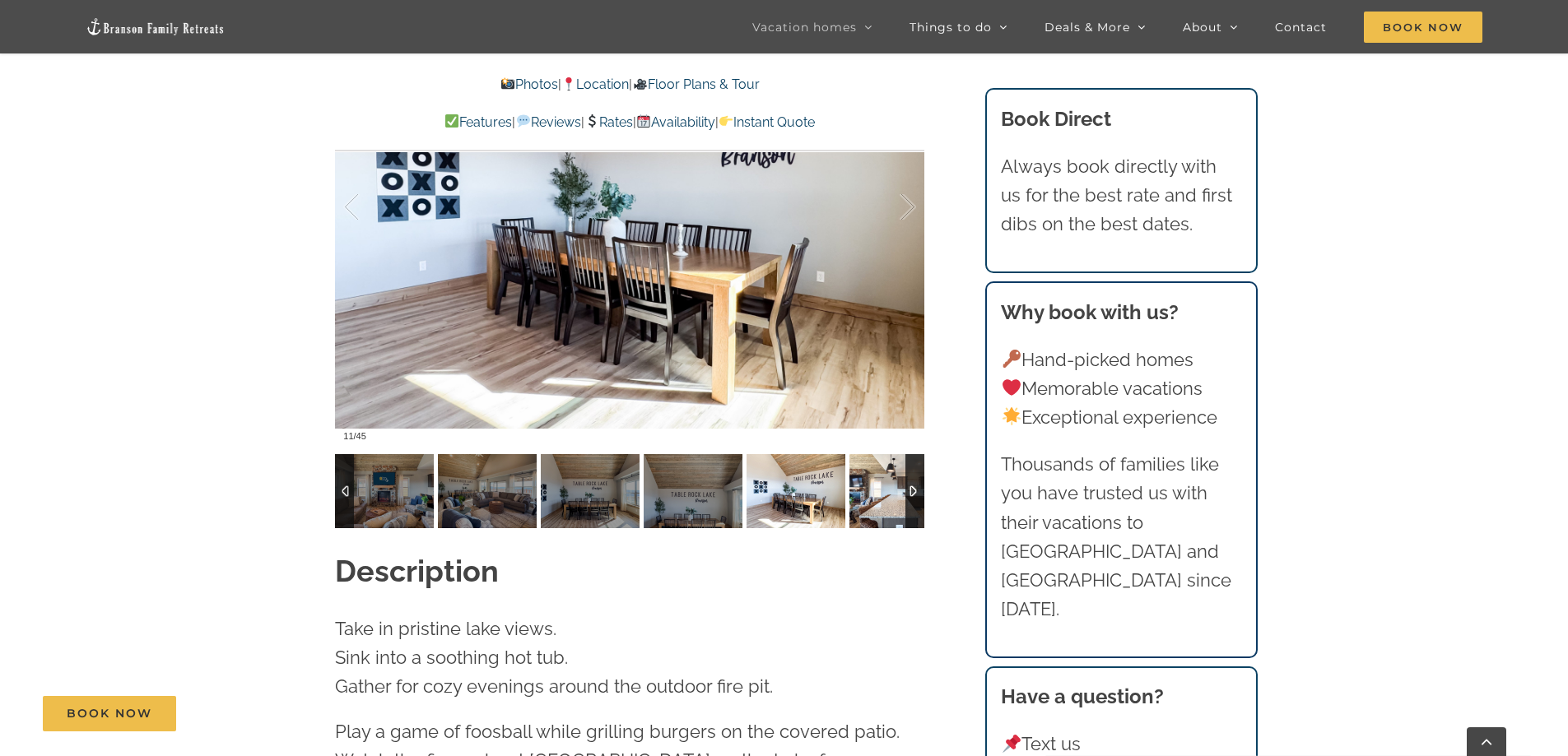
click at [883, 478] on img at bounding box center [899, 491] width 99 height 74
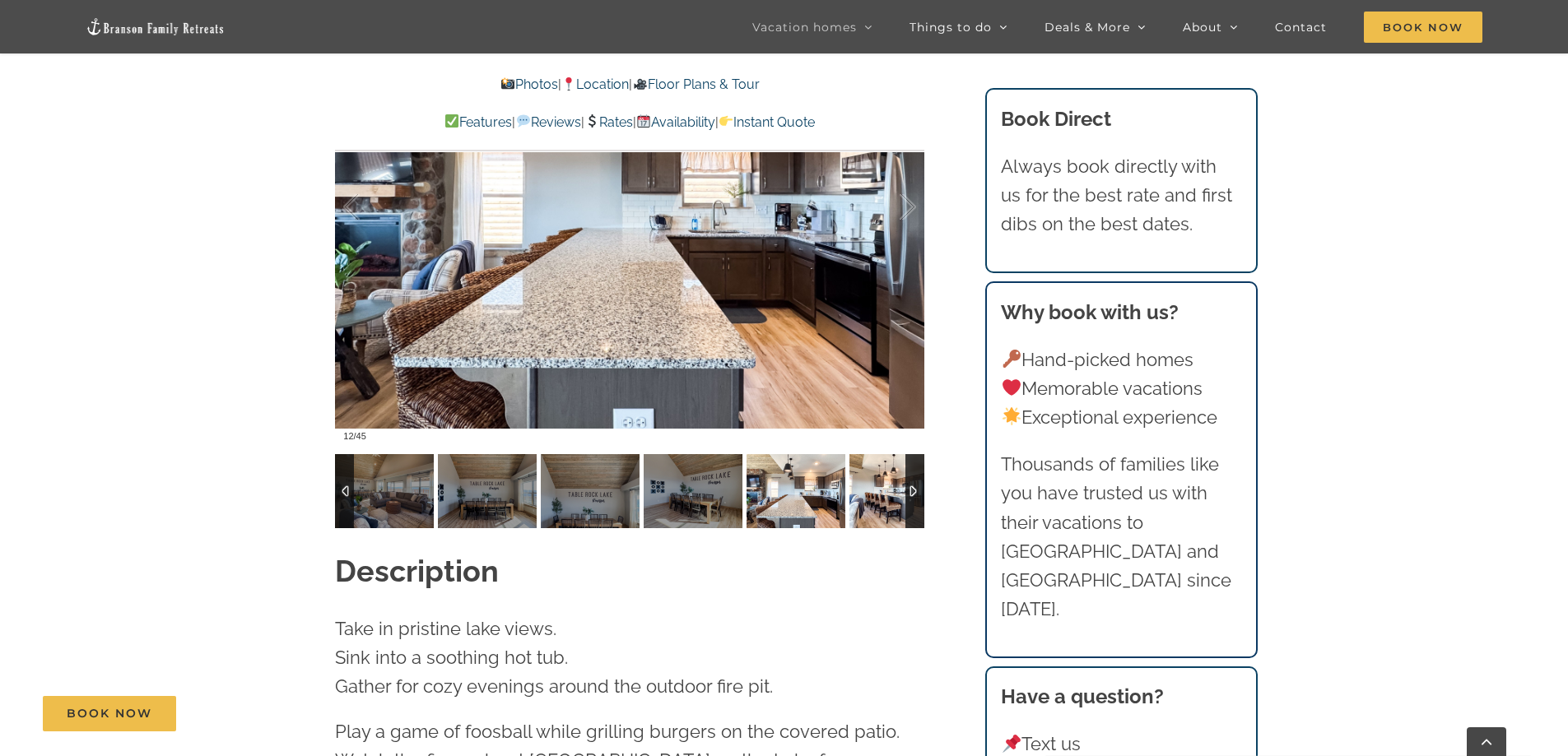
click at [883, 478] on img at bounding box center [899, 491] width 99 height 74
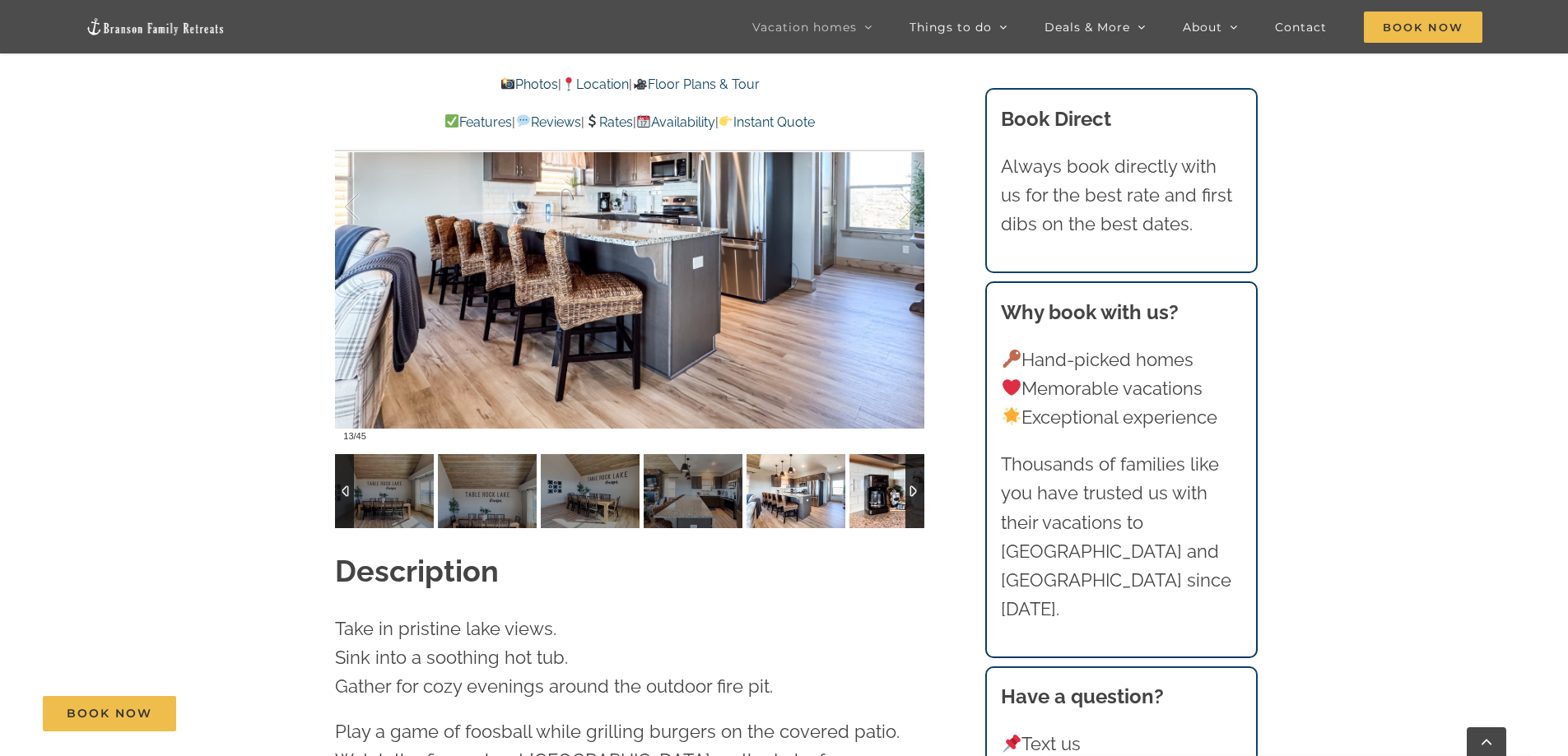
click at [883, 478] on img at bounding box center [899, 491] width 99 height 74
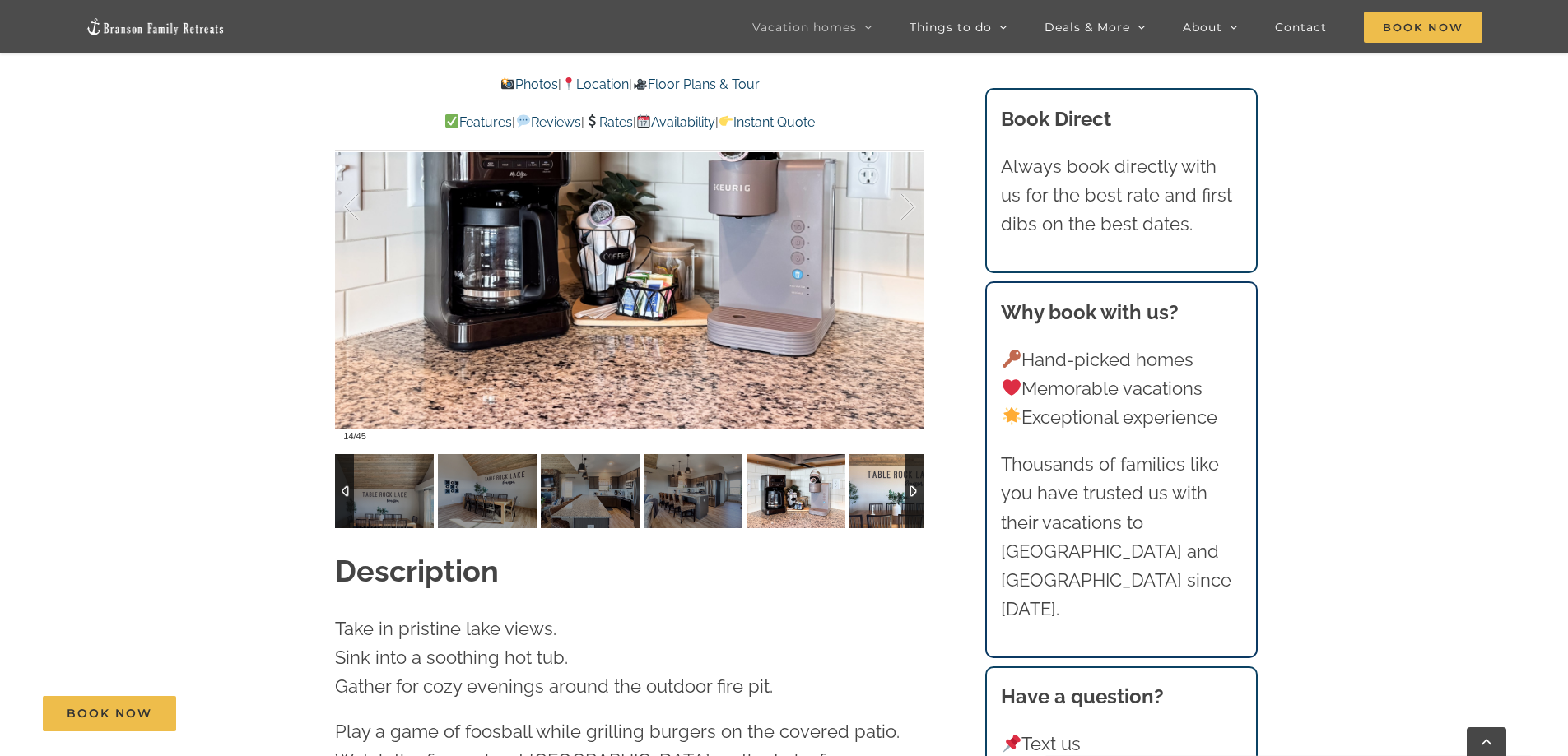
click at [883, 478] on img at bounding box center [899, 491] width 99 height 74
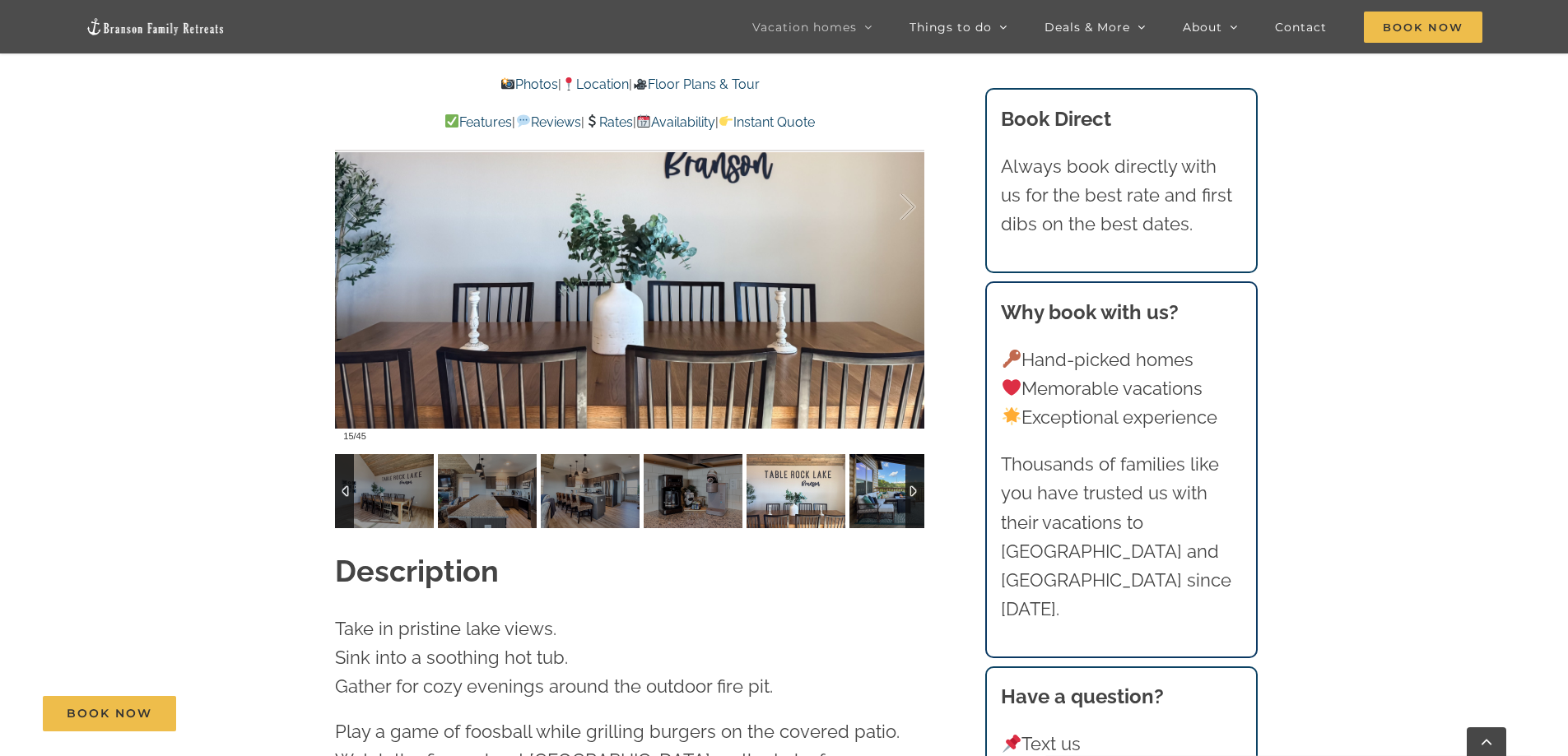
click at [883, 478] on img at bounding box center [899, 491] width 99 height 74
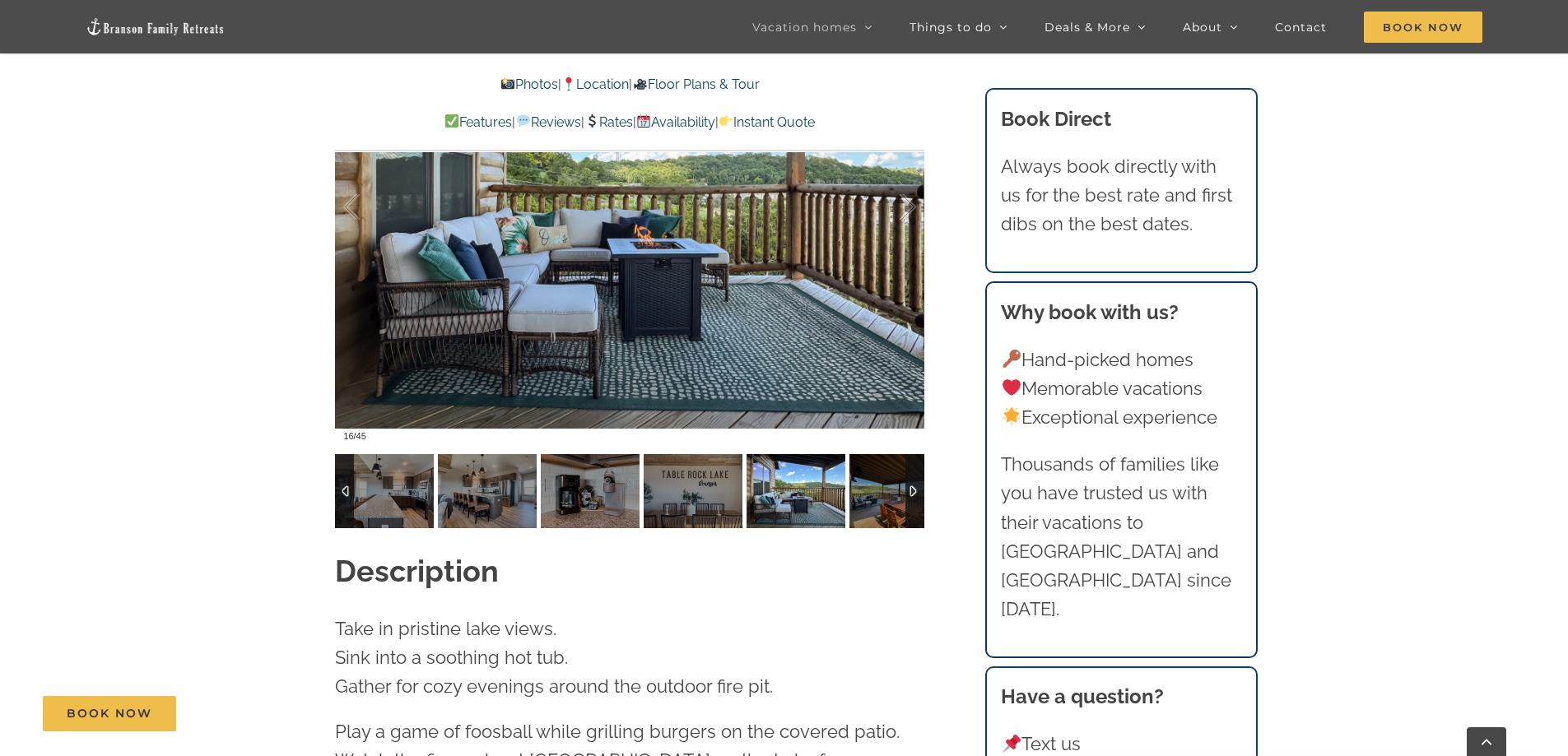
click at [883, 478] on img at bounding box center [899, 491] width 99 height 74
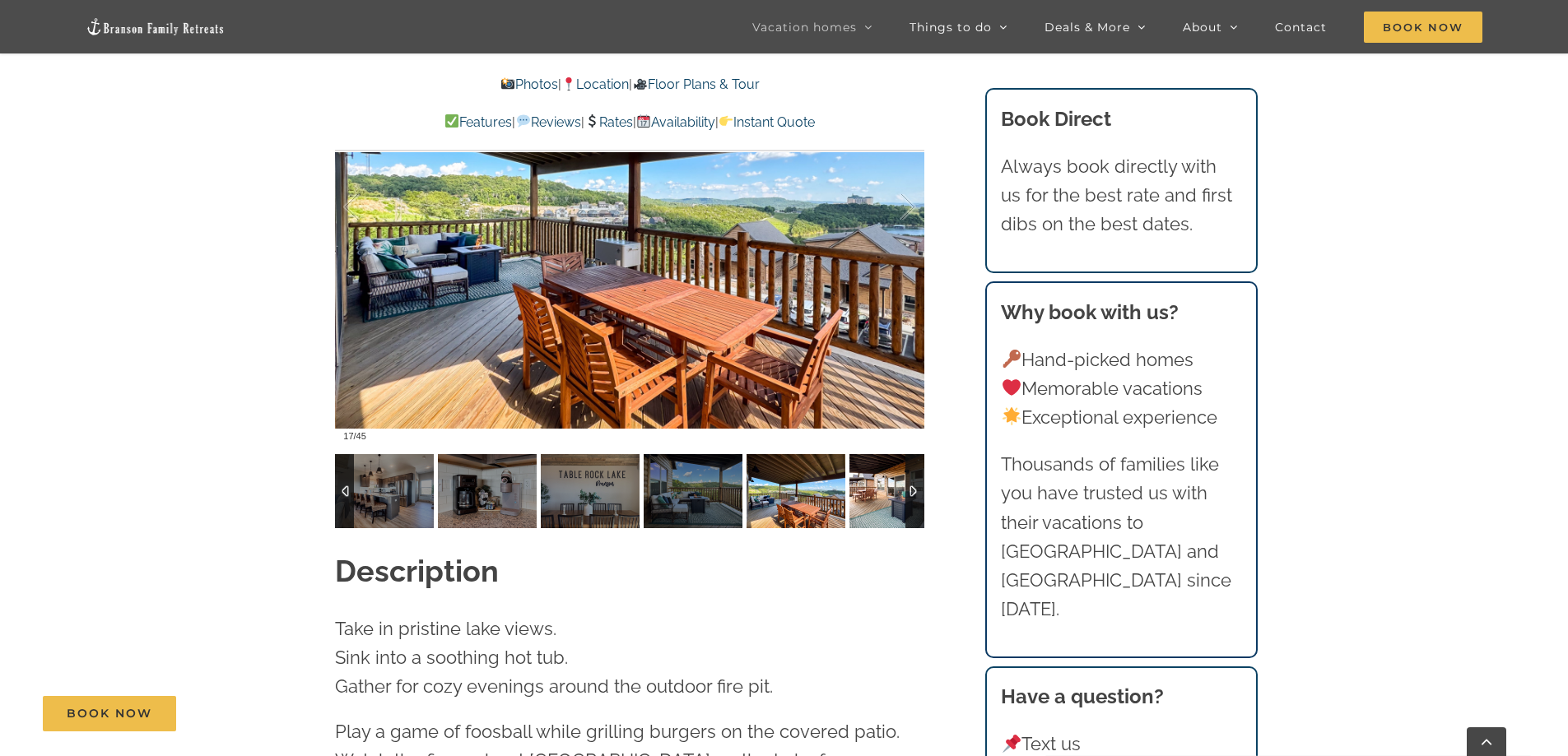
click at [883, 478] on img at bounding box center [899, 491] width 99 height 74
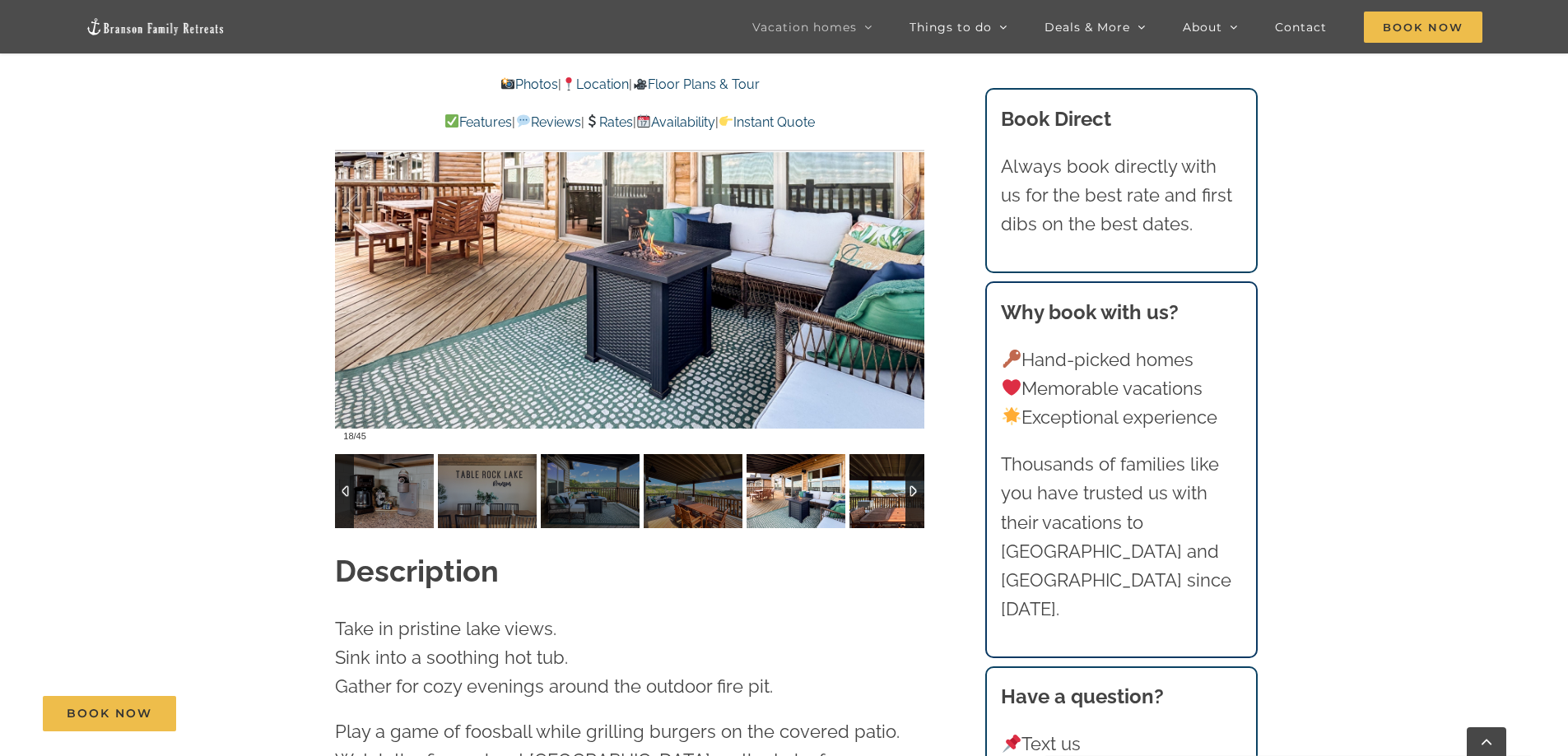
click at [883, 478] on img at bounding box center [899, 491] width 99 height 74
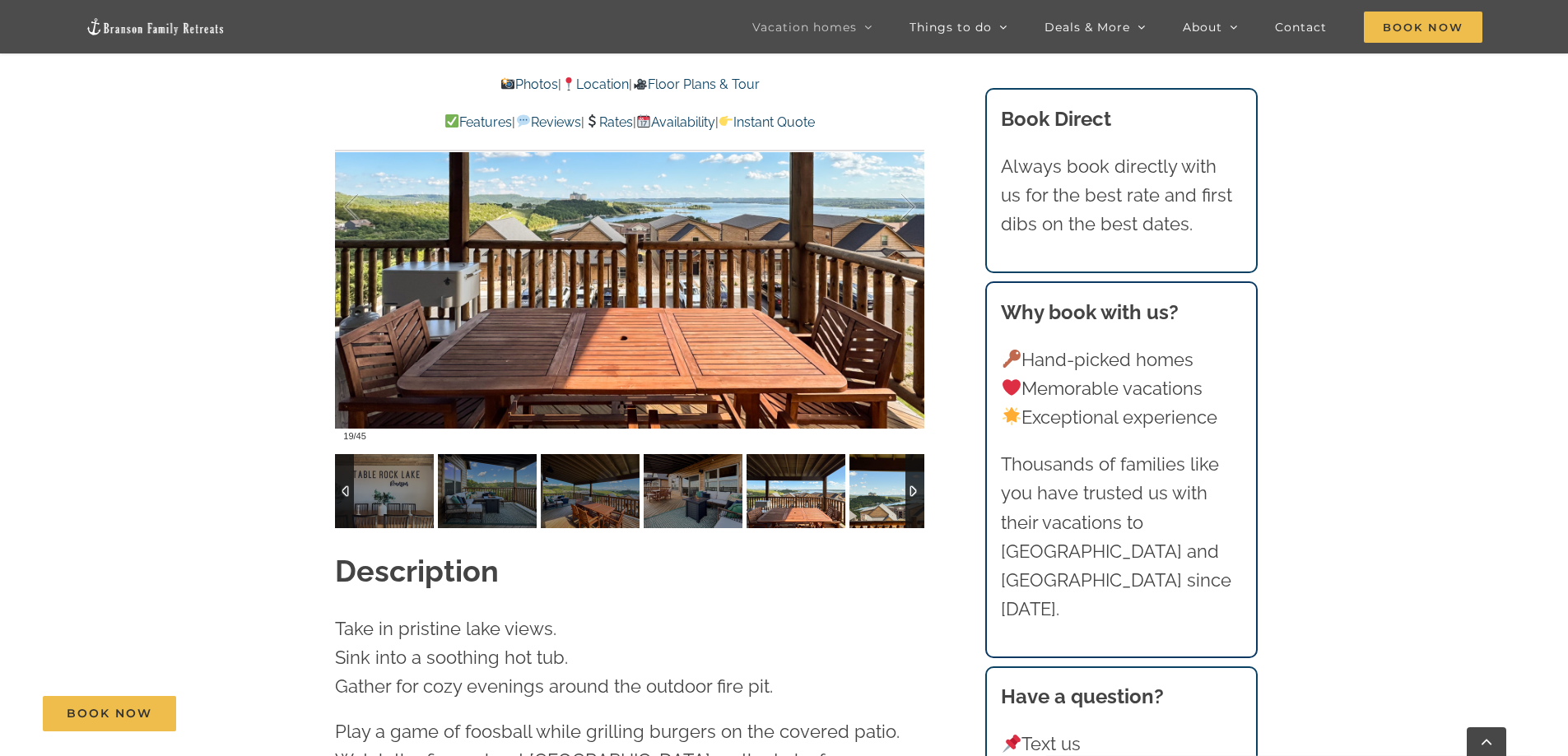
click at [883, 478] on img at bounding box center [899, 491] width 99 height 74
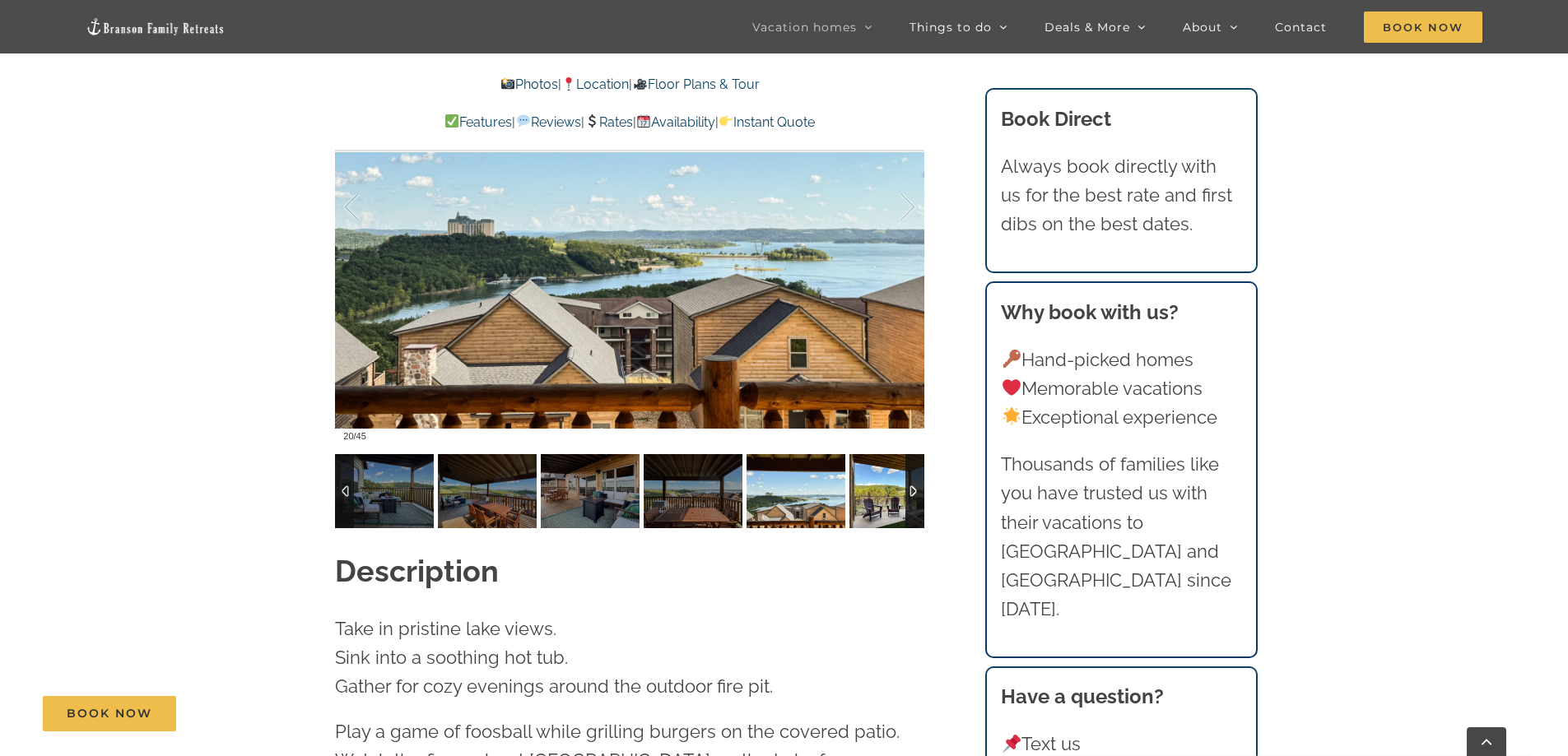
click at [883, 478] on img at bounding box center [899, 491] width 99 height 74
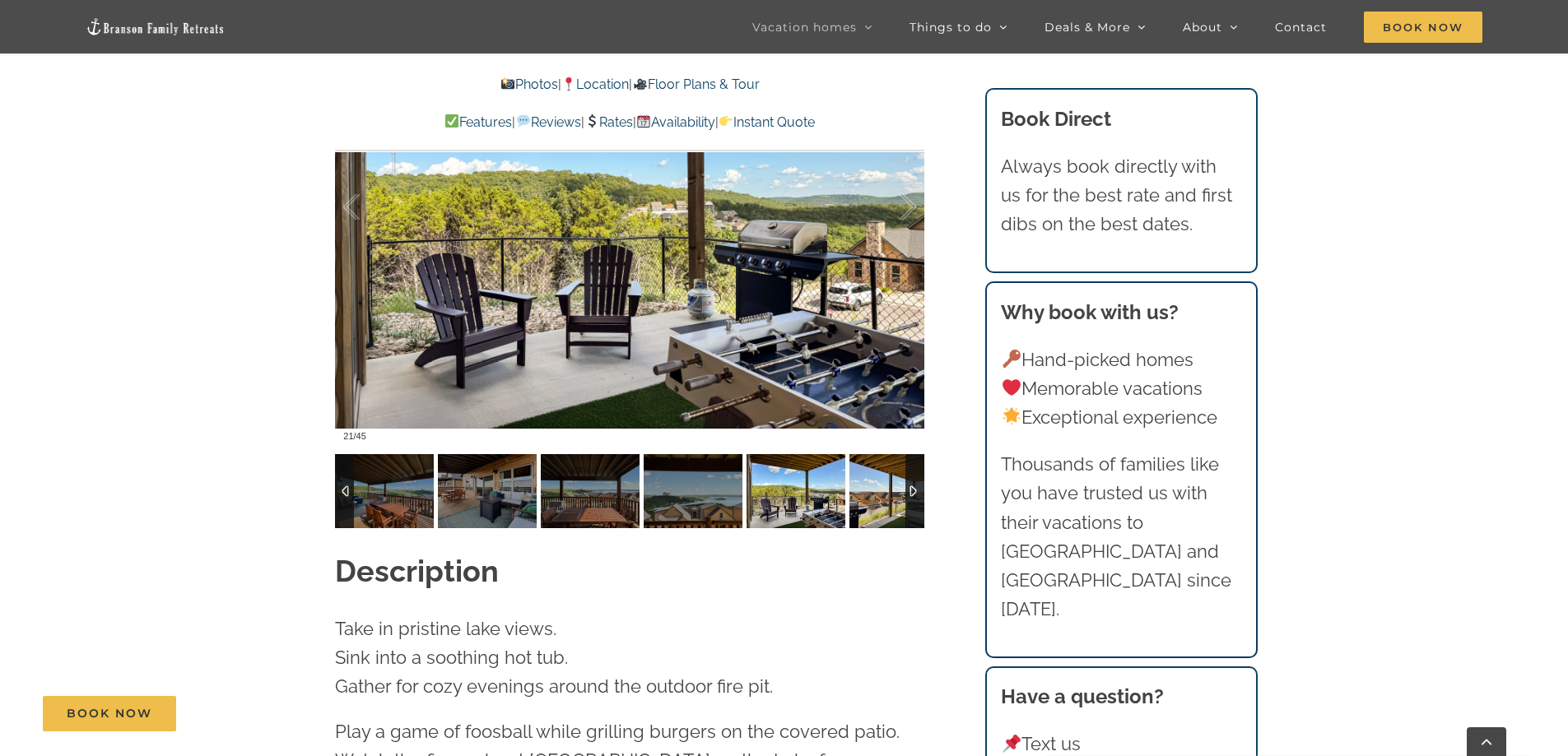
click at [883, 478] on img at bounding box center [899, 491] width 99 height 74
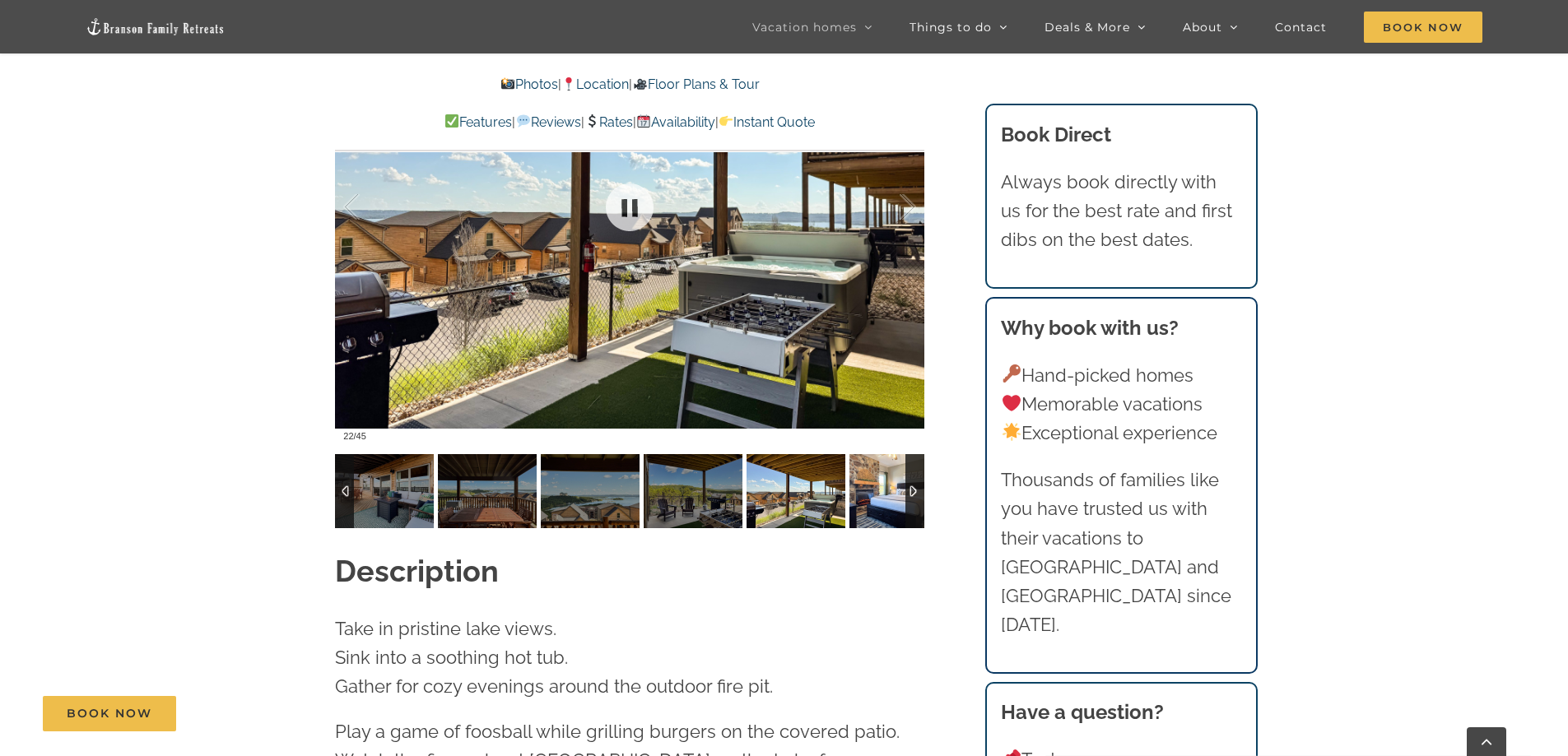
scroll to position [990, 0]
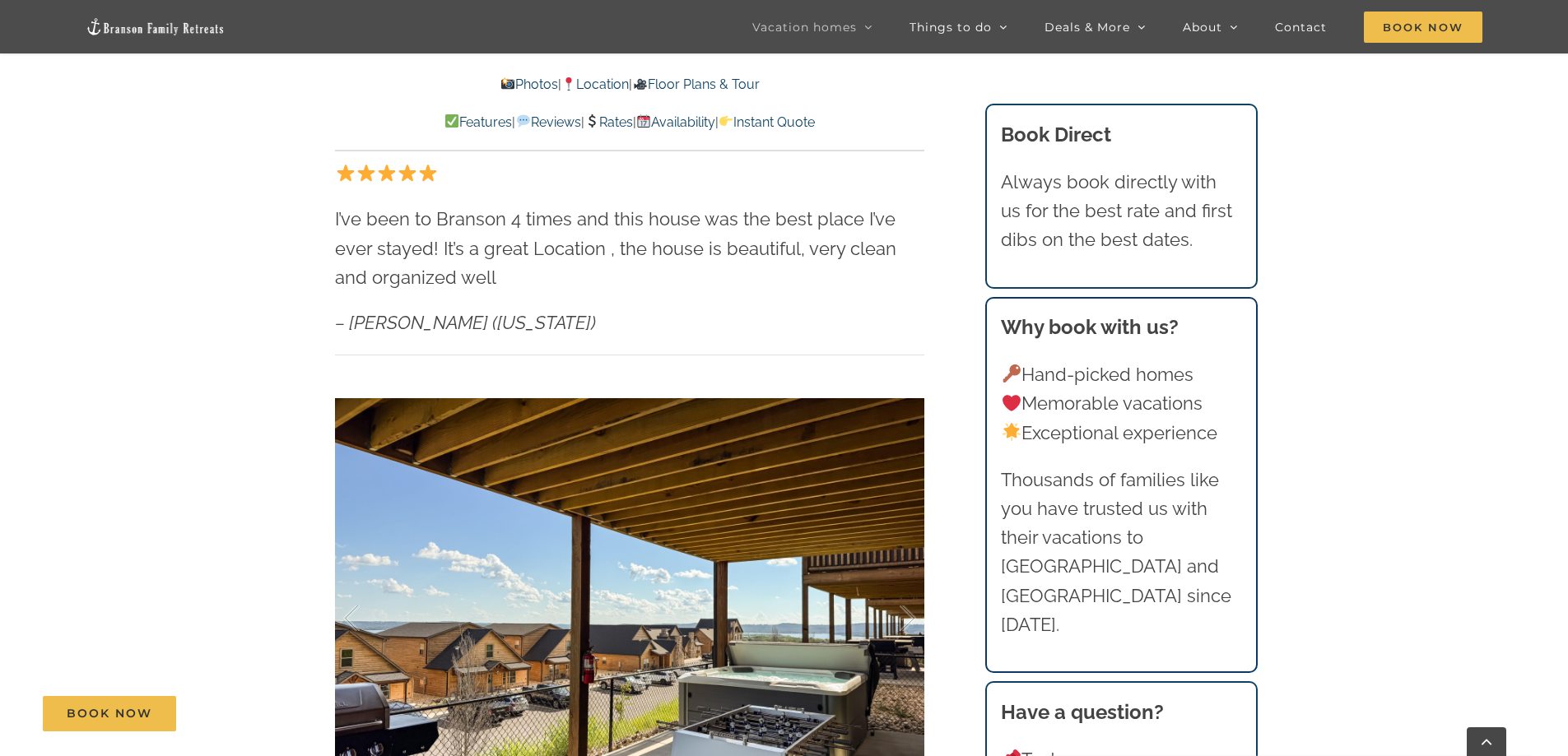
click at [705, 84] on link "Floor Plans & Tour" at bounding box center [695, 85] width 126 height 16
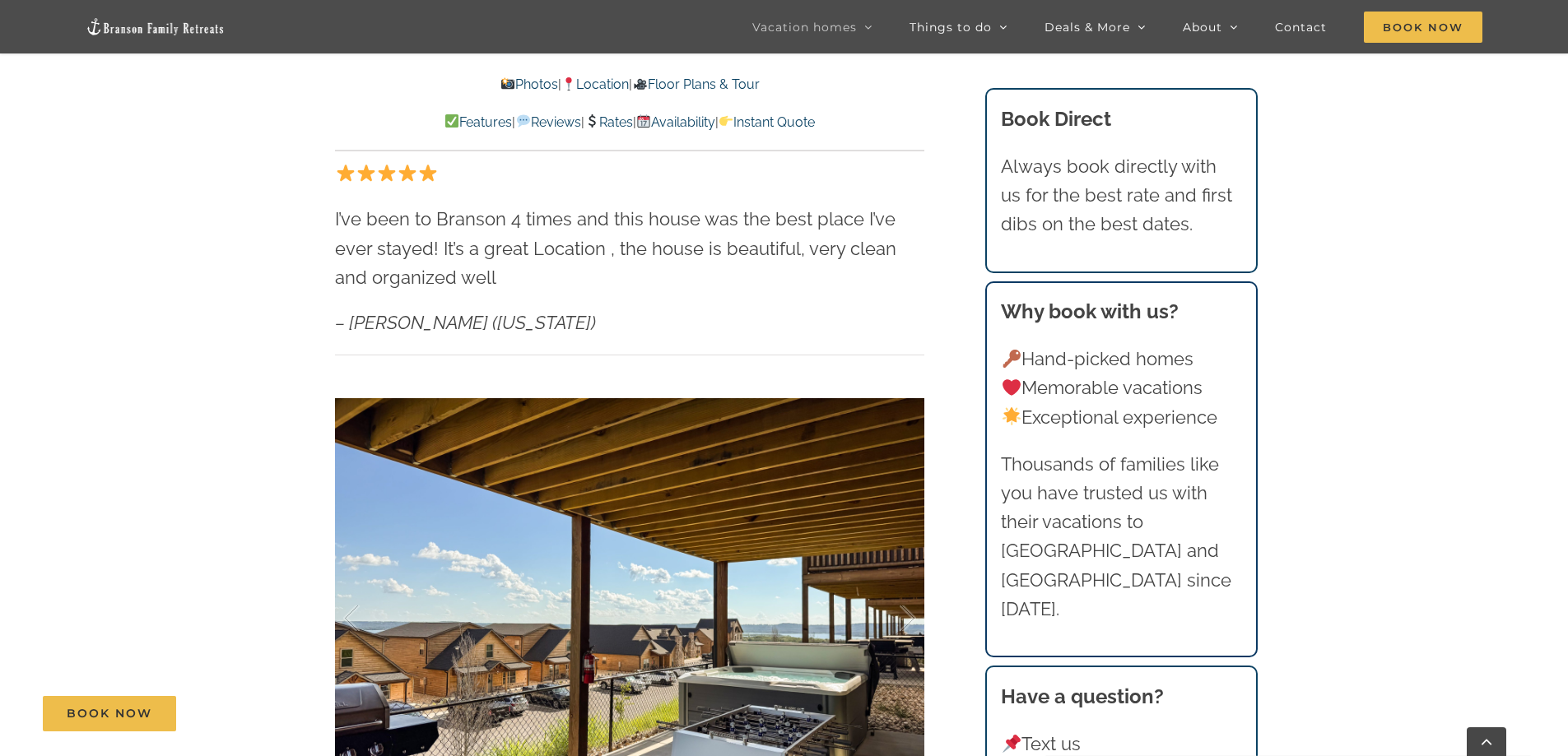
scroll to position [5875, 0]
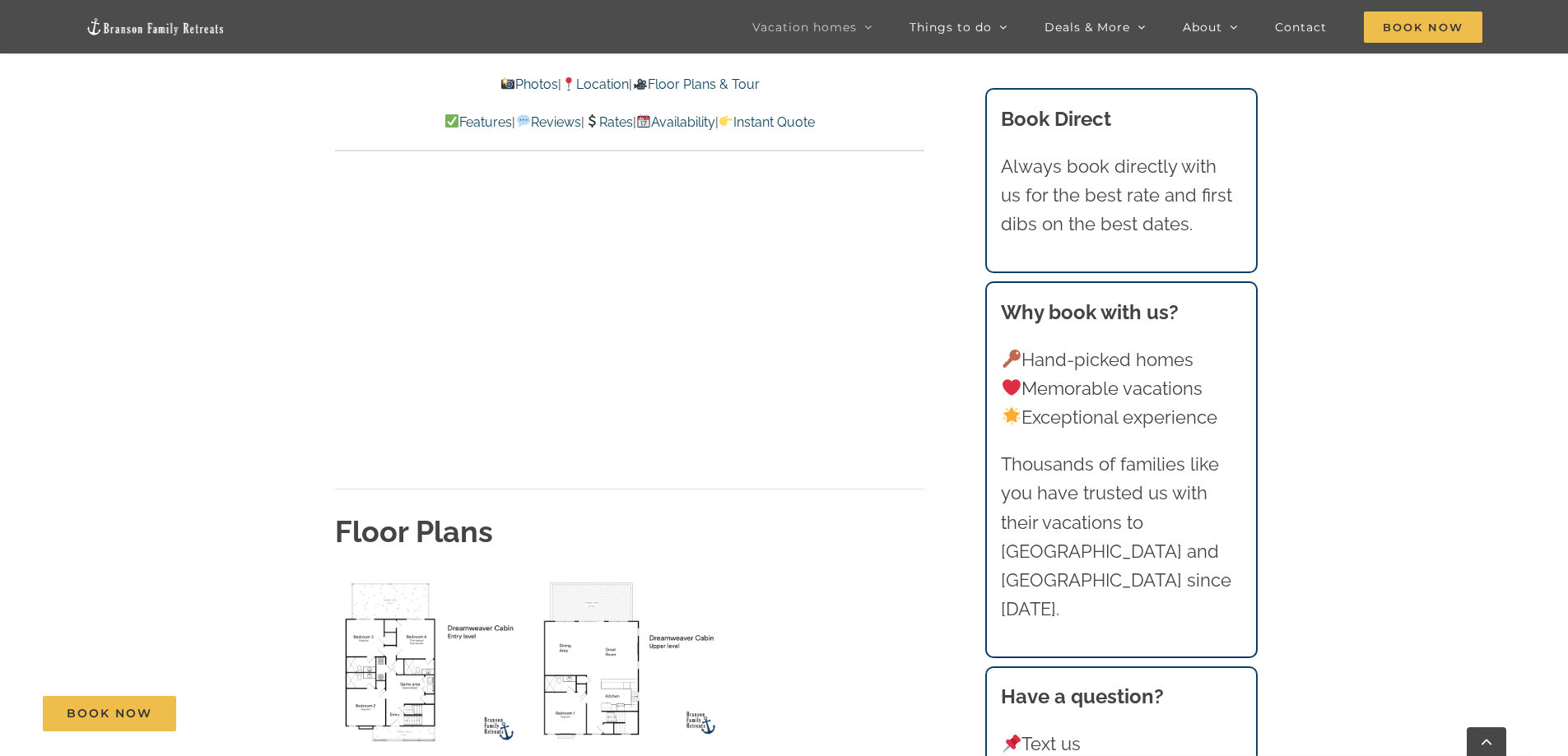
click at [502, 81] on link "Photos" at bounding box center [529, 85] width 57 height 16
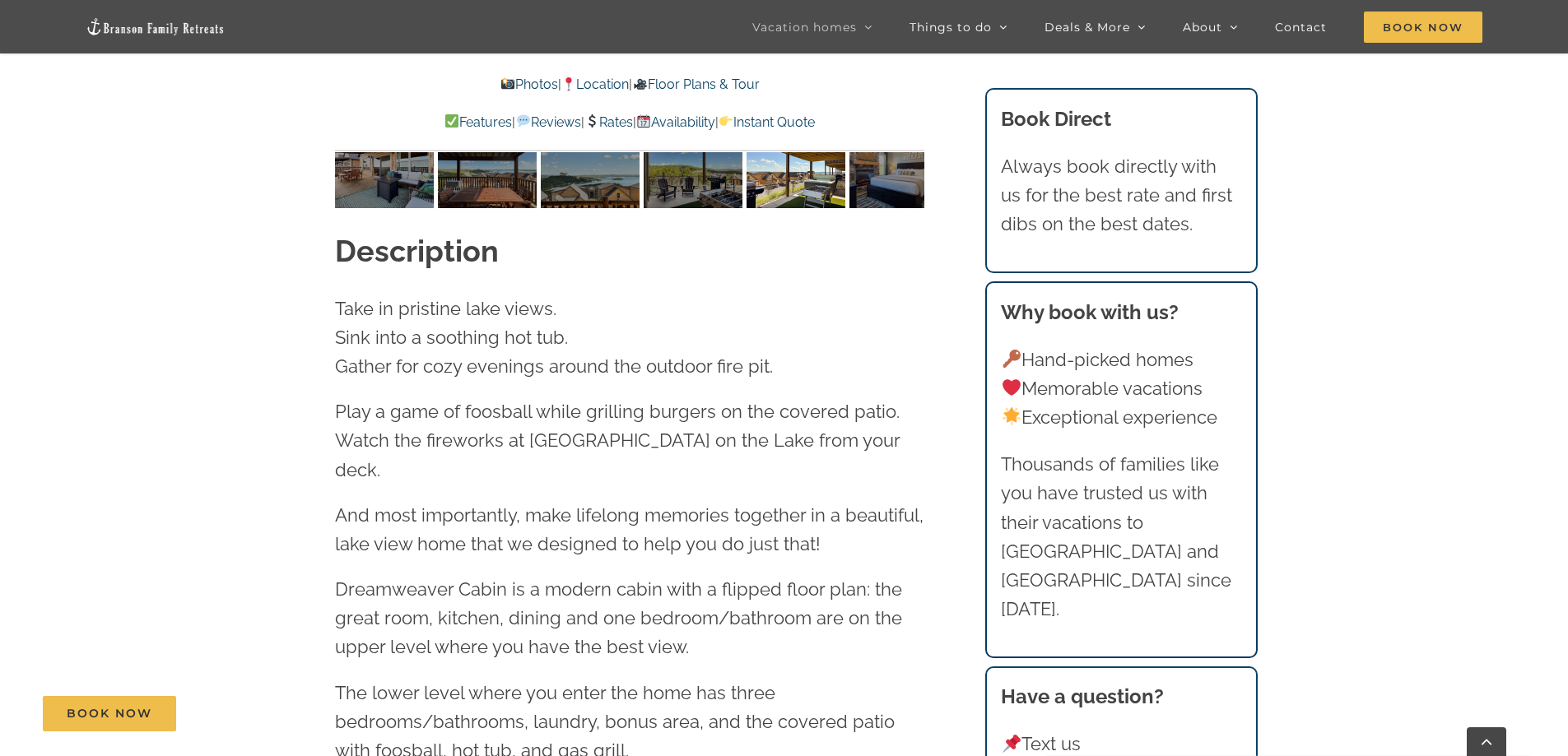
scroll to position [1779, 0]
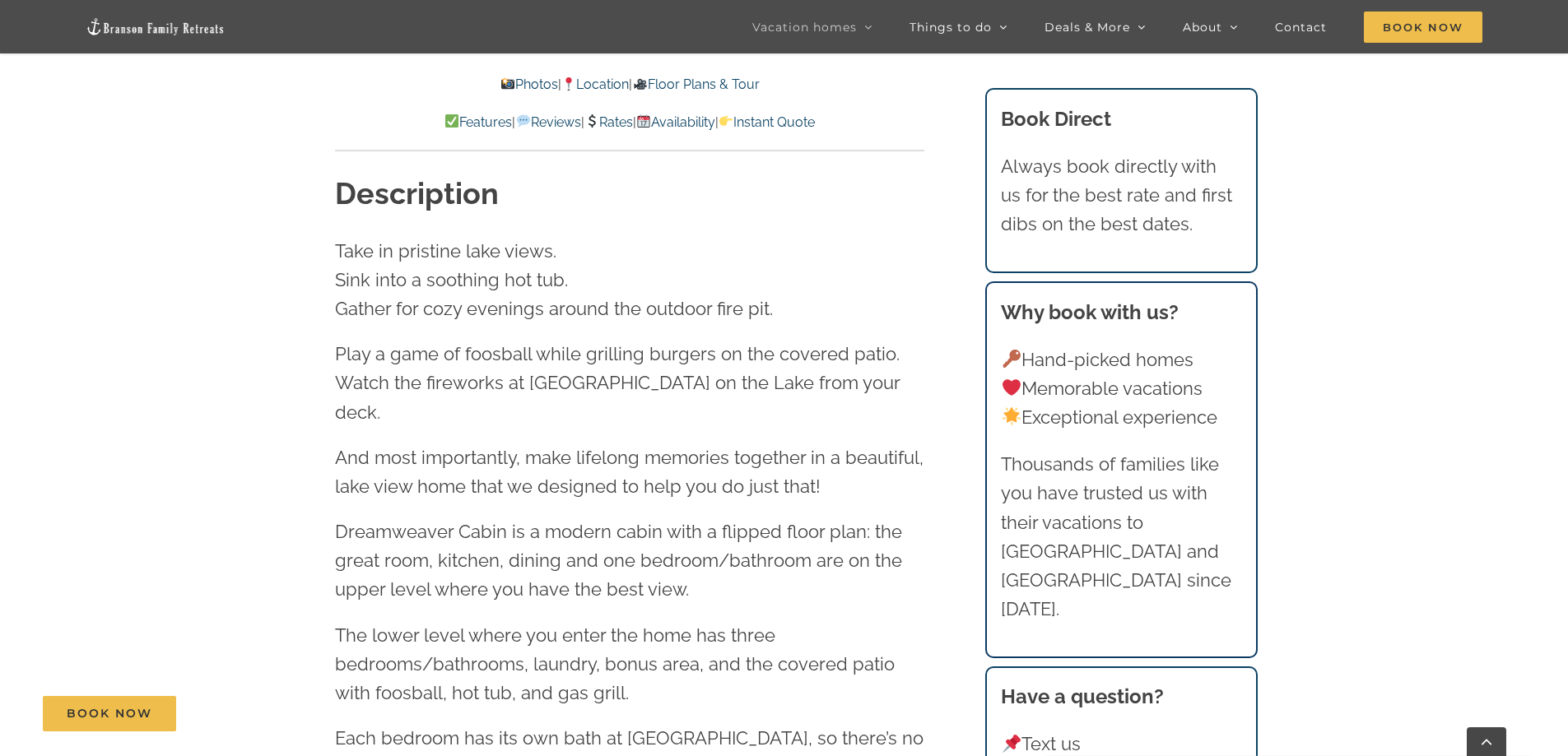
scroll to position [5875, 0]
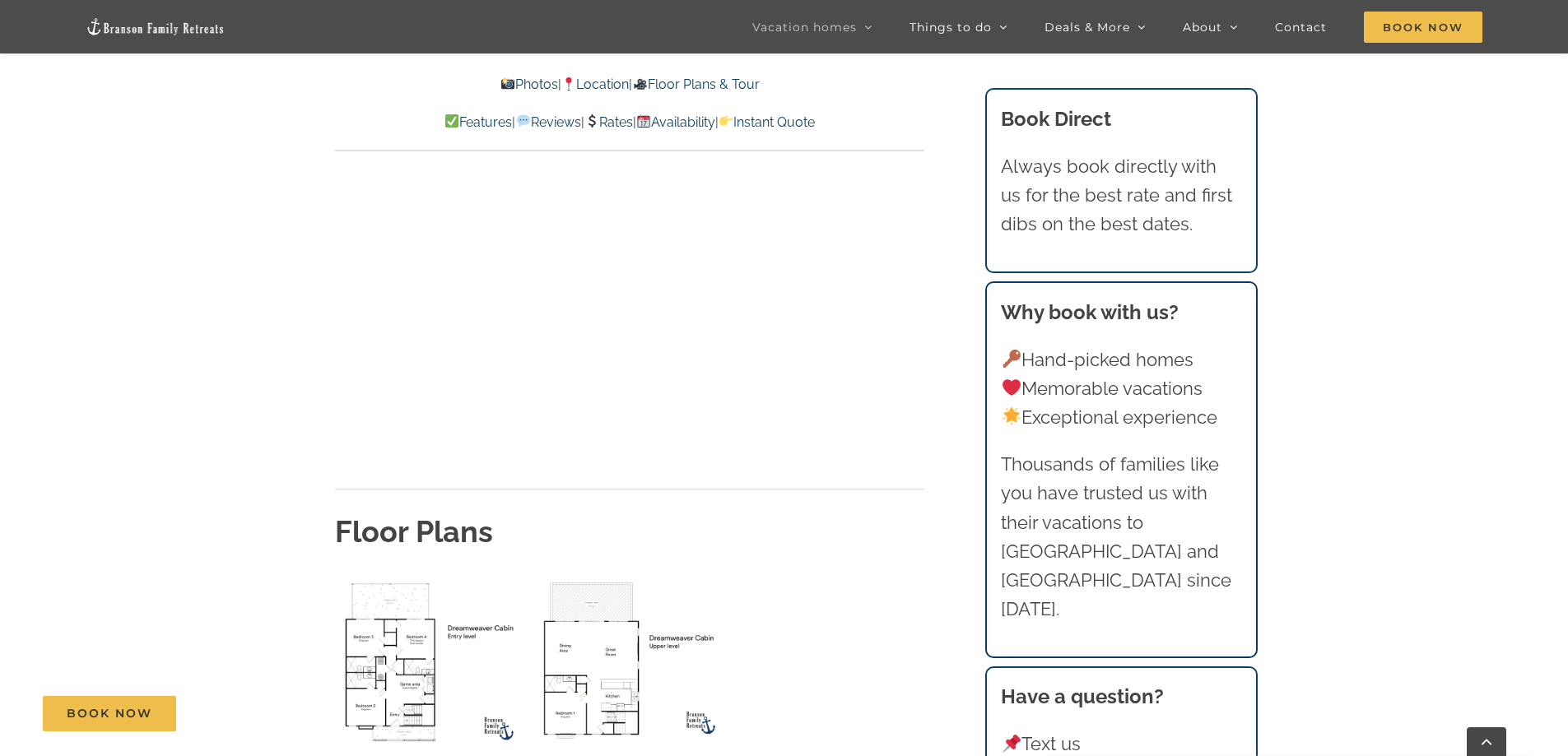
scroll to position [990, 0]
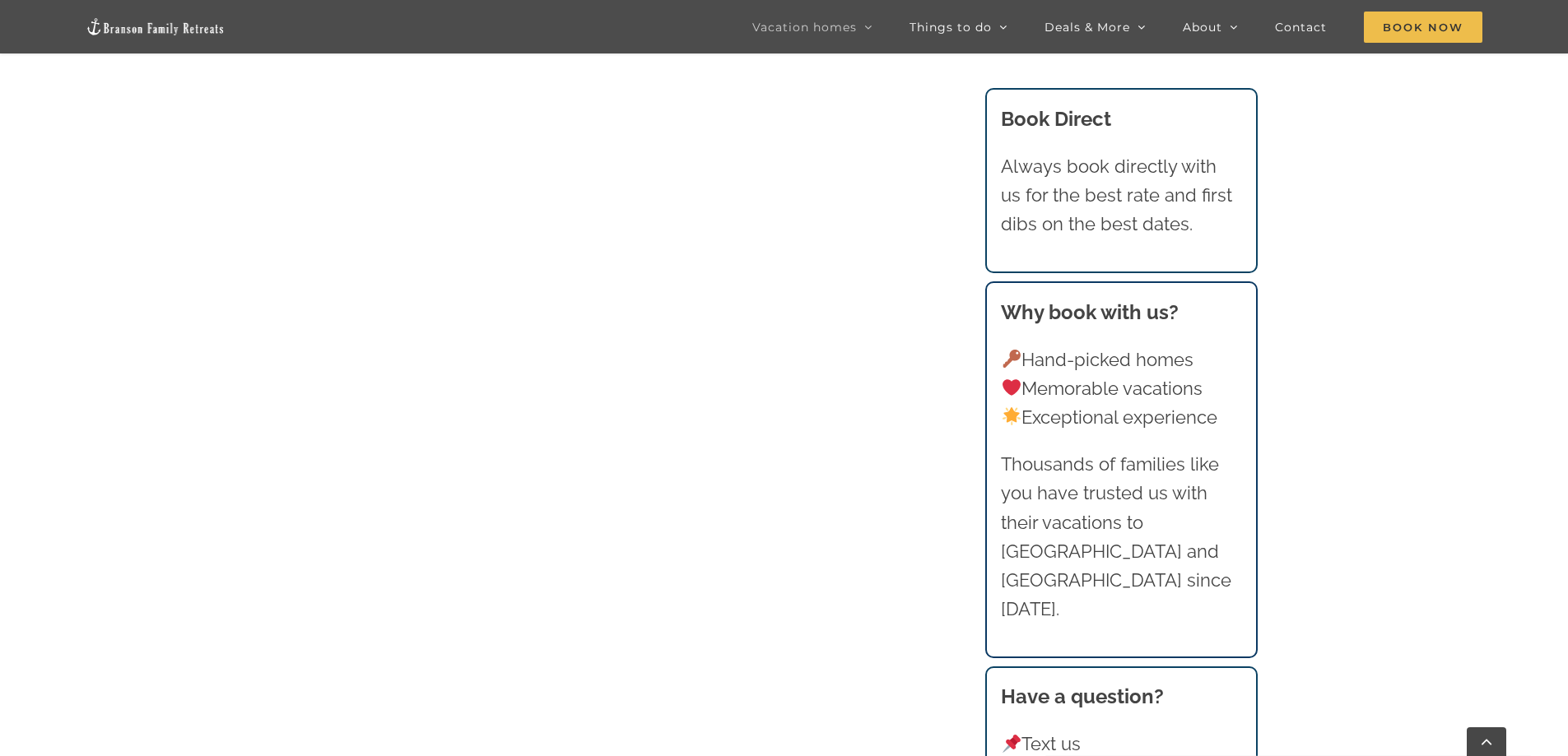
scroll to position [1197, 0]
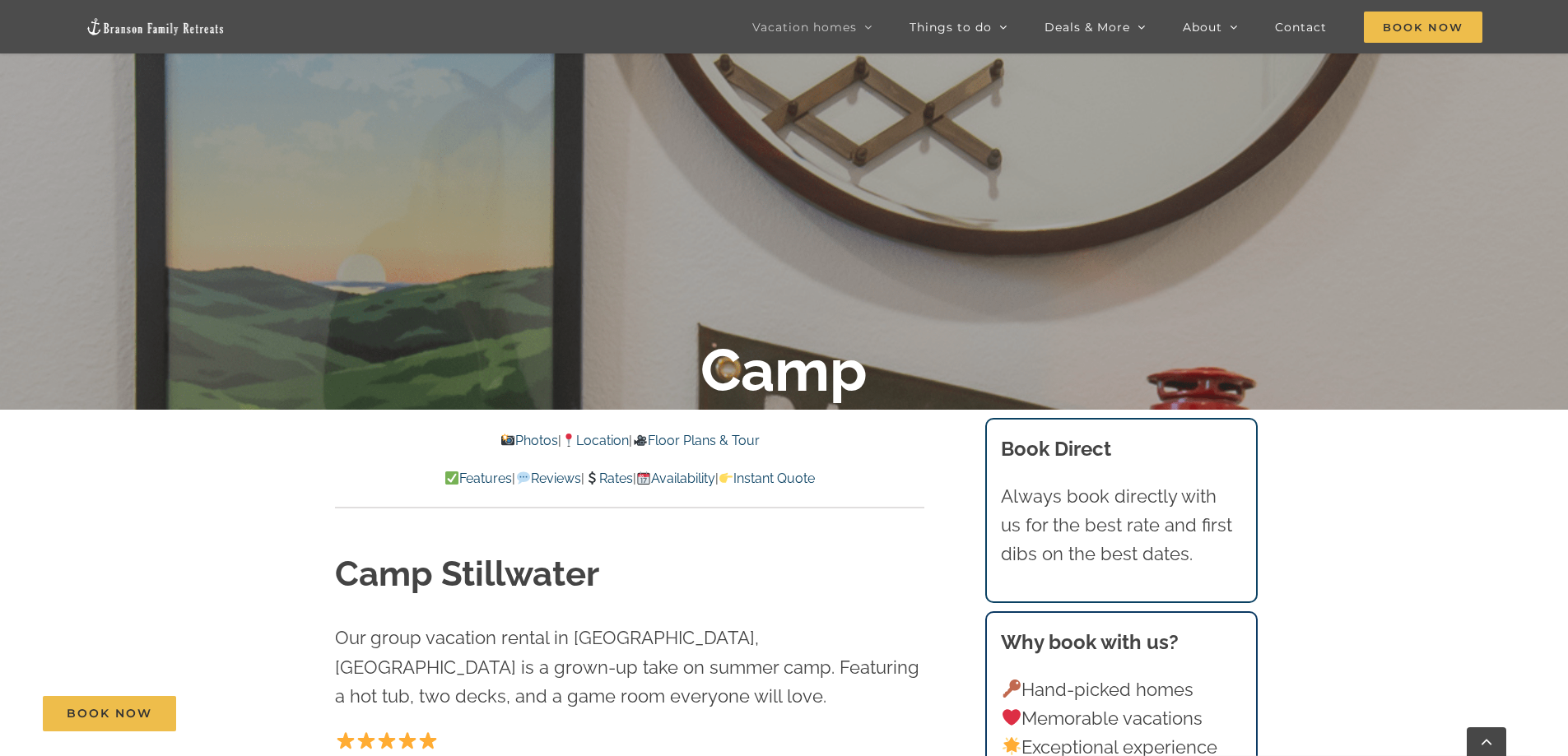
scroll to position [411, 0]
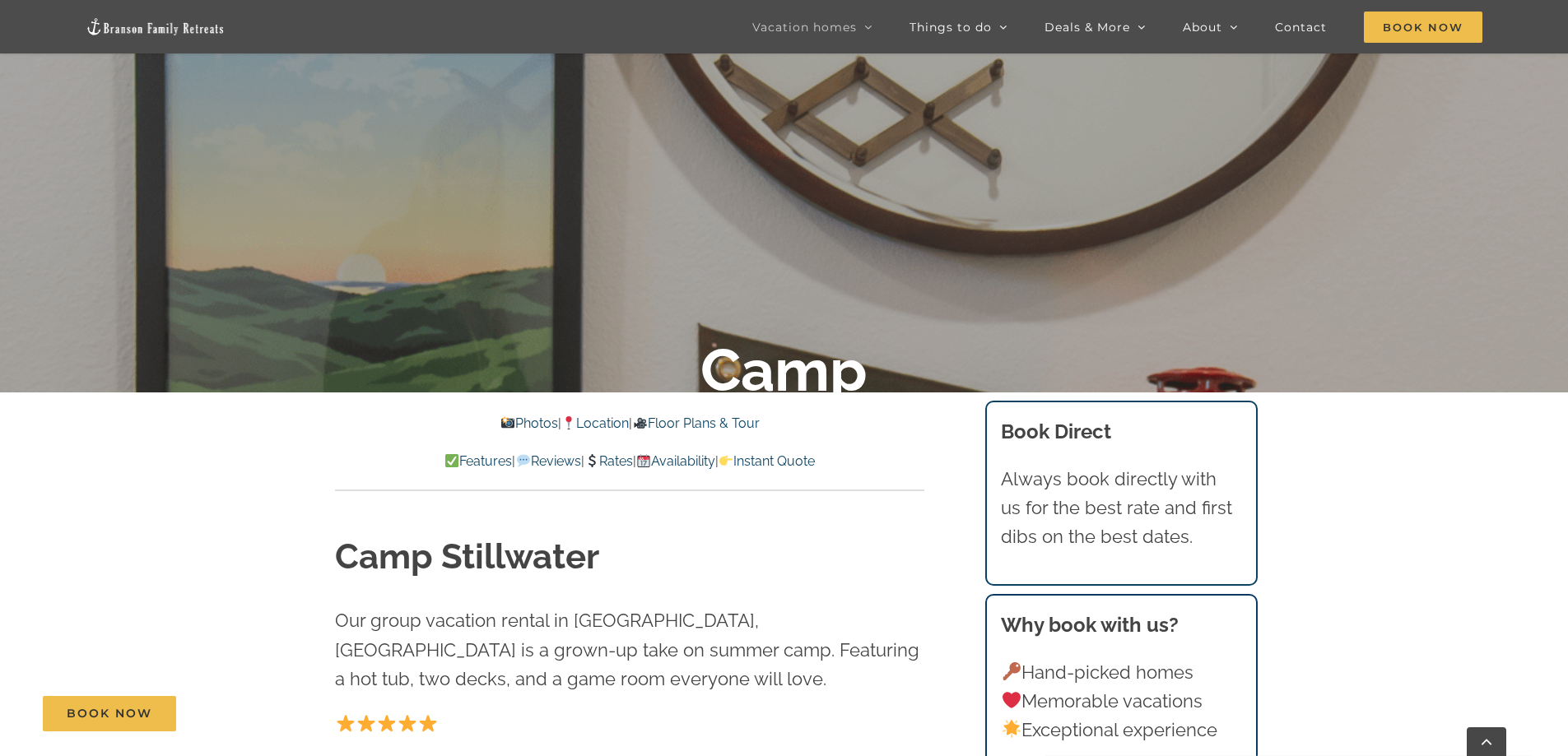
click at [607, 461] on link "Rates" at bounding box center [609, 461] width 49 height 16
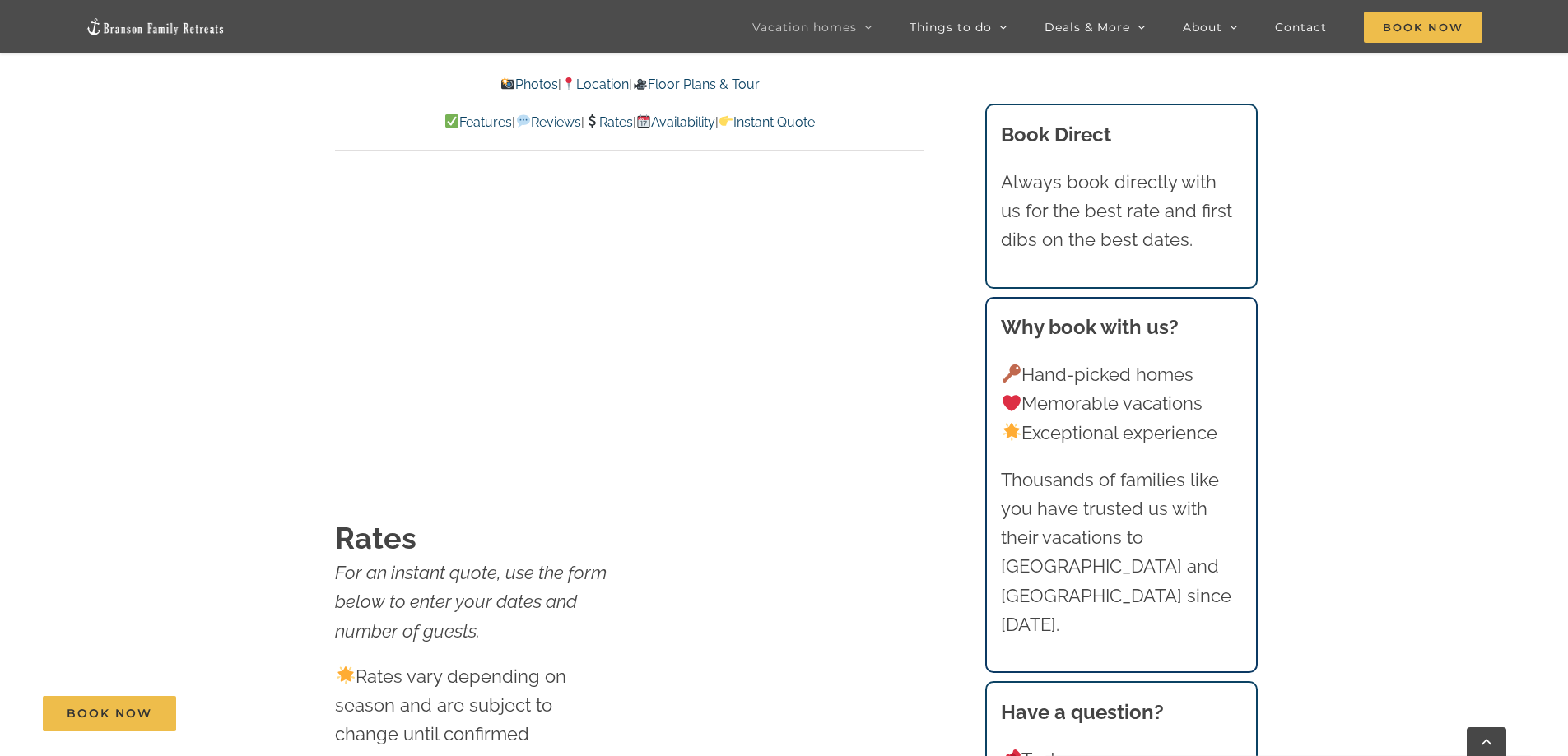
scroll to position [9530, 0]
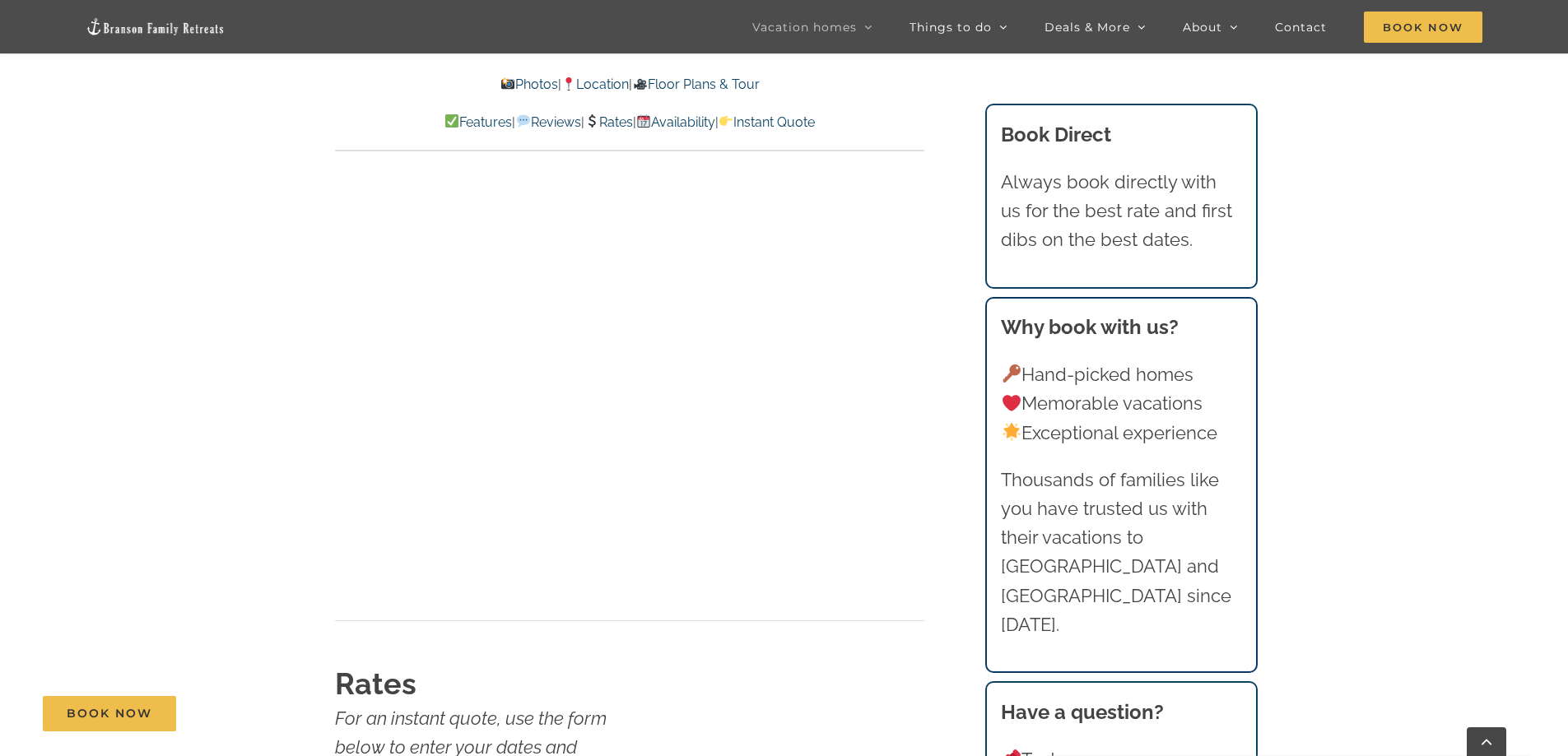
click at [523, 83] on link "Photos" at bounding box center [529, 85] width 57 height 16
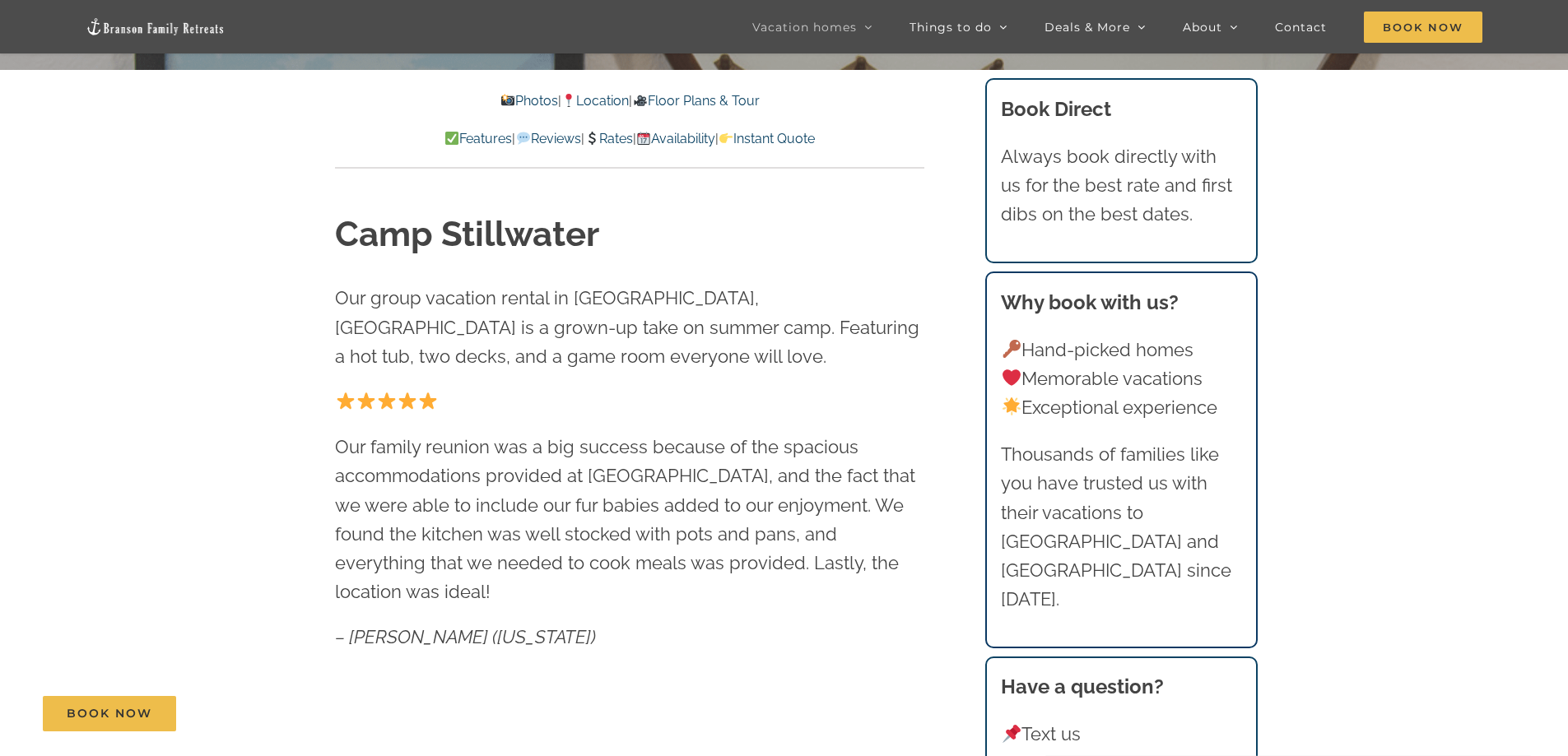
scroll to position [73, 0]
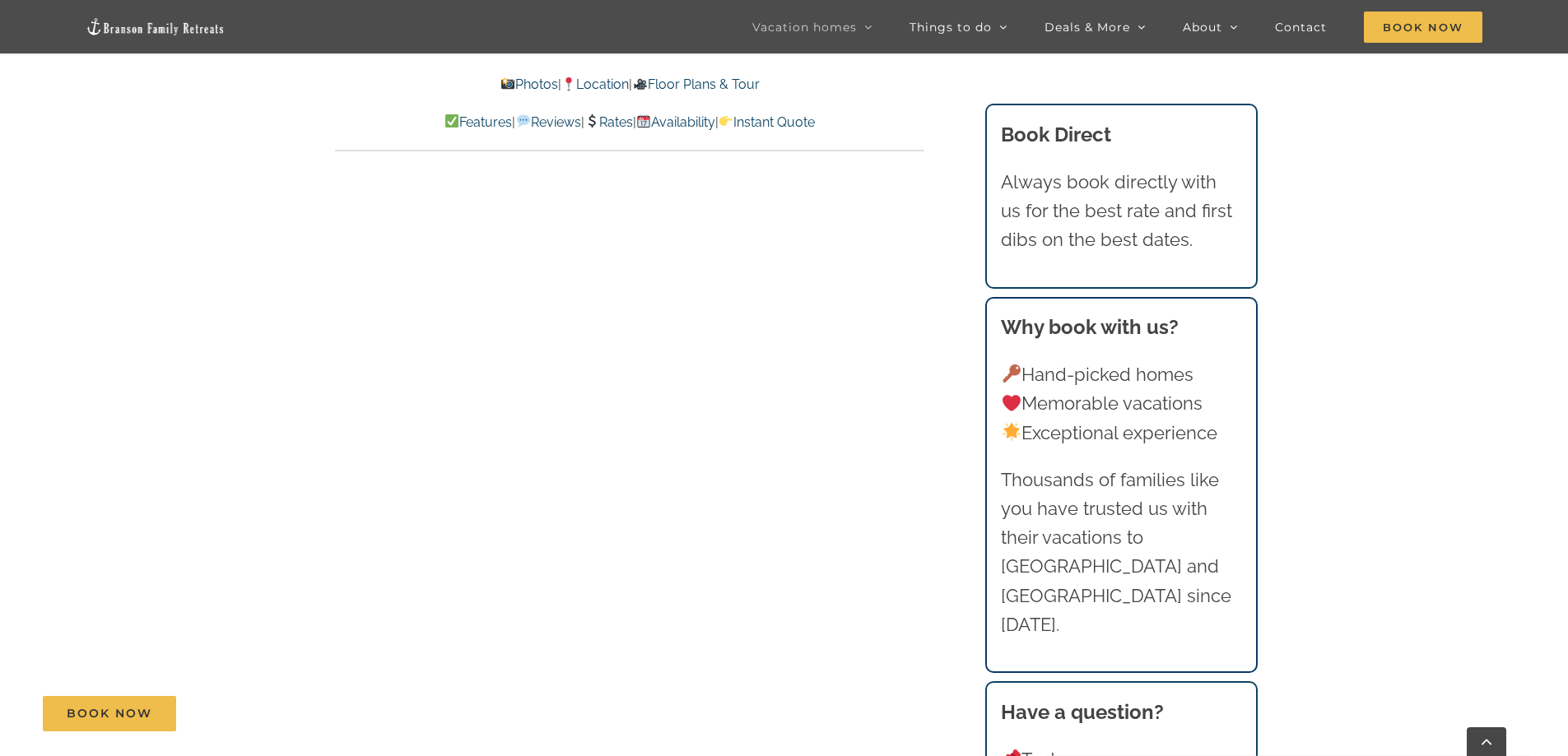
scroll to position [8447, 0]
click at [611, 81] on link "Location" at bounding box center [594, 85] width 67 height 16
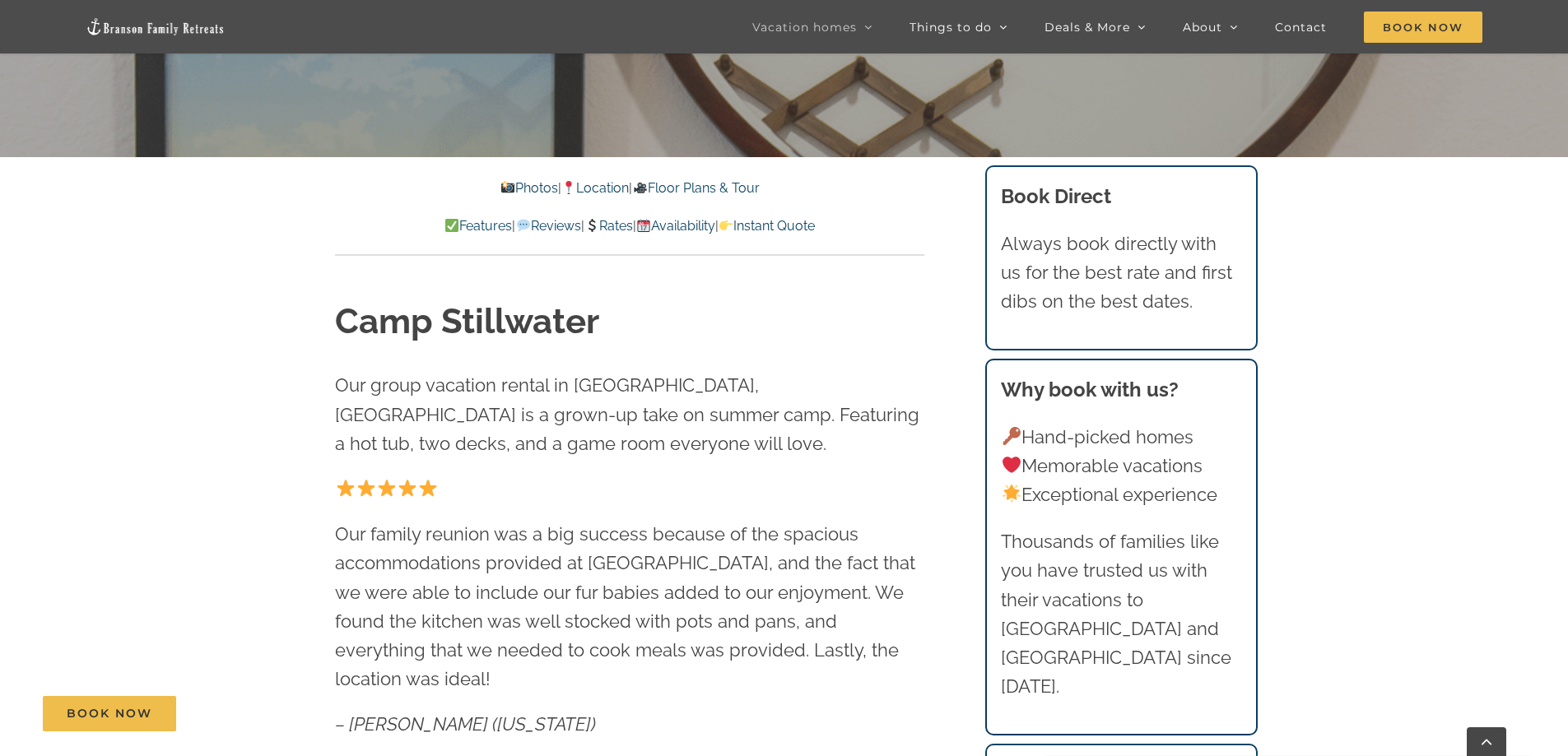
scroll to position [427, 0]
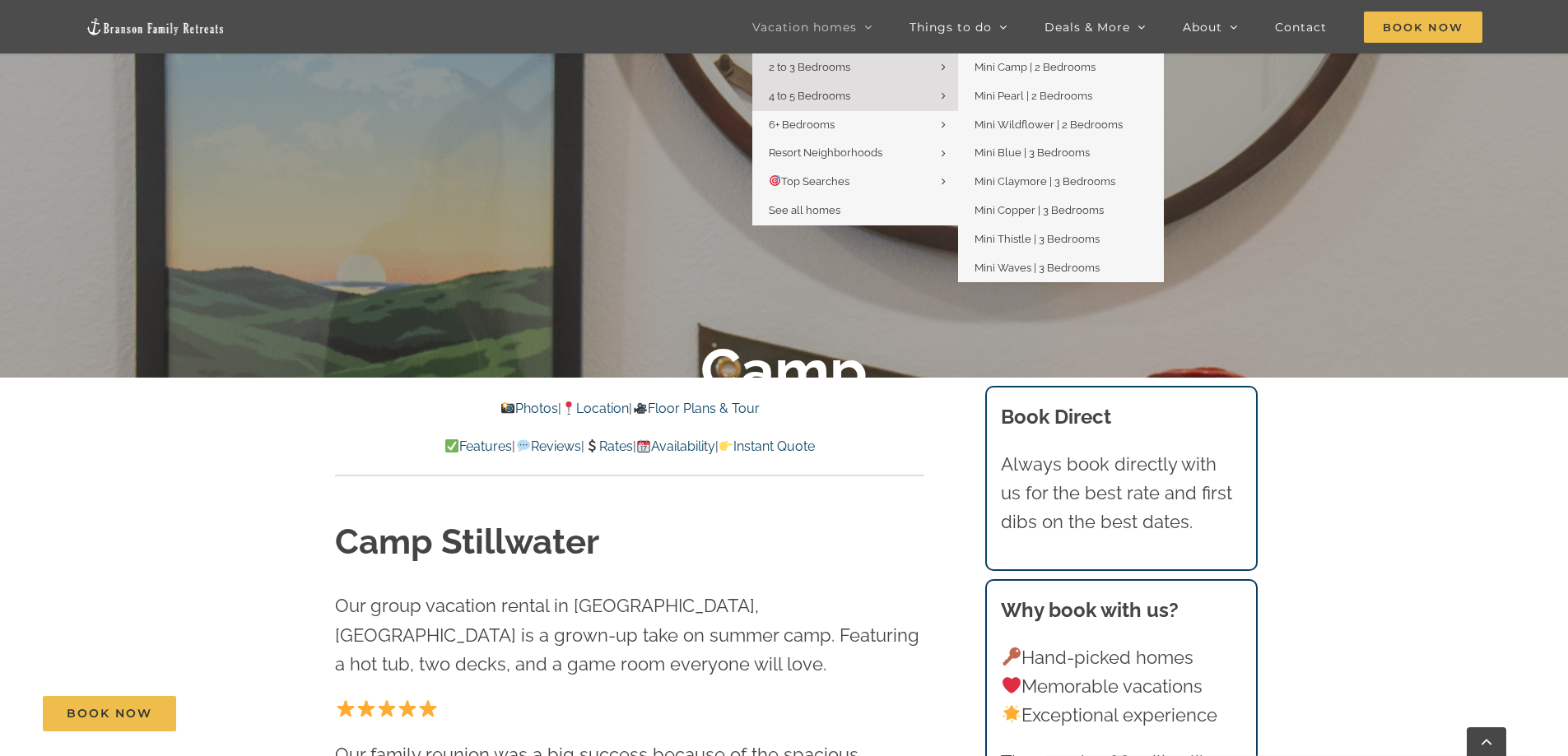
click at [841, 73] on span "2 to 3 Bedrooms" at bounding box center [810, 67] width 82 height 13
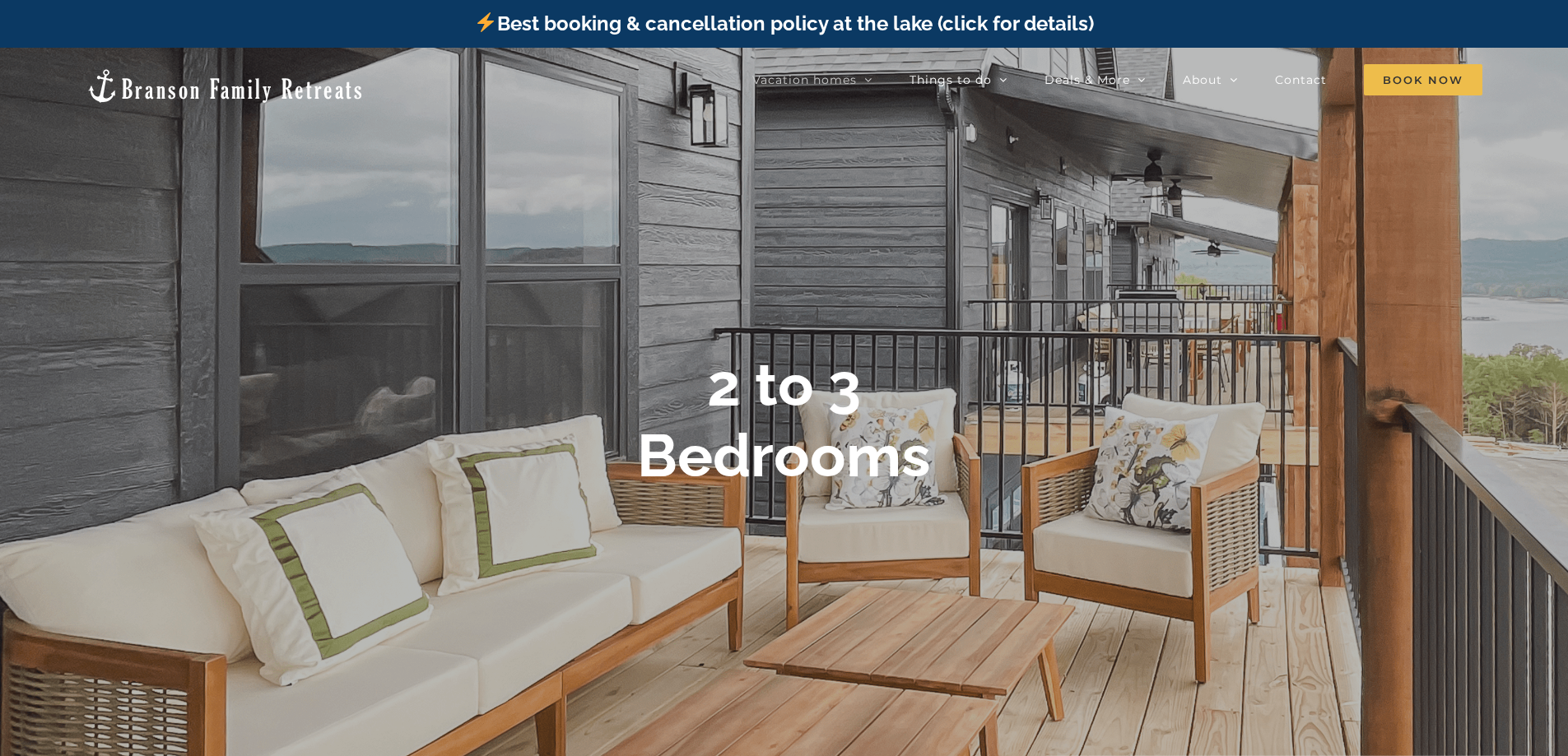
scroll to position [83, 0]
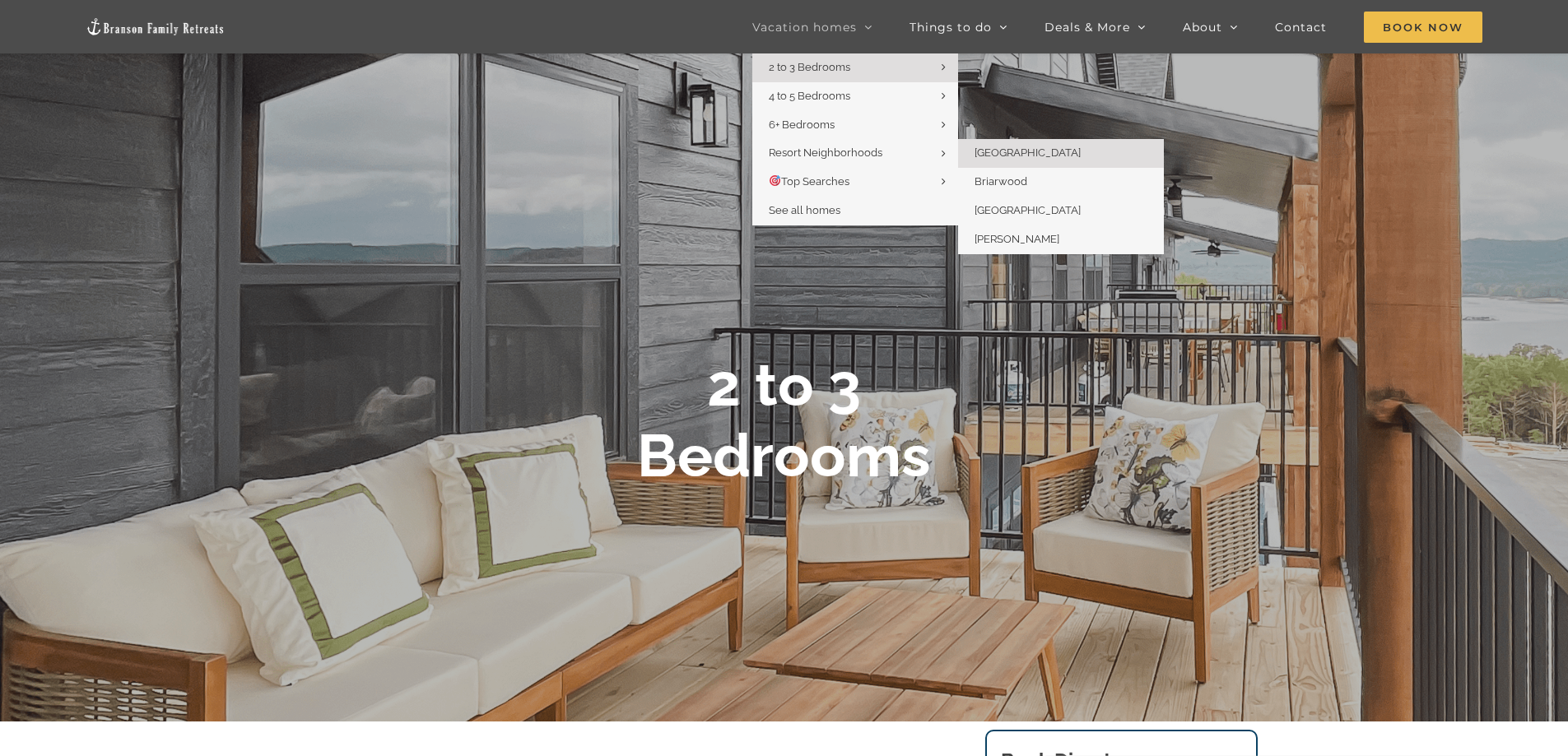
click at [1000, 149] on span "[GEOGRAPHIC_DATA]" at bounding box center [1027, 153] width 106 height 13
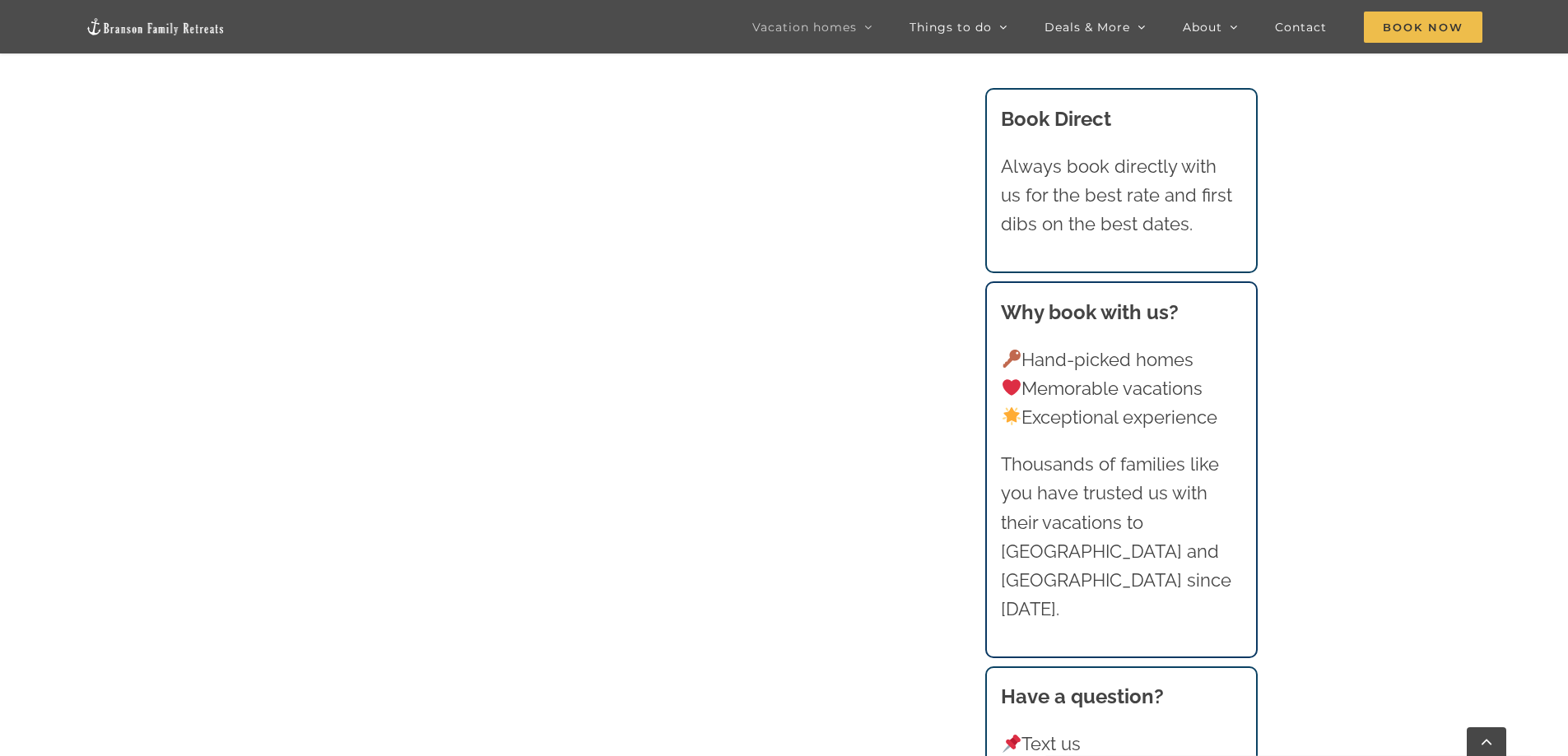
scroll to position [1151, 0]
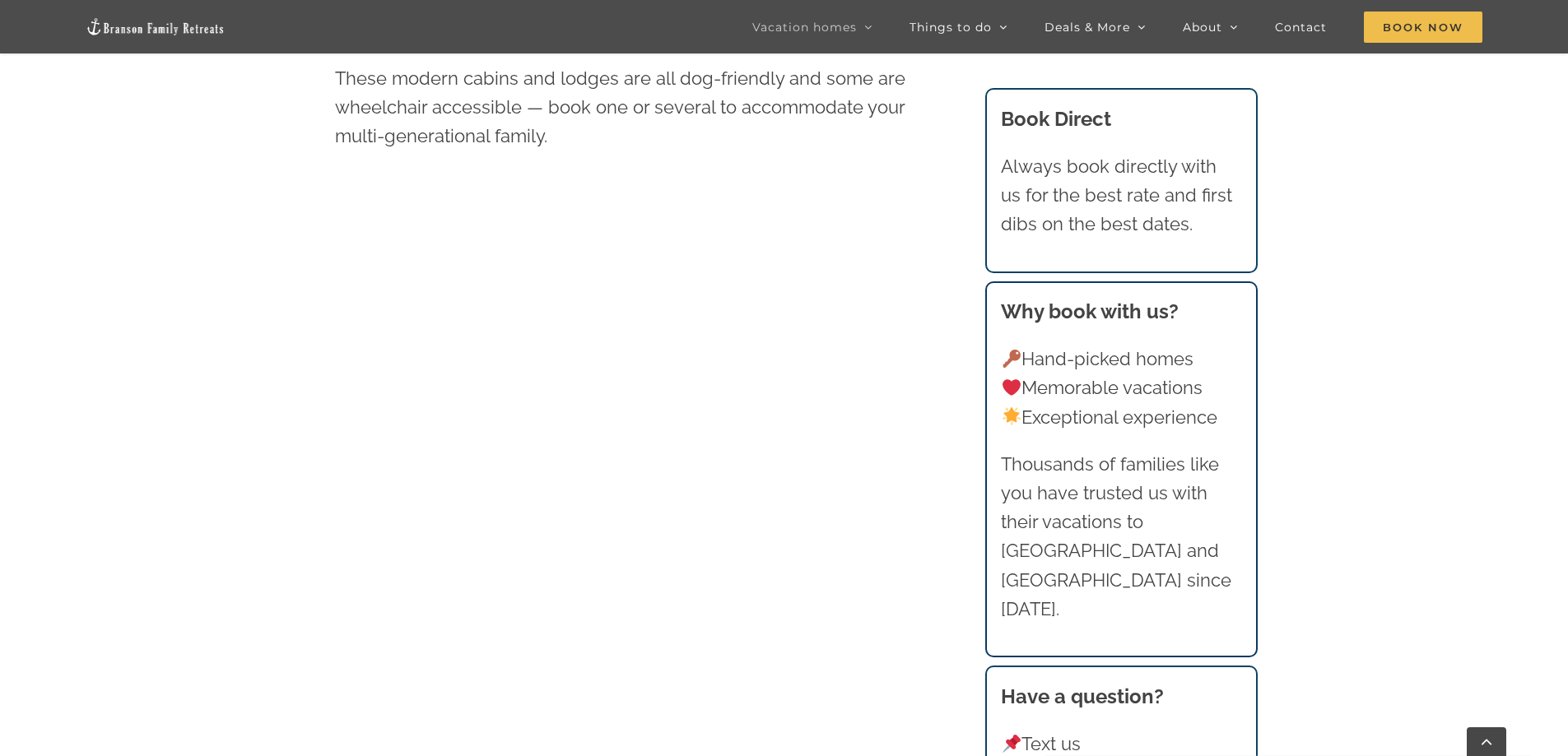
scroll to position [1151, 0]
